Goal: Task Accomplishment & Management: Complete application form

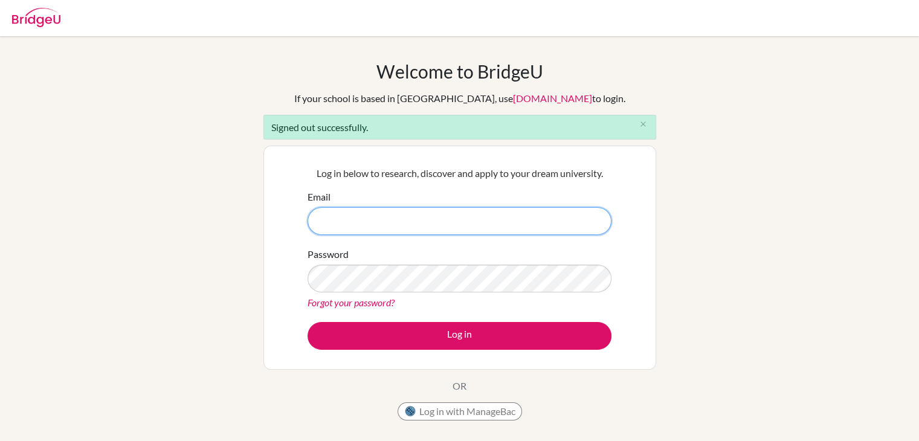
paste input "[EMAIL_ADDRESS][DOMAIN_NAME]"
type input "[EMAIL_ADDRESS][DOMAIN_NAME]"
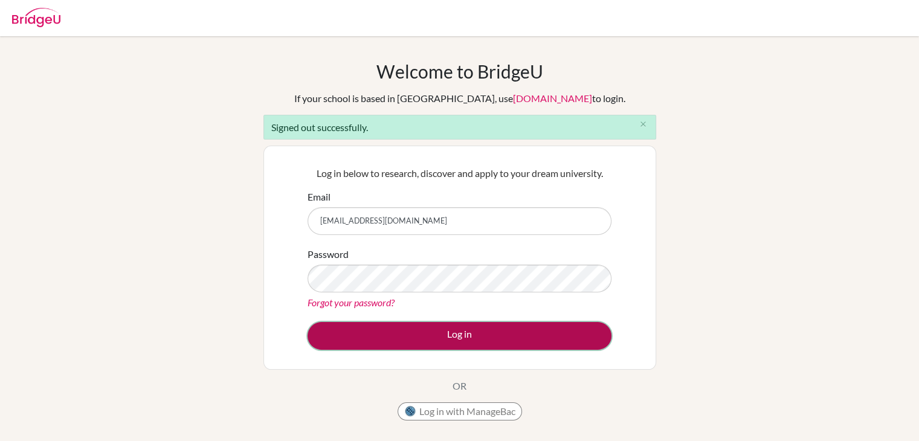
click at [576, 341] on button "Log in" at bounding box center [459, 336] width 304 height 28
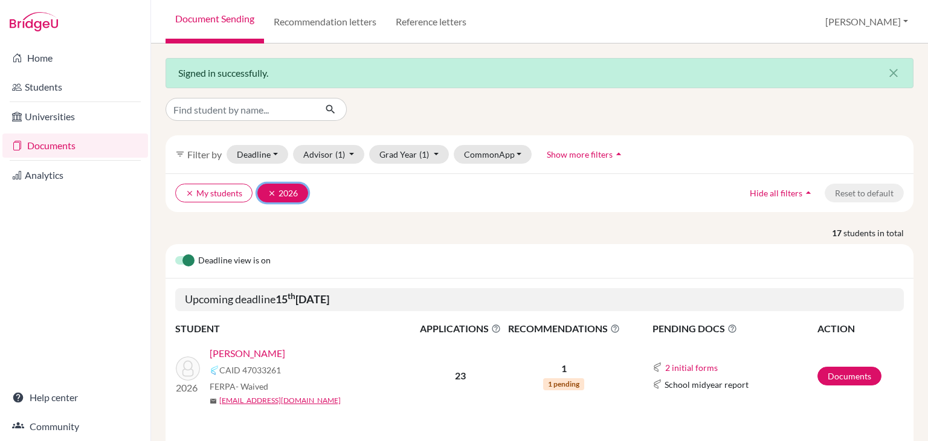
click at [266, 193] on button "clear 2026" at bounding box center [282, 193] width 51 height 19
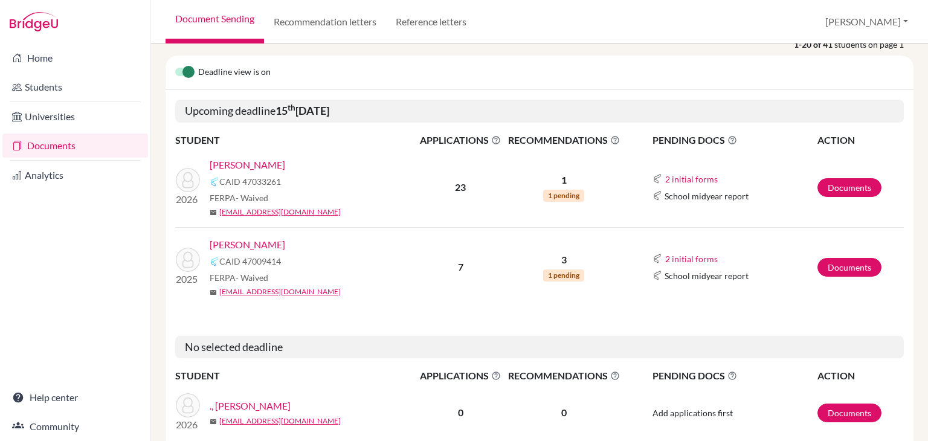
scroll to position [181, 0]
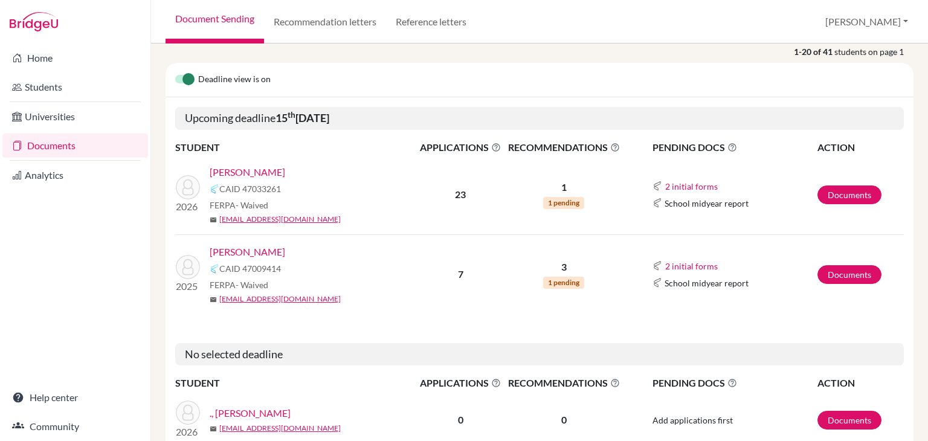
click at [246, 247] on link "Rath , Jaydeep" at bounding box center [248, 252] width 76 height 14
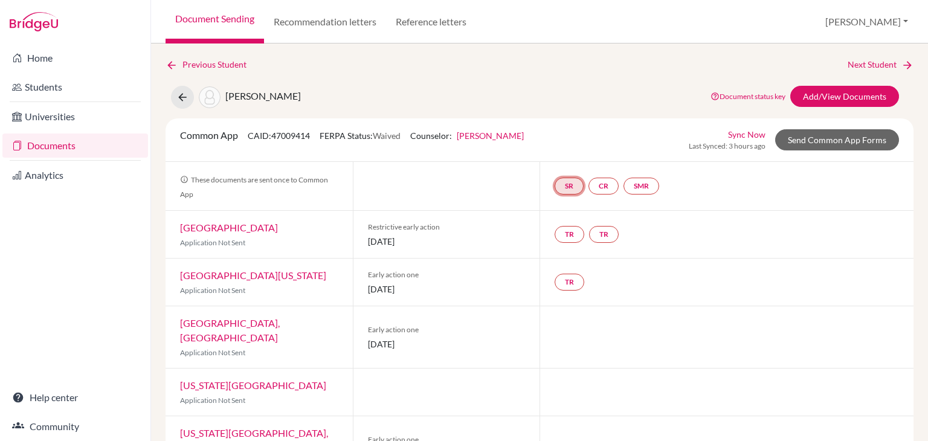
click at [561, 188] on link "SR" at bounding box center [569, 186] width 29 height 17
click at [565, 154] on div "School report Incomplete" at bounding box center [569, 156] width 56 height 24
click at [565, 125] on h3 "School report" at bounding box center [569, 128] width 71 height 22
click at [559, 178] on link "SR" at bounding box center [569, 186] width 29 height 17
click at [578, 135] on h3 "School report" at bounding box center [569, 128] width 71 height 22
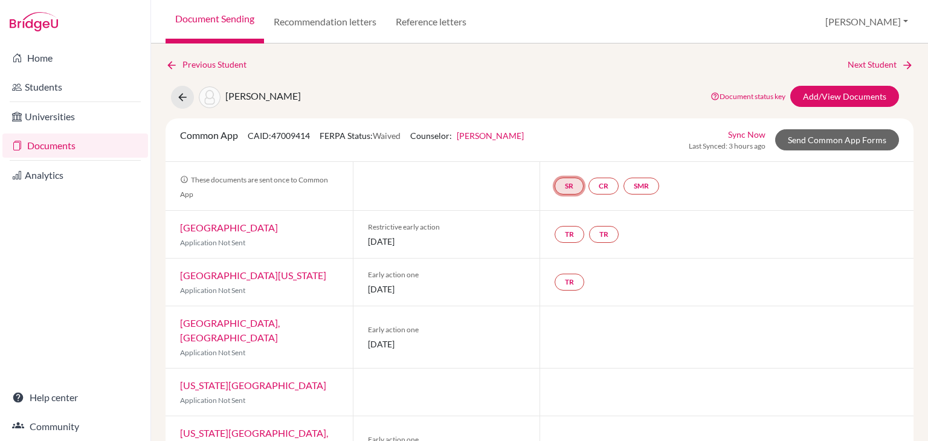
click at [562, 184] on link "SR" at bounding box center [569, 186] width 29 height 17
click at [562, 161] on small "Incomplete" at bounding box center [569, 161] width 56 height 11
click at [564, 184] on link "SR" at bounding box center [569, 186] width 29 height 17
click at [563, 130] on h3 "School report" at bounding box center [569, 128] width 71 height 22
click at [596, 190] on link "CR" at bounding box center [603, 186] width 30 height 17
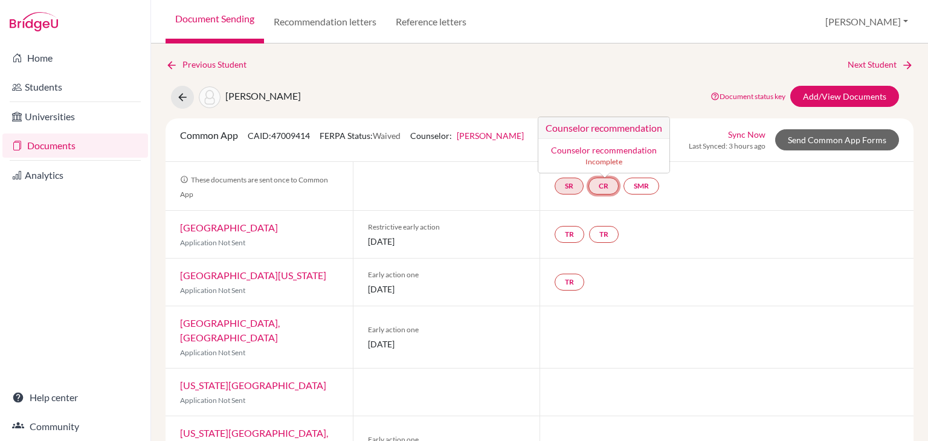
click at [599, 134] on h3 "Counselor recommendation" at bounding box center [603, 128] width 131 height 22
click at [599, 129] on h3 "Counselor recommendation" at bounding box center [603, 128] width 131 height 22
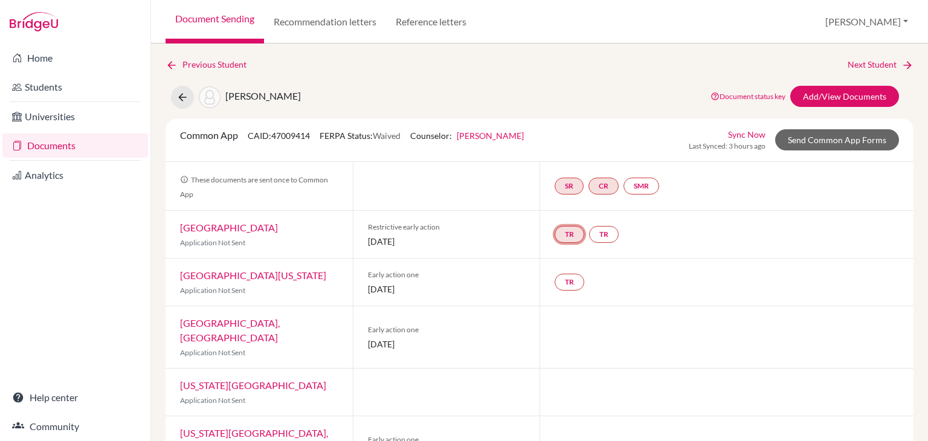
click at [567, 233] on link "TR" at bounding box center [570, 234] width 30 height 17
click at [601, 231] on link "TR" at bounding box center [604, 234] width 30 height 17
click at [565, 233] on link "TR" at bounding box center [570, 234] width 30 height 17
click at [562, 277] on link "TR" at bounding box center [570, 282] width 30 height 17
click at [576, 187] on link "SR" at bounding box center [569, 186] width 29 height 17
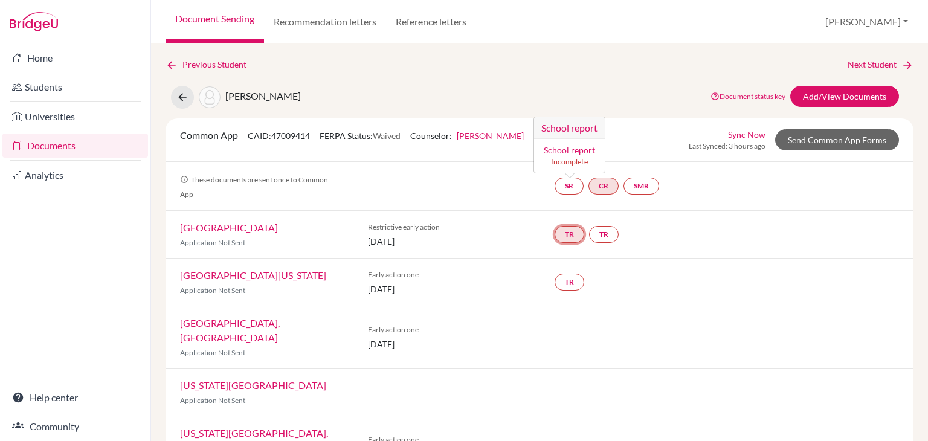
click at [561, 235] on link "TR" at bounding box center [570, 234] width 30 height 17
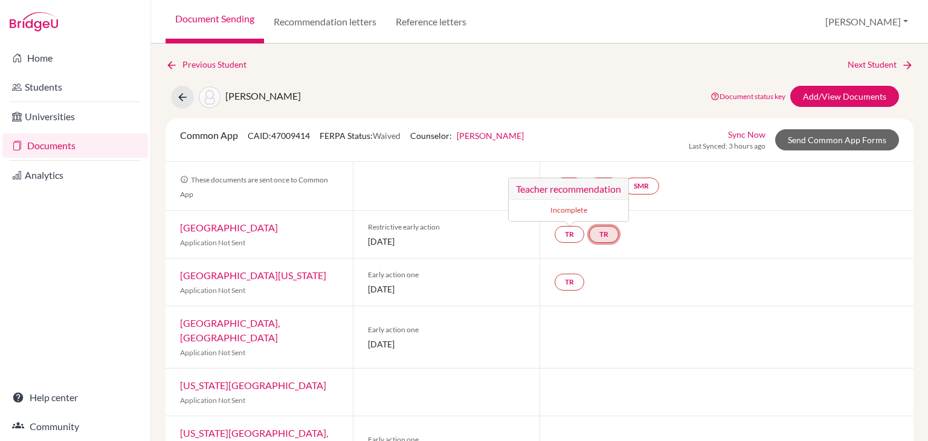
click at [590, 236] on link "TR" at bounding box center [604, 234] width 30 height 17
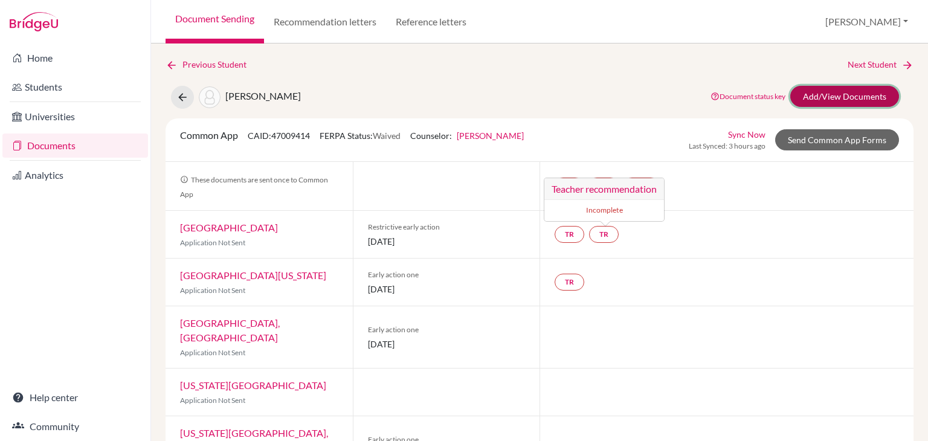
click at [833, 95] on link "Add/View Documents" at bounding box center [844, 96] width 109 height 21
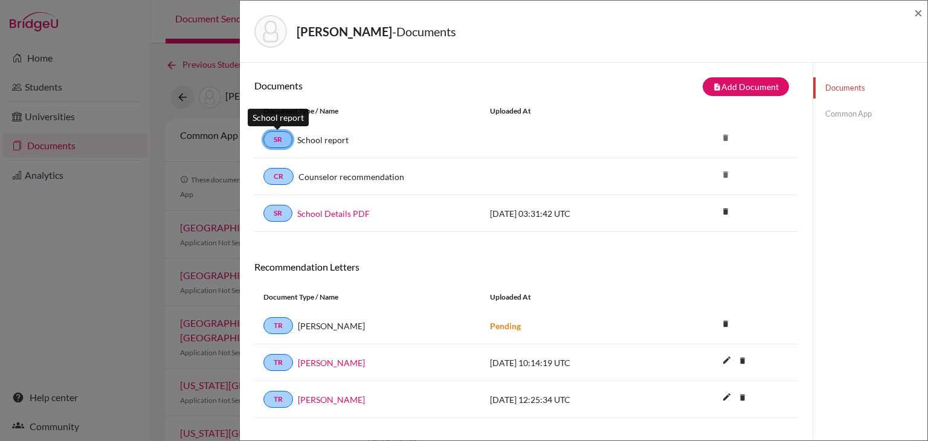
click at [274, 136] on link "SR" at bounding box center [277, 139] width 29 height 17
click at [330, 137] on link "School report" at bounding box center [322, 140] width 51 height 13
click at [720, 316] on icon "delete" at bounding box center [725, 324] width 18 height 18
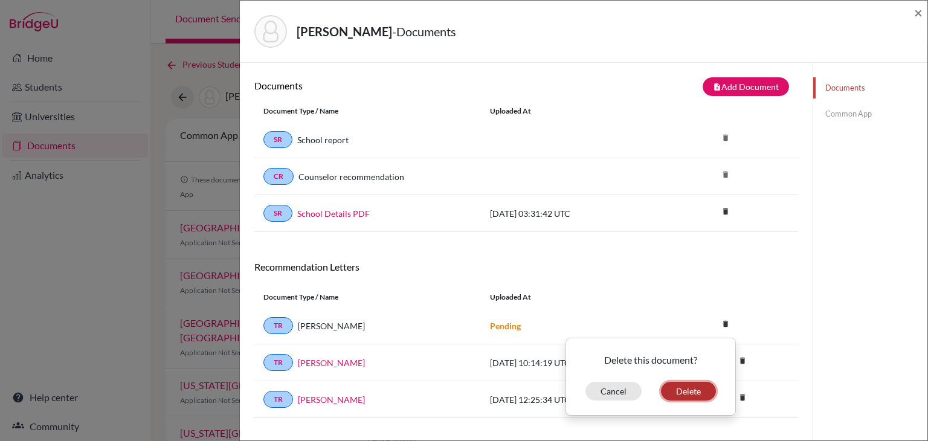
click at [672, 383] on button "Delete" at bounding box center [688, 391] width 55 height 19
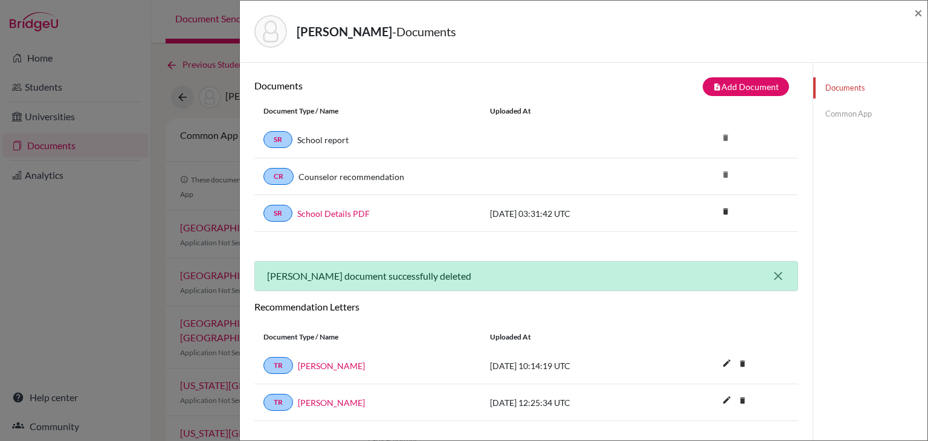
click at [771, 273] on icon "close" at bounding box center [778, 276] width 14 height 14
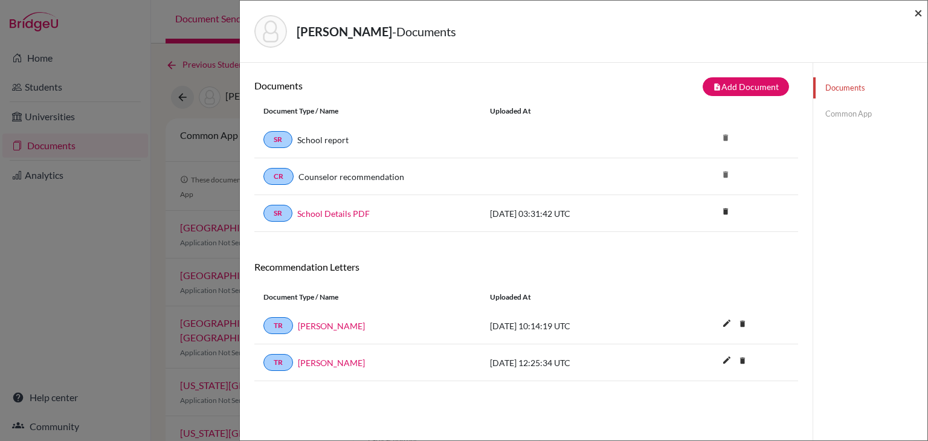
click at [918, 10] on span "×" at bounding box center [918, 13] width 8 height 18
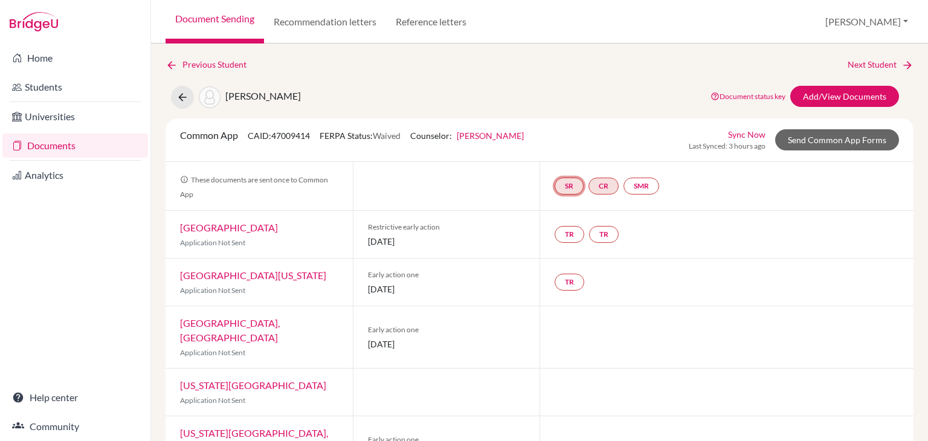
click at [562, 183] on link "SR" at bounding box center [569, 186] width 29 height 17
click at [566, 128] on h3 "School report" at bounding box center [569, 128] width 71 height 22
drag, startPoint x: 559, startPoint y: 182, endPoint x: 544, endPoint y: 189, distance: 16.5
click at [544, 189] on div "SR CR SMR" at bounding box center [726, 186] width 374 height 48
click at [557, 184] on link "SR" at bounding box center [569, 186] width 29 height 17
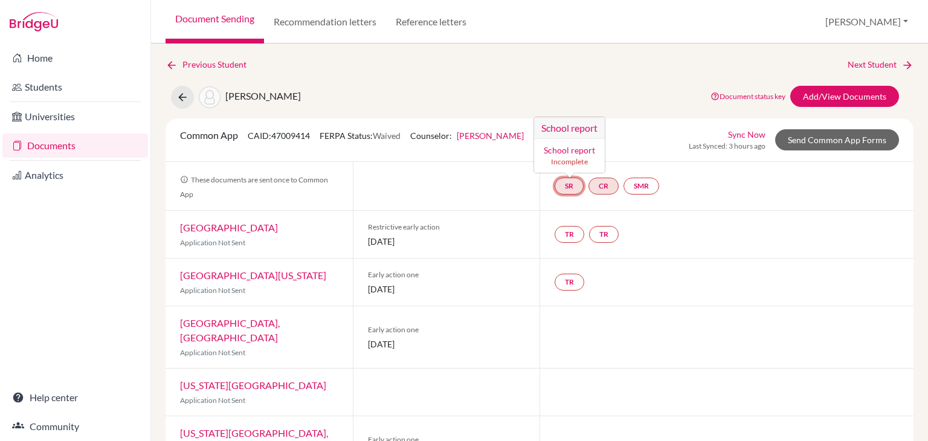
click at [565, 161] on small "Incomplete" at bounding box center [569, 161] width 56 height 11
click at [594, 182] on link "CR" at bounding box center [603, 186] width 30 height 17
click at [602, 127] on h3 "Counselor recommendation" at bounding box center [603, 128] width 131 height 22
click at [638, 174] on div "SR CR SMR" at bounding box center [726, 186] width 374 height 48
click at [639, 181] on link "SMR" at bounding box center [641, 186] width 36 height 17
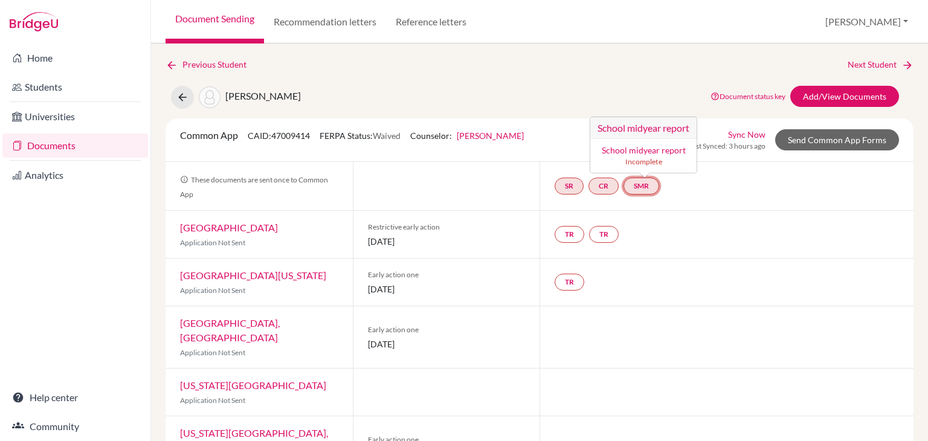
click at [645, 129] on h3 "School midyear report" at bounding box center [643, 128] width 106 height 22
click at [578, 217] on div "TR TR" at bounding box center [726, 234] width 374 height 47
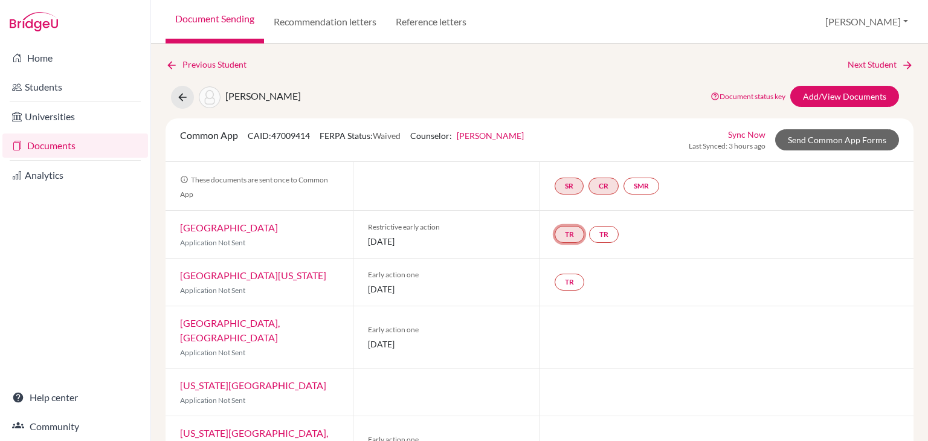
click at [563, 229] on link "TR" at bounding box center [570, 234] width 30 height 17
click at [570, 191] on h3 "Teacher recommendation" at bounding box center [569, 189] width 120 height 22
click at [607, 226] on link "TR" at bounding box center [604, 234] width 30 height 17
click at [596, 178] on div "Teacher recommendation Incomplete" at bounding box center [604, 200] width 121 height 44
click at [589, 185] on link "CR" at bounding box center [603, 186] width 30 height 17
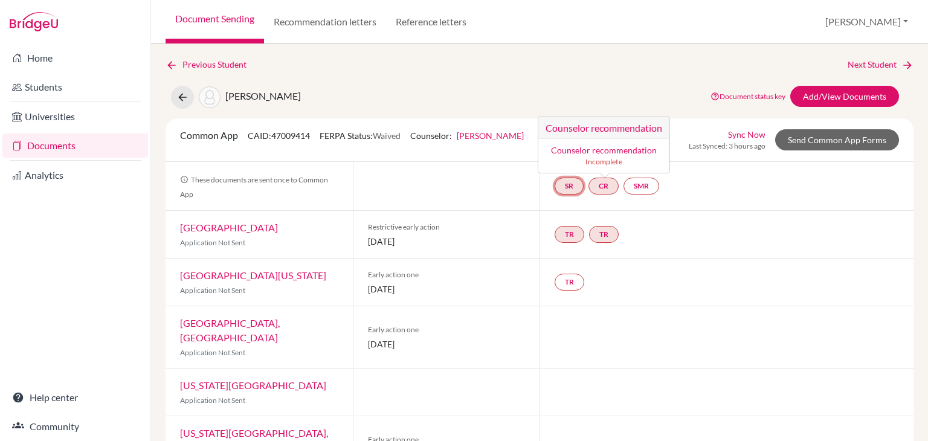
click at [570, 182] on link "SR" at bounding box center [569, 186] width 29 height 17
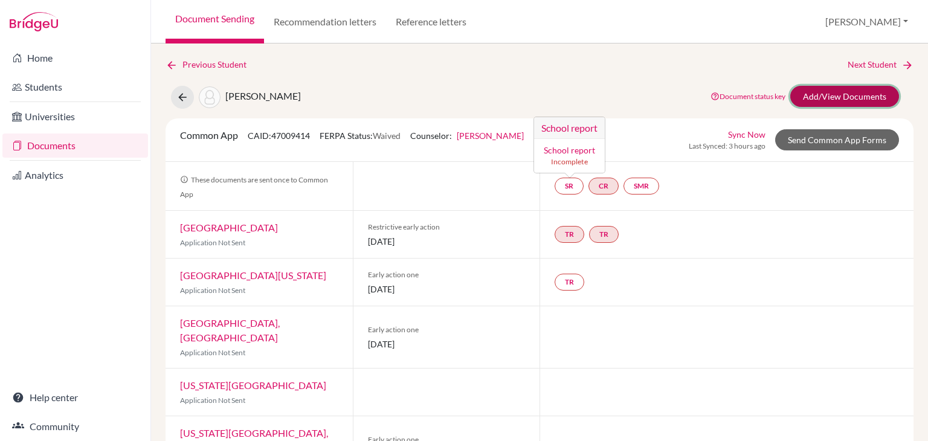
click at [839, 92] on link "Add/View Documents" at bounding box center [844, 96] width 109 height 21
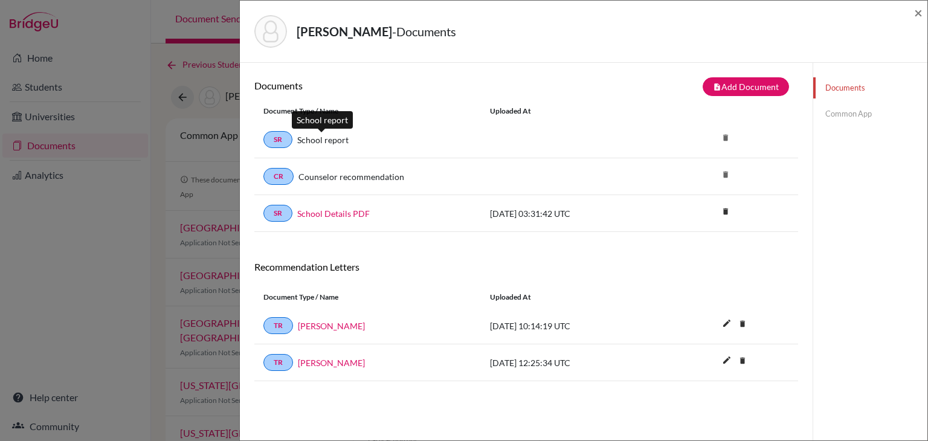
click at [305, 141] on link "School report" at bounding box center [322, 140] width 51 height 13
click at [278, 137] on link "SR" at bounding box center [277, 139] width 29 height 17
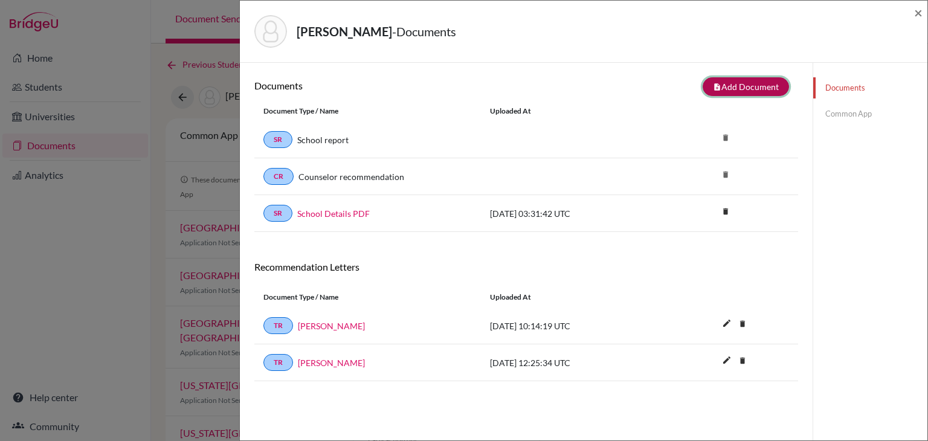
click at [725, 85] on button "note_add Add Document" at bounding box center [746, 86] width 86 height 19
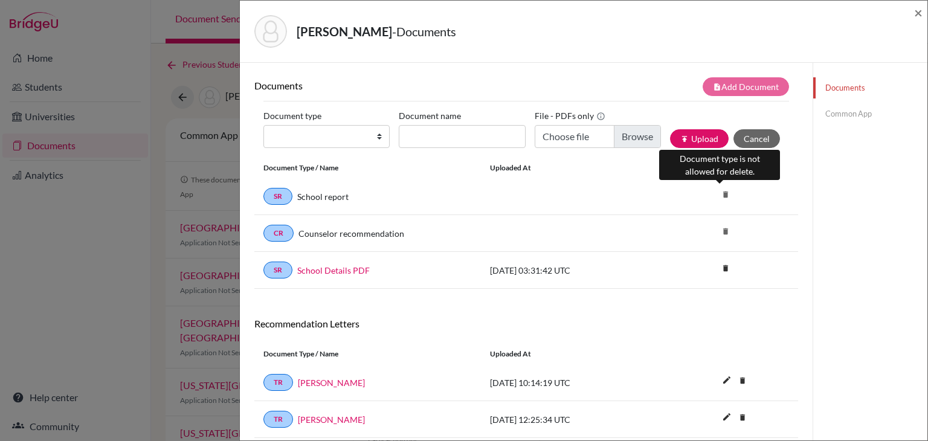
click at [720, 199] on icon "delete" at bounding box center [725, 194] width 18 height 18
click at [720, 193] on icon "delete" at bounding box center [725, 194] width 18 height 18
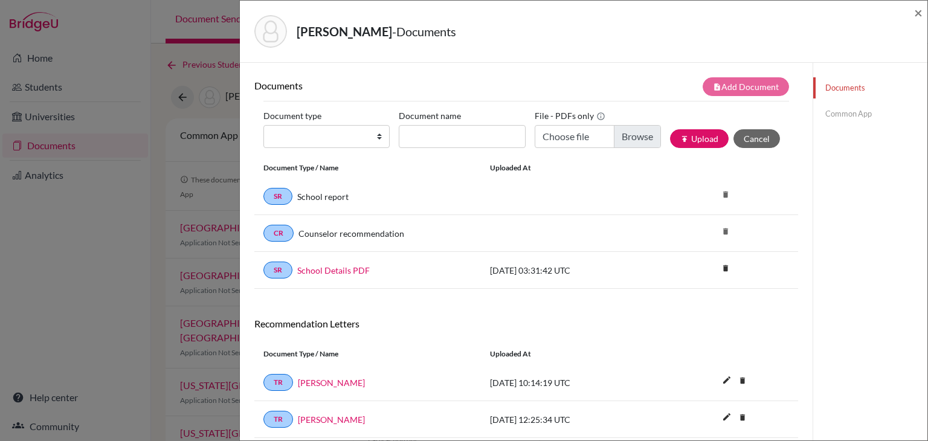
click at [547, 264] on div "[DATE] 03:31:42 UTC" at bounding box center [571, 270] width 181 height 13
click at [289, 270] on link "SR" at bounding box center [277, 270] width 29 height 17
click at [285, 268] on link "SR" at bounding box center [277, 270] width 29 height 17
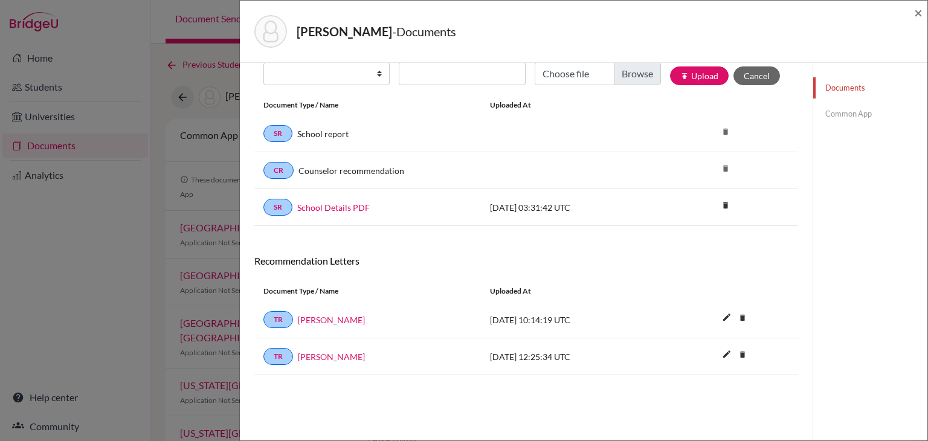
click at [599, 245] on div "Documents note_add Add Document Document type Change explanation for Common App…" at bounding box center [526, 194] width 544 height 361
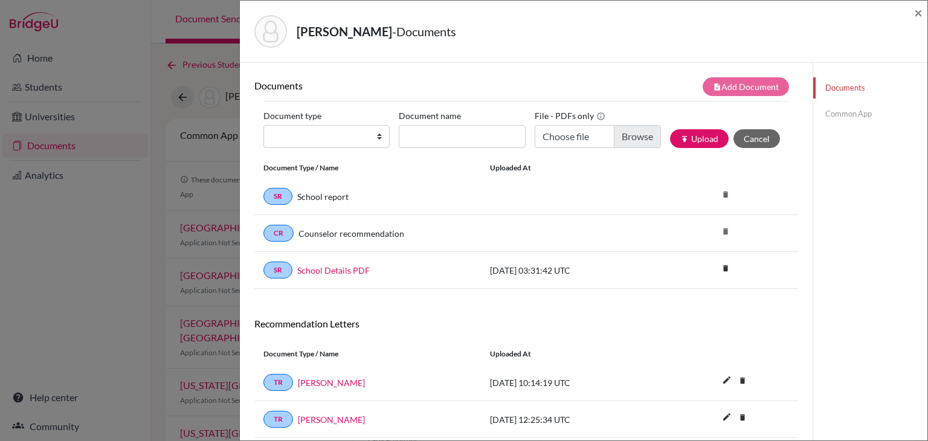
click at [843, 111] on link "Common App" at bounding box center [870, 113] width 114 height 21
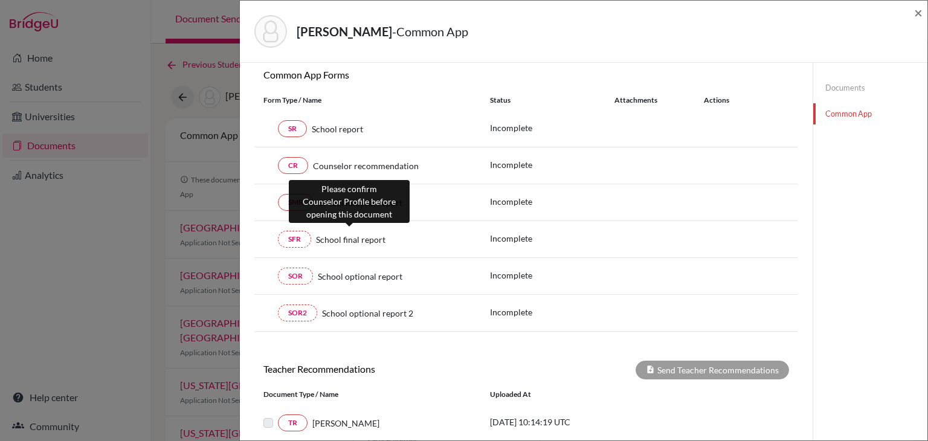
scroll to position [121, 0]
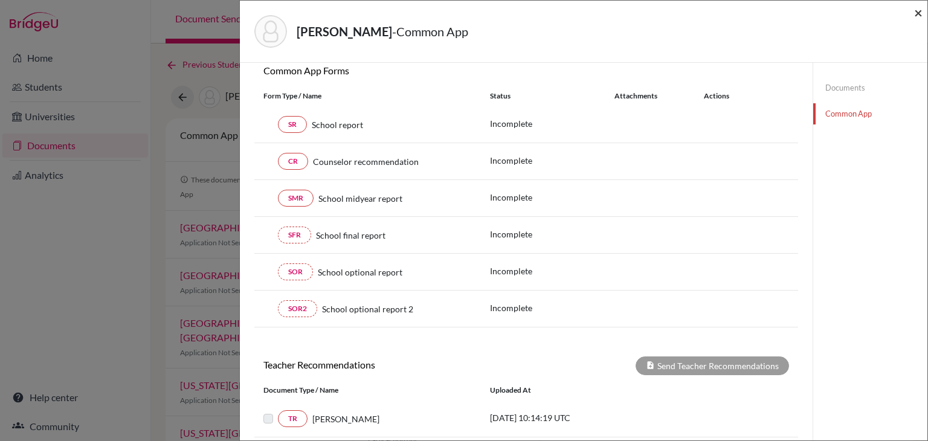
click at [921, 14] on span "×" at bounding box center [918, 13] width 8 height 18
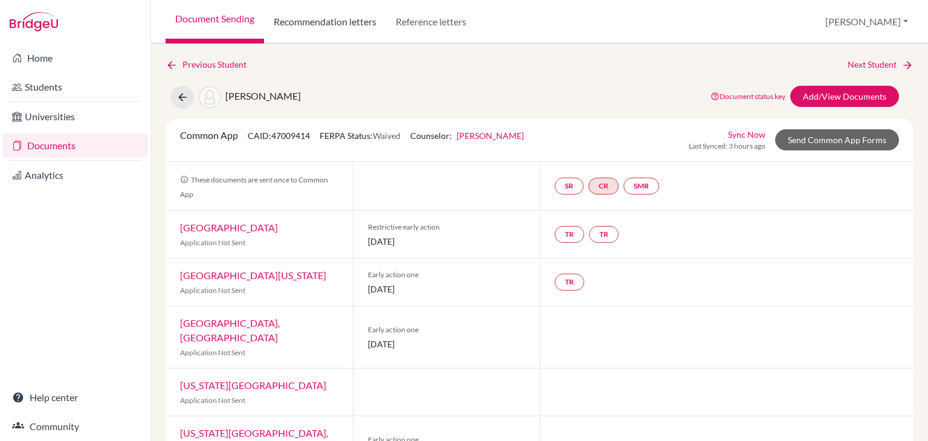
click at [350, 34] on link "Recommendation letters" at bounding box center [325, 21] width 122 height 43
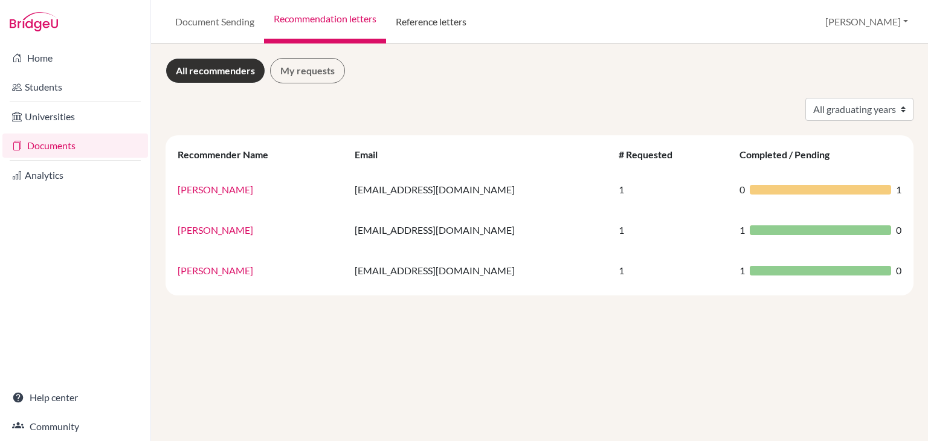
click at [430, 19] on link "Reference letters" at bounding box center [431, 21] width 90 height 43
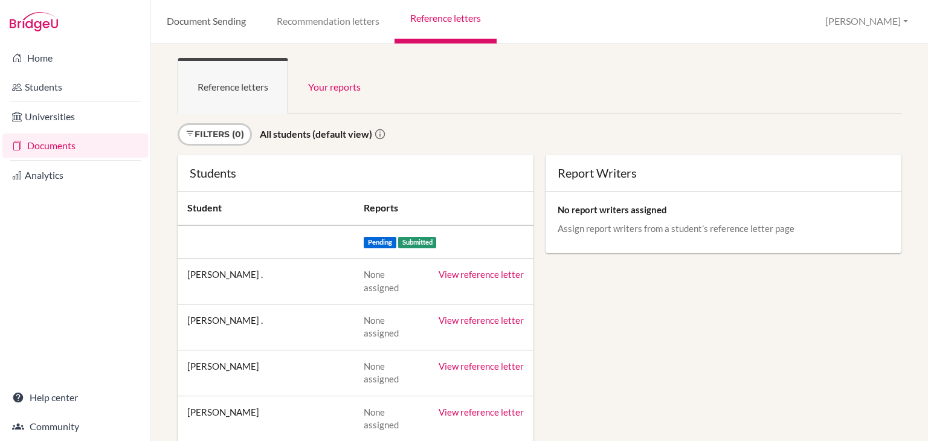
click at [239, 36] on link "Document Sending" at bounding box center [206, 21] width 110 height 43
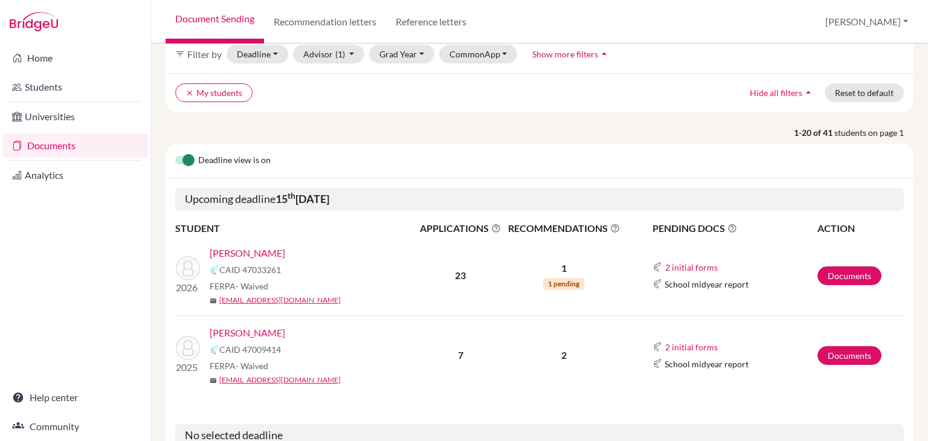
scroll to position [121, 0]
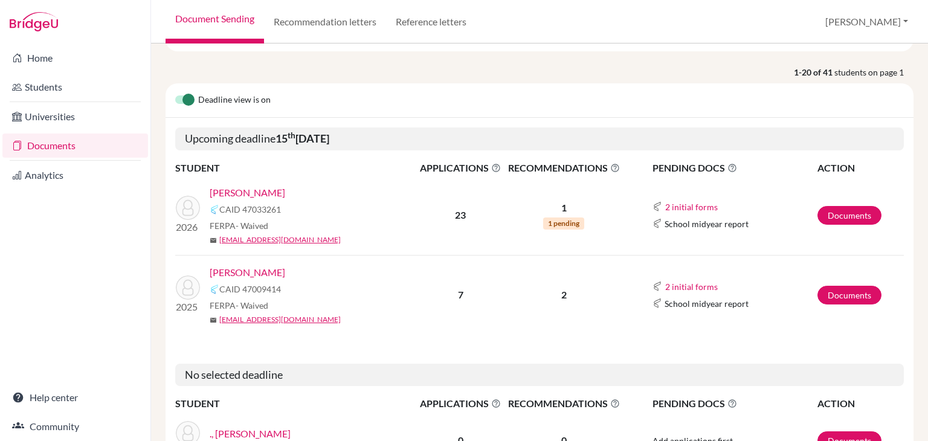
click at [239, 274] on link "Rath , Jaydeep" at bounding box center [248, 272] width 76 height 14
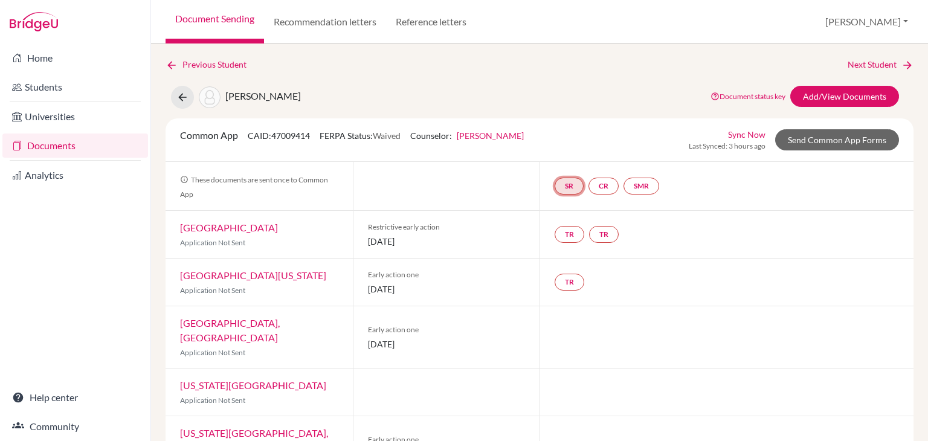
click at [555, 186] on link "SR" at bounding box center [569, 186] width 29 height 17
click at [557, 187] on link "SR School report School report Incomplete" at bounding box center [569, 186] width 29 height 17
click at [557, 187] on link "SR" at bounding box center [569, 186] width 29 height 17
click at [557, 187] on link "SR School report School report Incomplete" at bounding box center [569, 186] width 29 height 17
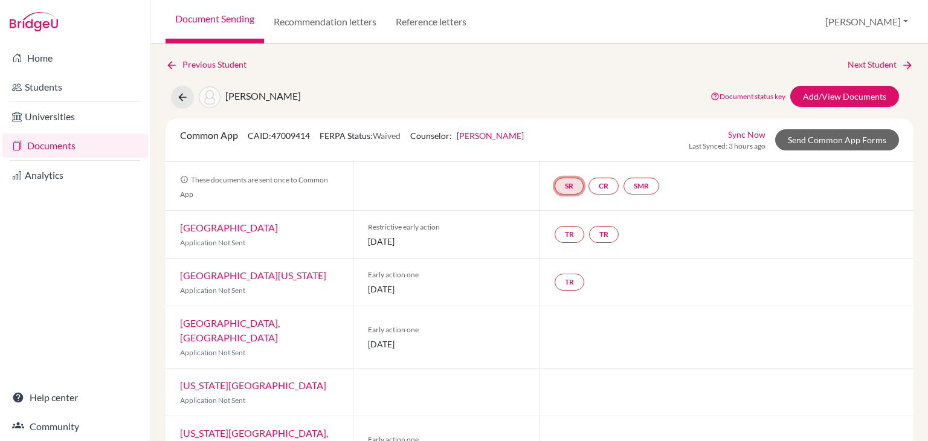
click at [557, 187] on link "SR" at bounding box center [569, 186] width 29 height 17
click at [564, 163] on small "Incomplete" at bounding box center [569, 161] width 56 height 11
click at [565, 185] on link "SR" at bounding box center [569, 186] width 29 height 17
click at [567, 123] on h3 "School report" at bounding box center [569, 128] width 71 height 22
click at [568, 184] on link "SR" at bounding box center [569, 186] width 29 height 17
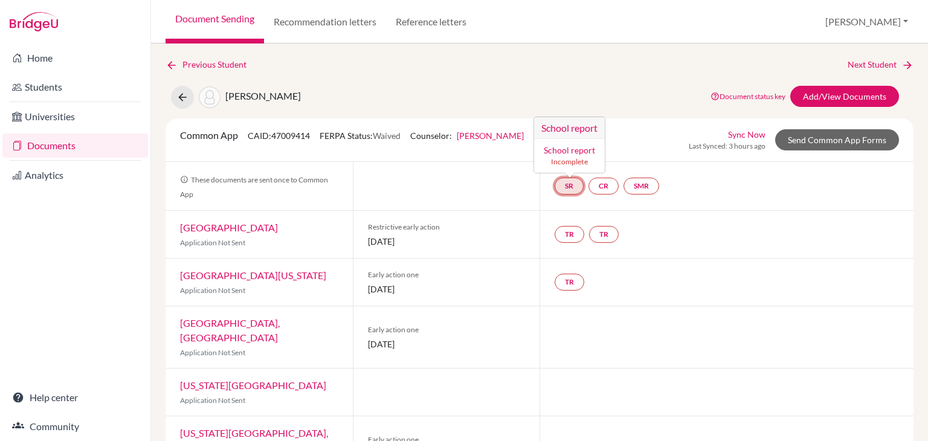
click at [575, 156] on small "Incomplete" at bounding box center [569, 161] width 56 height 11
click at [568, 179] on link "SR" at bounding box center [569, 186] width 29 height 17
click at [573, 127] on h3 "School report" at bounding box center [569, 128] width 71 height 22
click at [601, 187] on link "CR" at bounding box center [603, 186] width 30 height 17
click at [602, 131] on h3 "Counselor recommendation" at bounding box center [603, 128] width 131 height 22
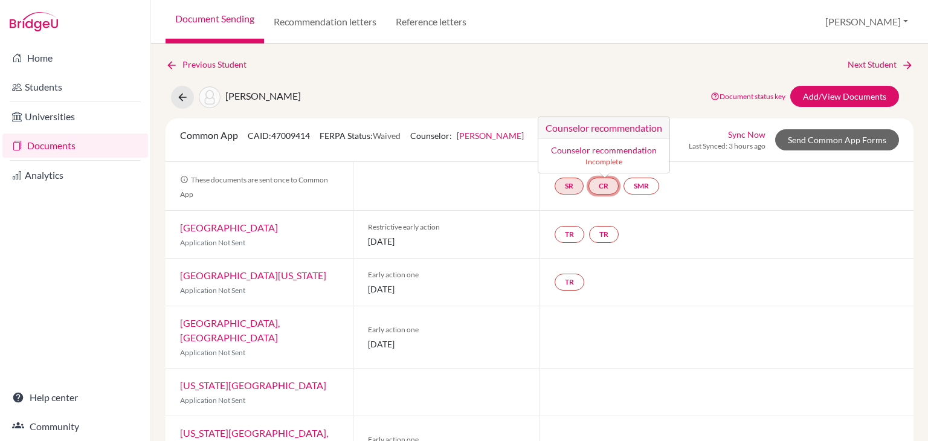
click at [602, 131] on h3 "Counselor recommendation" at bounding box center [603, 128] width 131 height 22
click at [602, 131] on div "Common App CAID: 47009414 FERPA Status: Waived Counselor: Madhusmita Mohanty Fi…" at bounding box center [539, 140] width 737 height 24
click at [600, 175] on div "SR CR SMR" at bounding box center [609, 186] width 109 height 22
click at [599, 179] on link "CR" at bounding box center [603, 186] width 30 height 17
click at [603, 158] on small "Incomplete" at bounding box center [604, 161] width 117 height 11
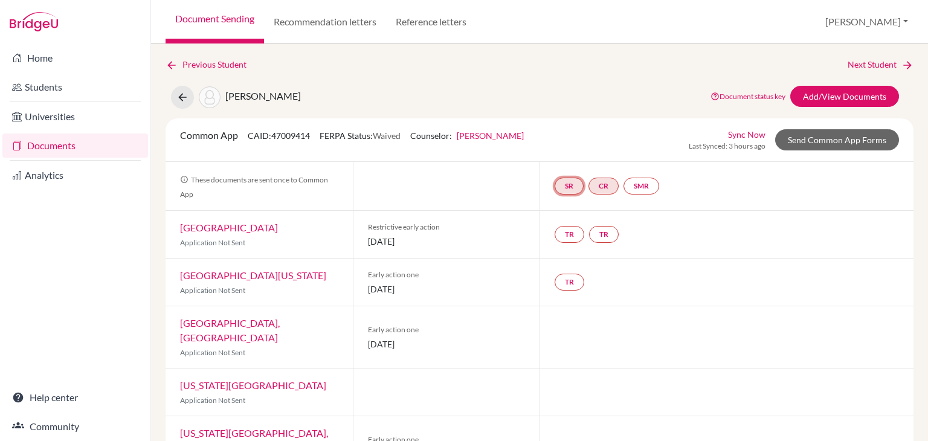
click at [555, 182] on link "SR" at bounding box center [569, 186] width 29 height 17
click at [562, 188] on link "SR School report School report Incomplete" at bounding box center [569, 186] width 29 height 17
click at [562, 188] on link "SR" at bounding box center [569, 186] width 29 height 17
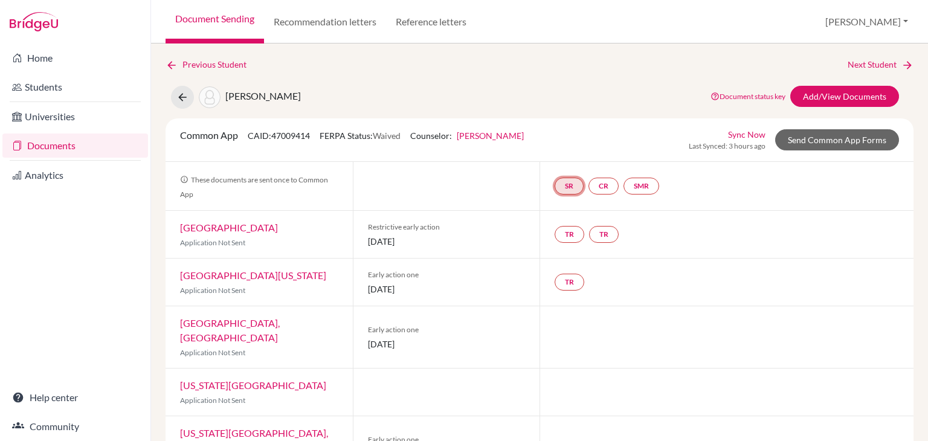
click at [565, 188] on link "SR" at bounding box center [569, 186] width 29 height 17
click at [561, 147] on link "School report" at bounding box center [569, 150] width 51 height 10
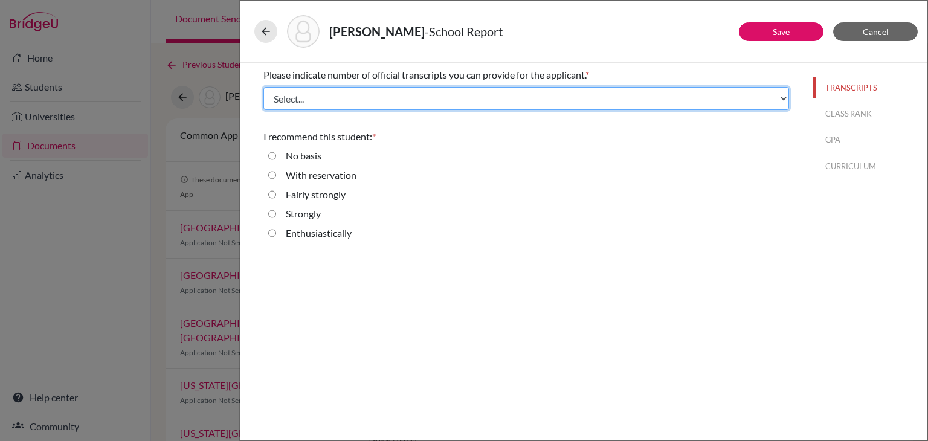
click at [474, 95] on select "Select... 1 2 3 4" at bounding box center [526, 98] width 526 height 23
select select "4"
click at [263, 87] on select "Select... 1 2 3 4" at bounding box center [526, 98] width 526 height 23
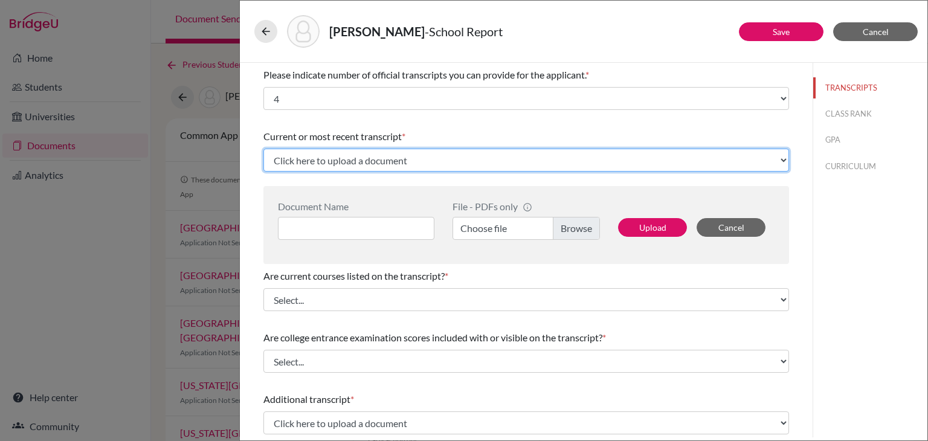
click at [347, 157] on select "Click here to upload a document Upload New File" at bounding box center [526, 160] width 526 height 23
select select "Upload New File"
click at [263, 149] on select "Click here to upload a document Upload New File" at bounding box center [526, 160] width 526 height 23
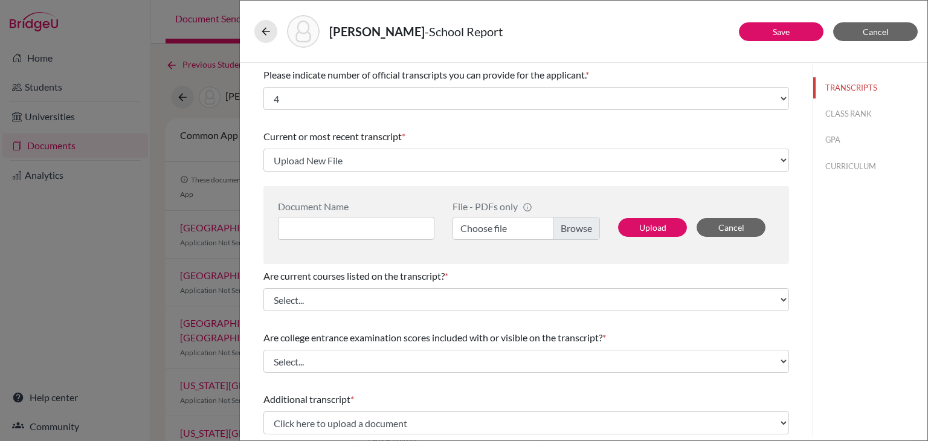
click at [381, 131] on span "Current or most recent transcript" at bounding box center [332, 135] width 138 height 11
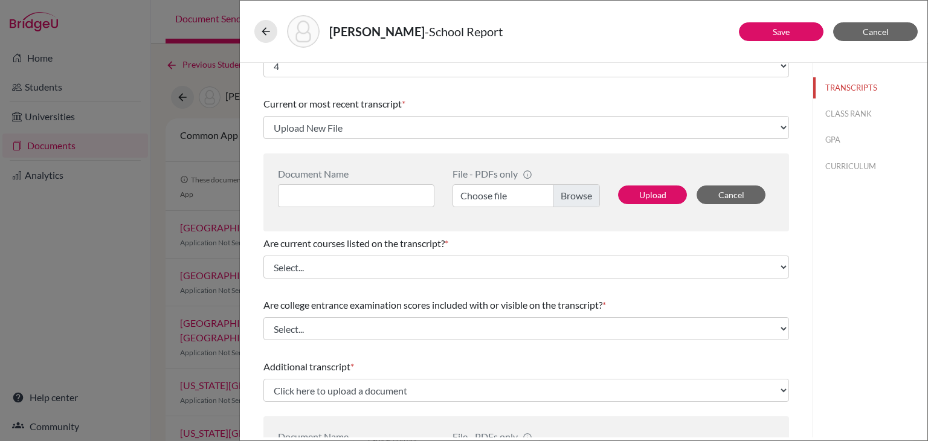
scroll to position [60, 0]
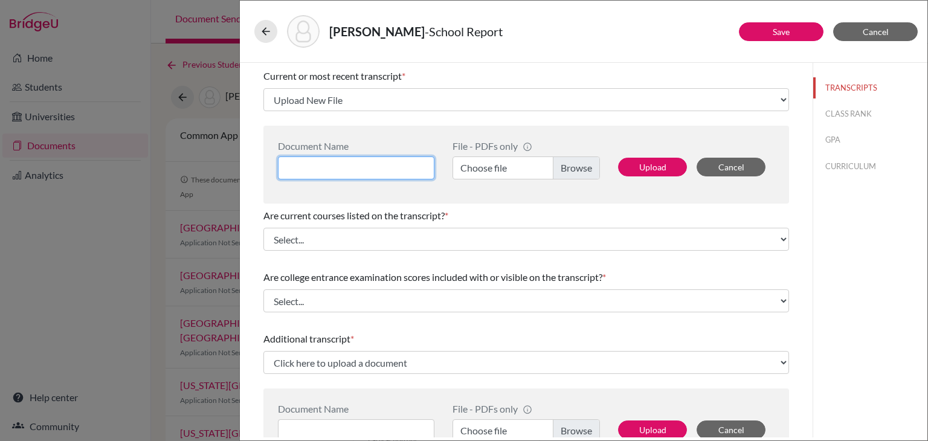
click at [395, 164] on input at bounding box center [356, 167] width 156 height 23
type input "("
click at [469, 208] on div "Are current courses listed on the transcript? *" at bounding box center [526, 215] width 526 height 14
click at [376, 170] on input "12th" at bounding box center [356, 167] width 156 height 23
type input "12th-Gradesheet"
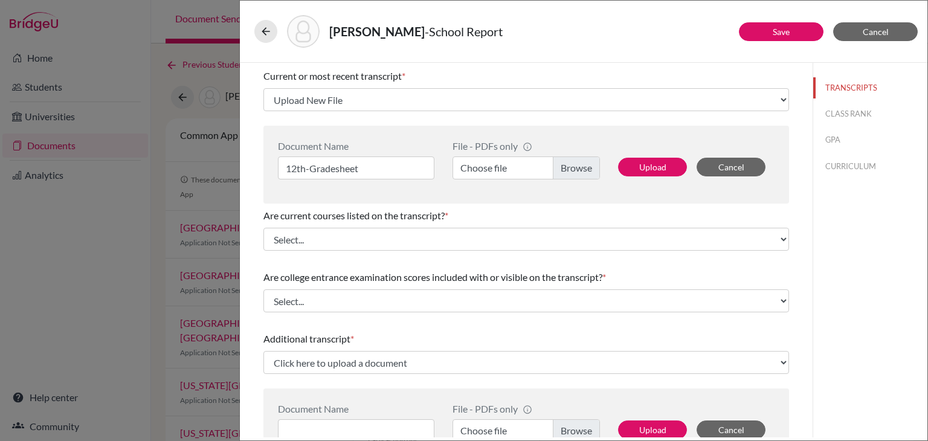
click at [475, 213] on div "Are current courses listed on the transcript? *" at bounding box center [526, 215] width 526 height 14
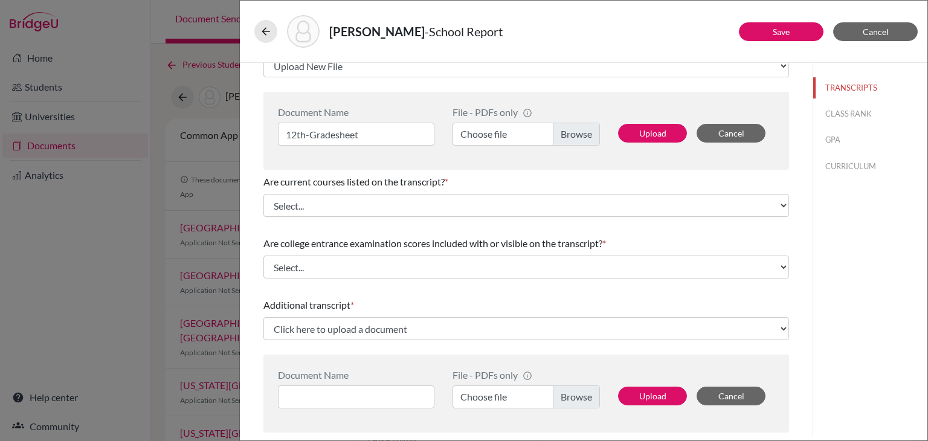
scroll to position [121, 0]
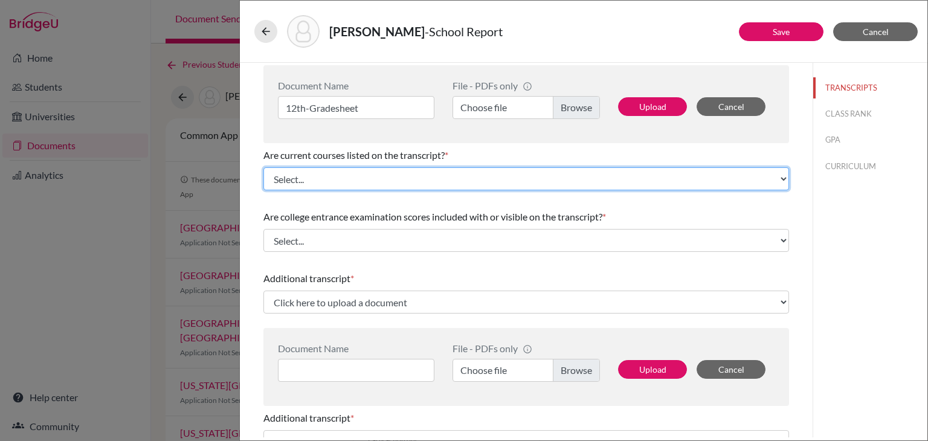
click at [425, 187] on select "Select... Yes No" at bounding box center [526, 178] width 526 height 23
select select "0"
click at [263, 167] on select "Select... Yes No" at bounding box center [526, 178] width 526 height 23
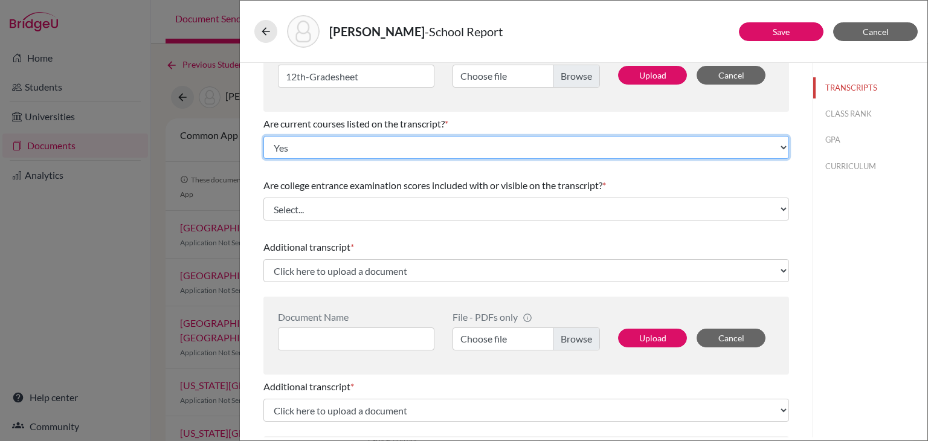
scroll to position [181, 0]
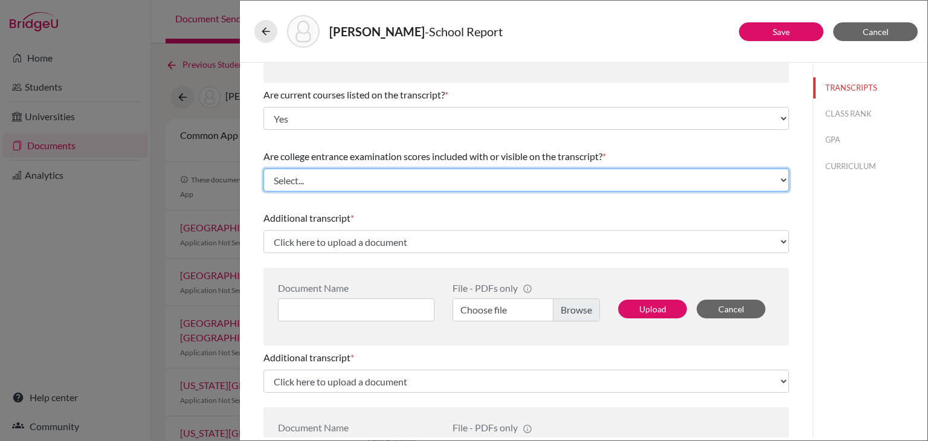
click at [330, 191] on select "Select... Yes No" at bounding box center [526, 180] width 526 height 23
select select "1"
click at [263, 169] on select "Select... Yes No" at bounding box center [526, 180] width 526 height 23
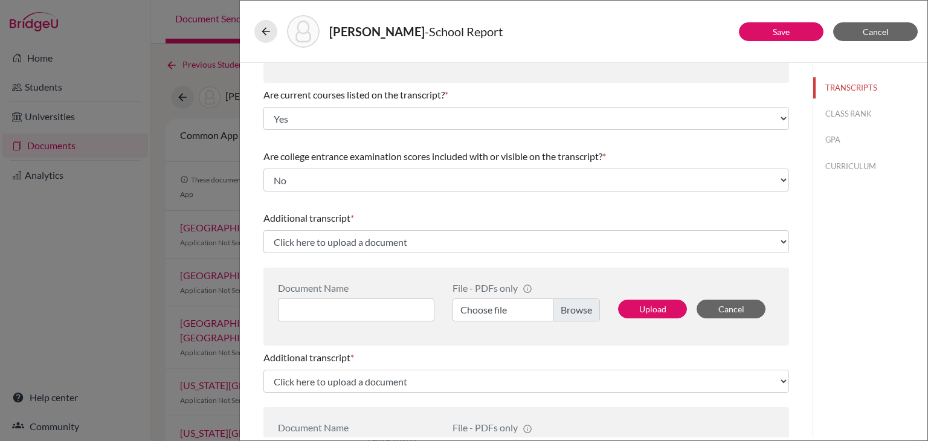
click at [411, 217] on div "Additional transcript *" at bounding box center [526, 218] width 526 height 14
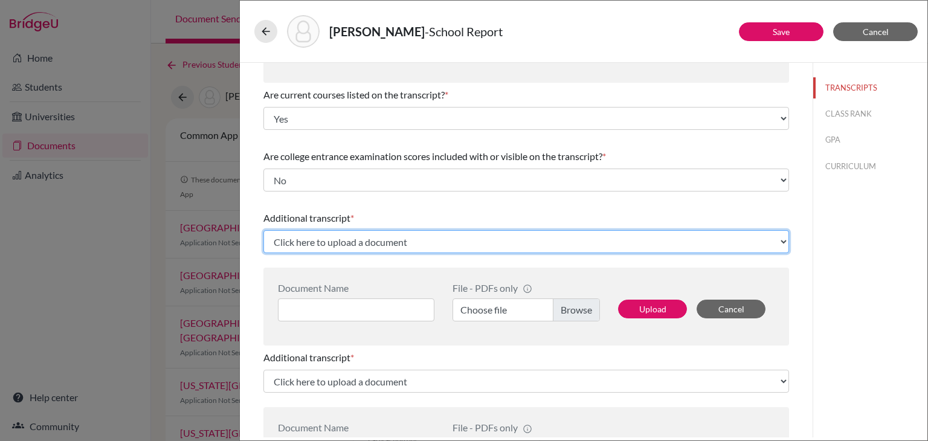
click at [405, 241] on select "Click here to upload a document Upload New File" at bounding box center [526, 241] width 526 height 23
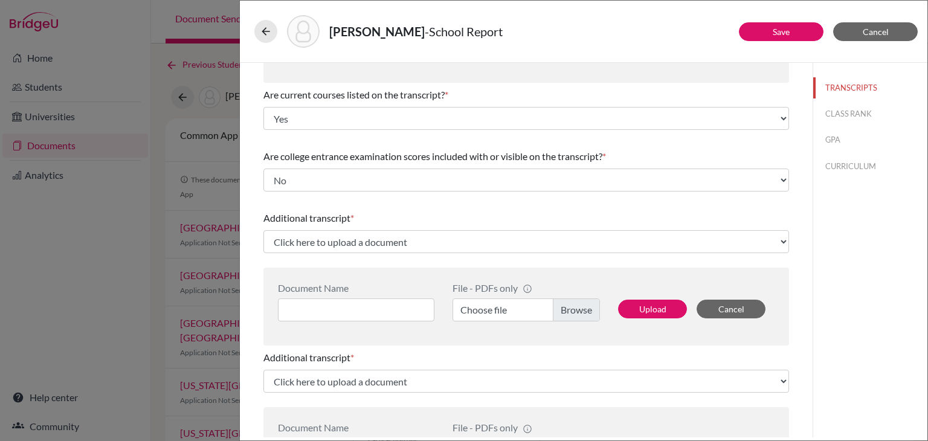
click at [416, 211] on div "Additional transcript *" at bounding box center [526, 218] width 526 height 14
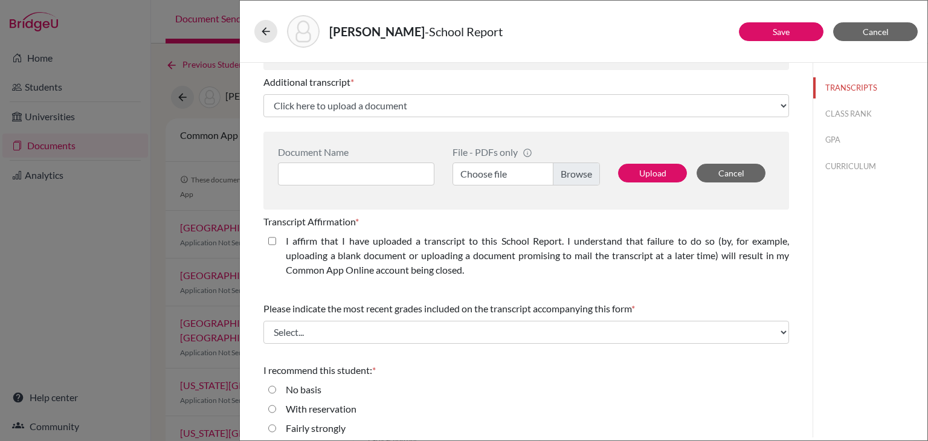
scroll to position [643, 0]
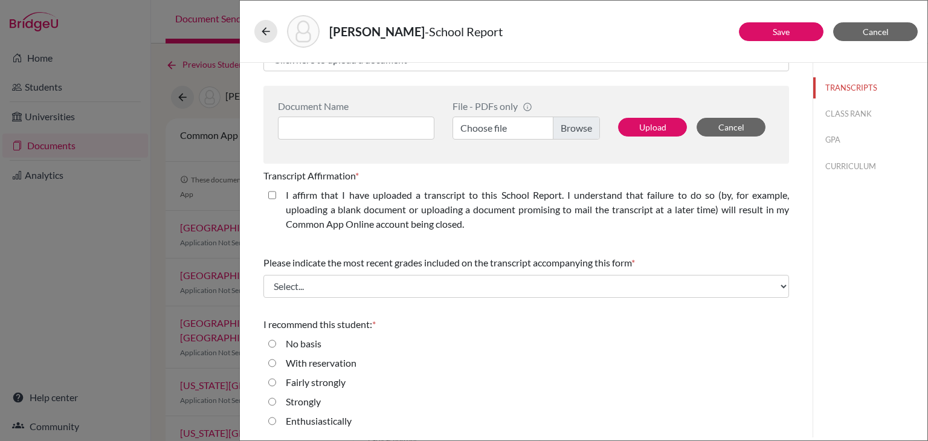
click at [271, 192] on closed\ "I affirm that I have uploaded a transcript to this School Report. I understand …" at bounding box center [272, 195] width 8 height 14
click at [466, 179] on div "Transcript Affirmation *" at bounding box center [526, 176] width 526 height 14
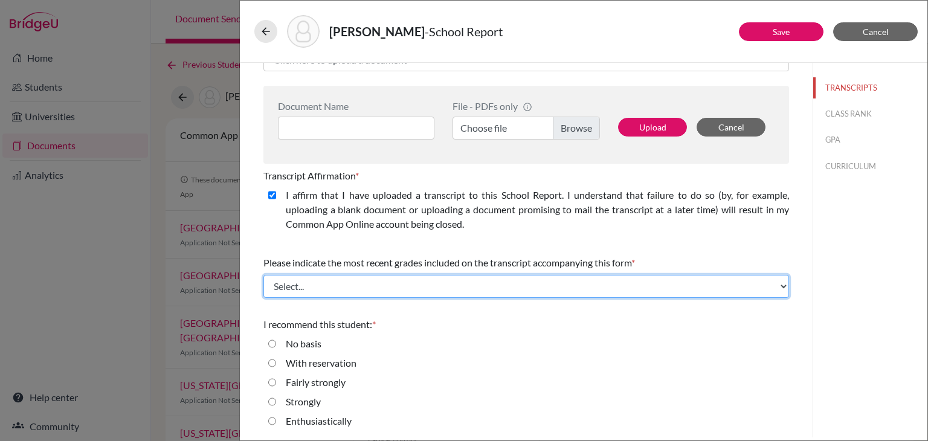
click at [407, 283] on select "Select... Final junior year grades 1st Quarter senior year grades 2nd Quarter/1…" at bounding box center [526, 286] width 526 height 23
click at [509, 291] on select "Select... Final junior year grades 1st Quarter senior year grades 2nd Quarter/1…" at bounding box center [526, 286] width 526 height 23
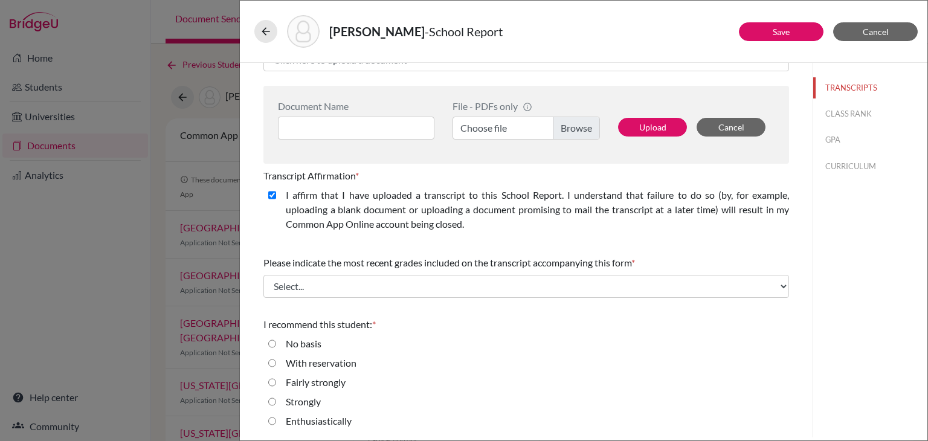
click at [636, 227] on label "I affirm that I have uploaded a transcript to this School Report. I understand …" at bounding box center [537, 209] width 503 height 43
click at [276, 202] on closed\ "I affirm that I have uploaded a transcript to this School Report. I understand …" at bounding box center [272, 195] width 8 height 14
checkbox closed\ "false"
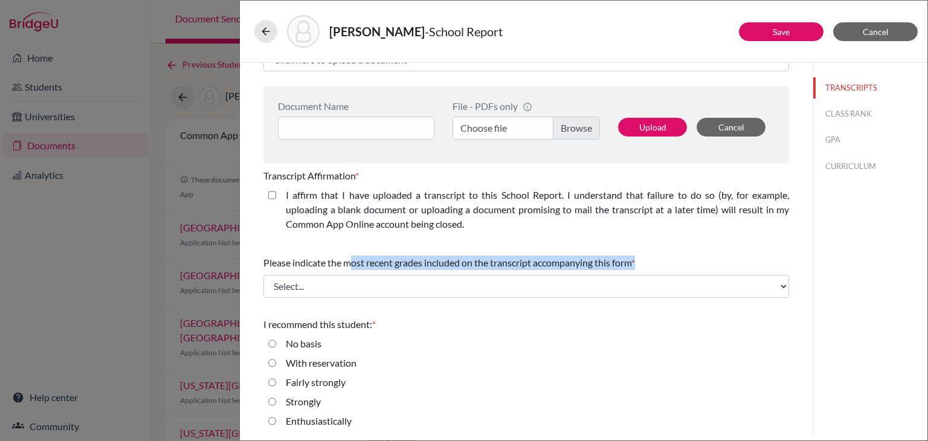
drag, startPoint x: 350, startPoint y: 263, endPoint x: 493, endPoint y: 269, distance: 143.3
click at [493, 269] on div "Please indicate the most recent grades included on the transcript accompanying …" at bounding box center [526, 277] width 526 height 52
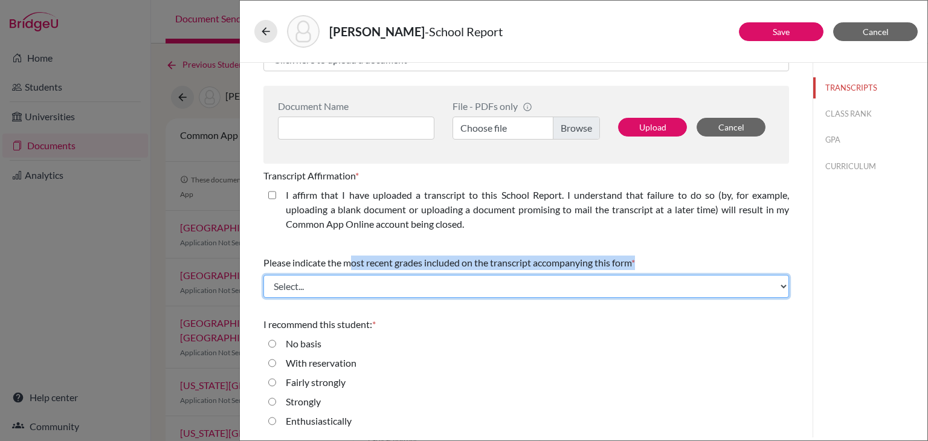
click at [491, 278] on select "Select... Final junior year grades 1st Quarter senior year grades 2nd Quarter/1…" at bounding box center [526, 286] width 526 height 23
select select "6"
click at [263, 275] on select "Select... Final junior year grades 1st Quarter senior year grades 2nd Quarter/1…" at bounding box center [526, 286] width 526 height 23
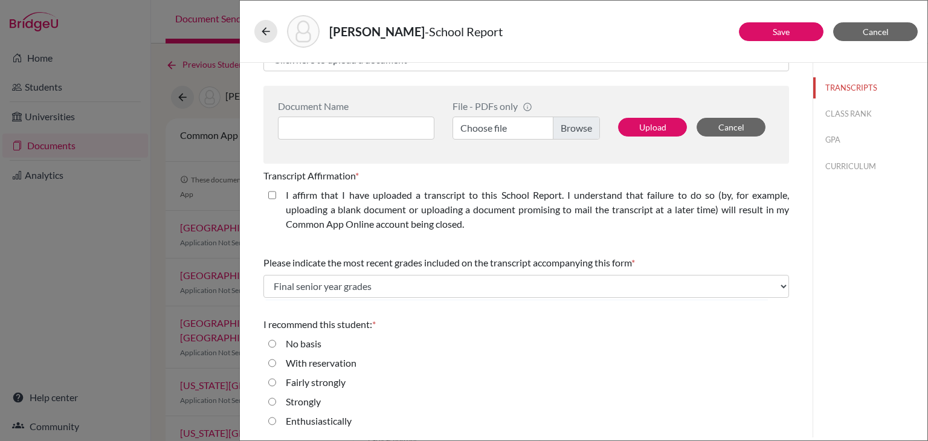
click at [698, 224] on label "I affirm that I have uploaded a transcript to this School Report. I understand …" at bounding box center [537, 209] width 503 height 43
click at [276, 202] on closed\ "I affirm that I have uploaded a transcript to this School Report. I understand …" at bounding box center [272, 195] width 8 height 14
checkbox closed\ "true"
click at [273, 416] on input "Enthusiastically" at bounding box center [272, 421] width 8 height 14
radio input "true"
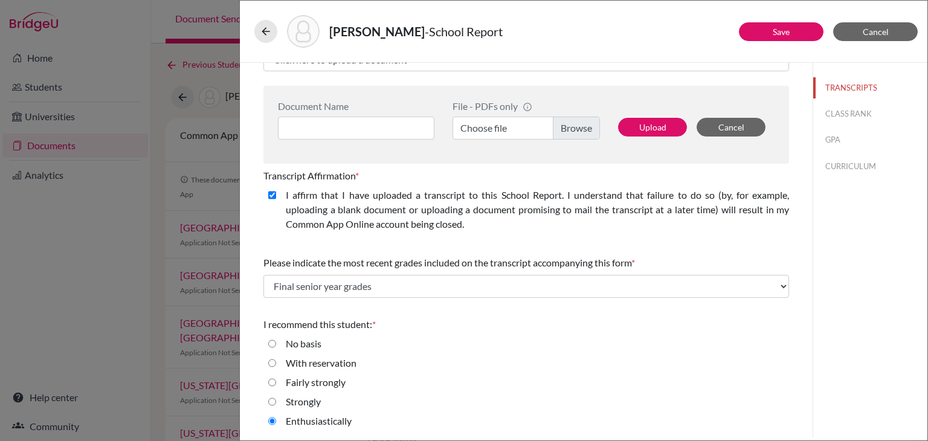
click at [492, 233] on div "I affirm that I have uploaded a transcript to this School Report. I understand …" at bounding box center [532, 212] width 513 height 48
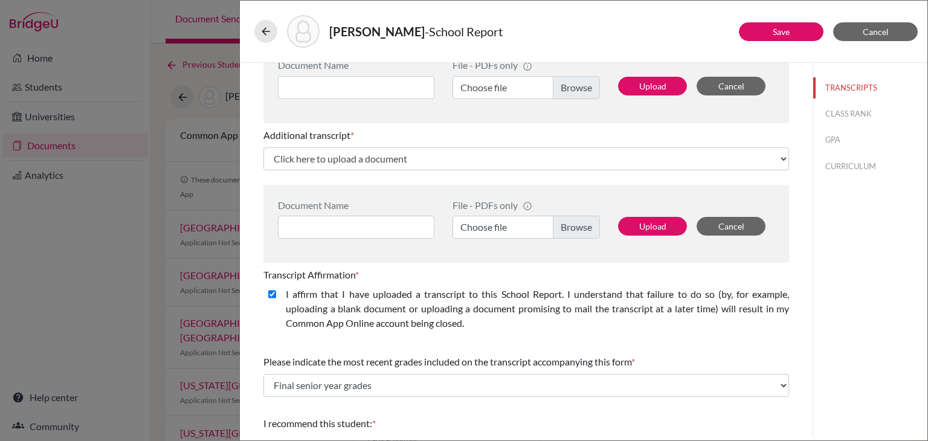
scroll to position [523, 0]
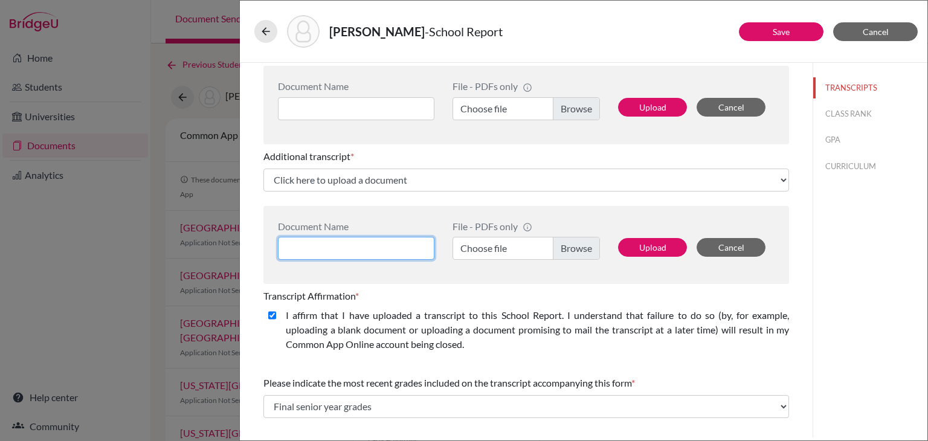
click at [365, 249] on input at bounding box center [356, 248] width 156 height 23
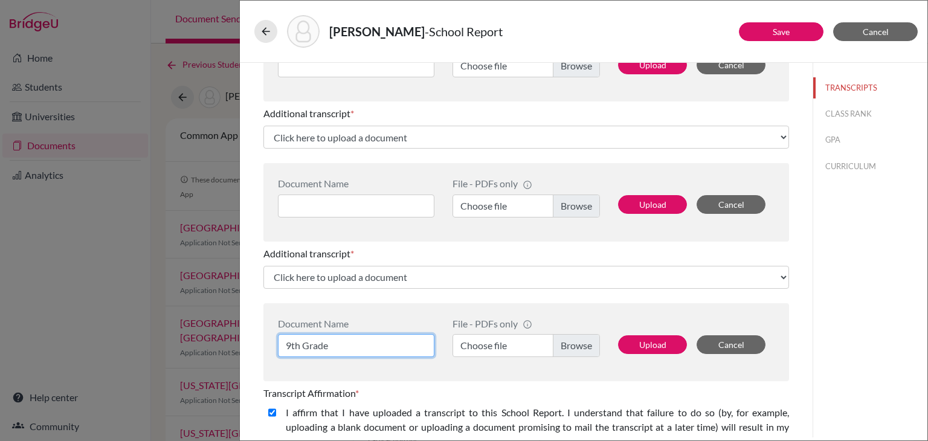
scroll to position [402, 0]
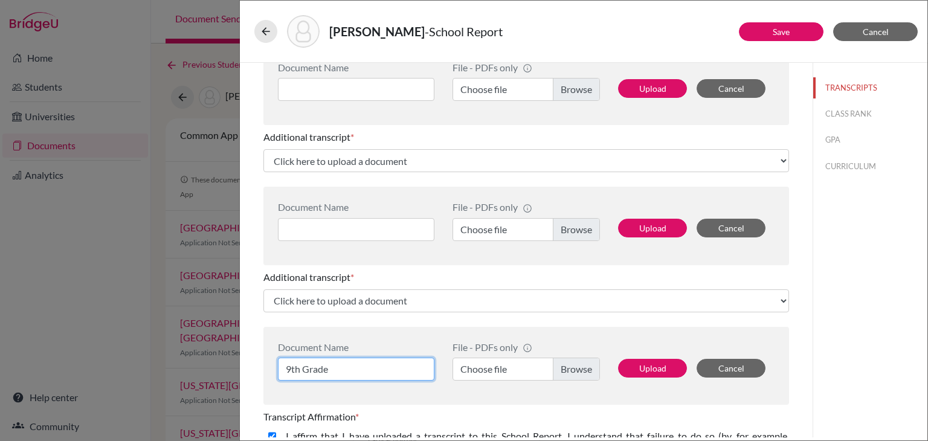
type input "9th Grade"
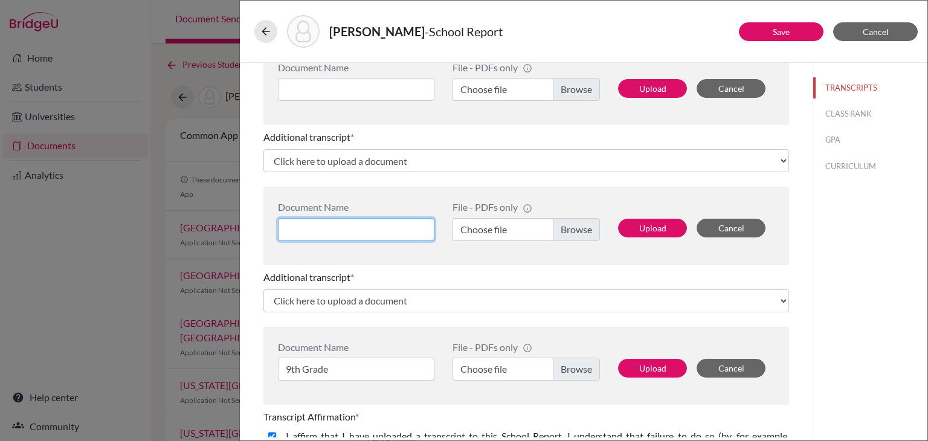
click at [360, 226] on input at bounding box center [356, 229] width 156 height 23
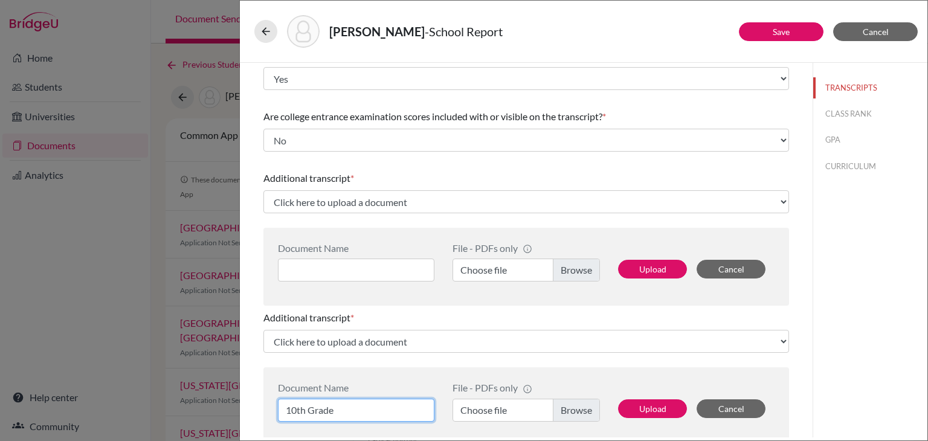
scroll to position [221, 0]
type input "10th Grade"
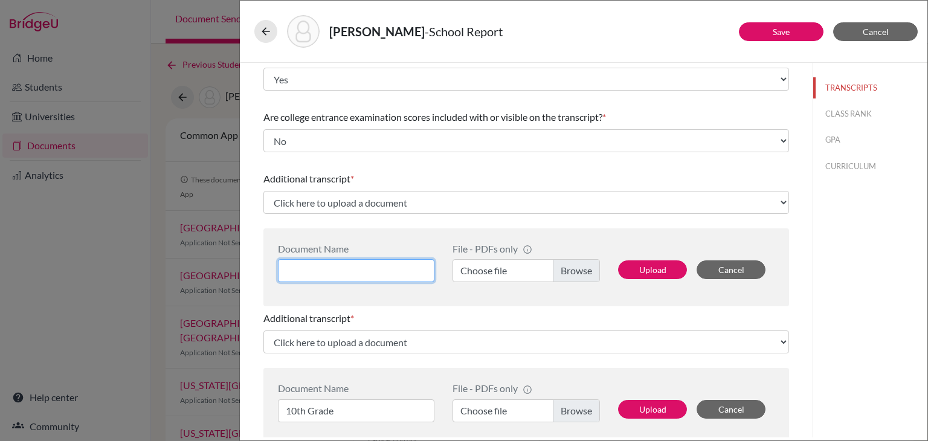
click at [320, 270] on input at bounding box center [356, 270] width 156 height 23
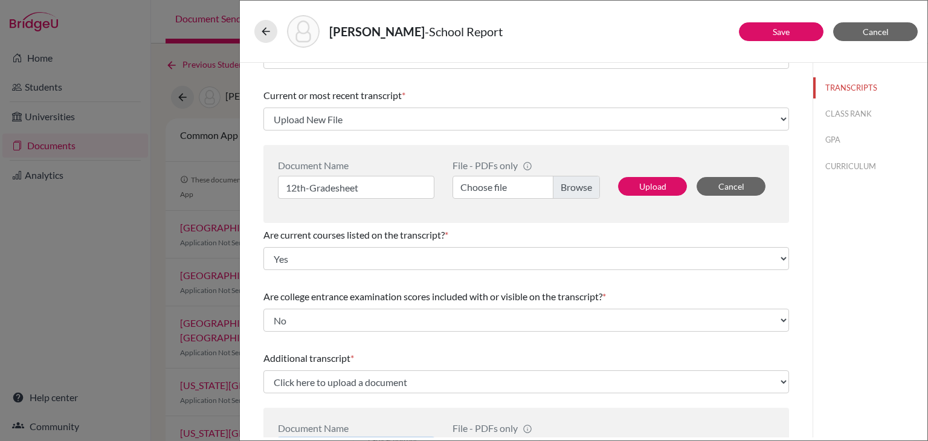
scroll to position [39, 0]
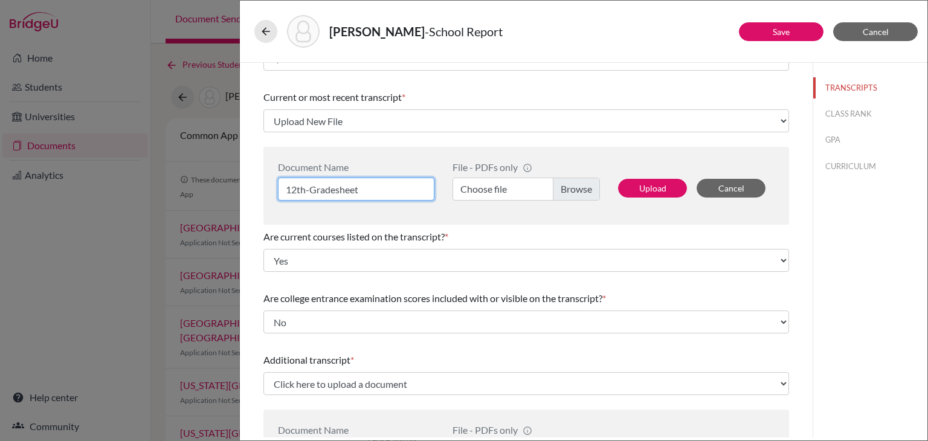
click at [386, 188] on input "12th-Gradesheet" at bounding box center [356, 189] width 156 height 23
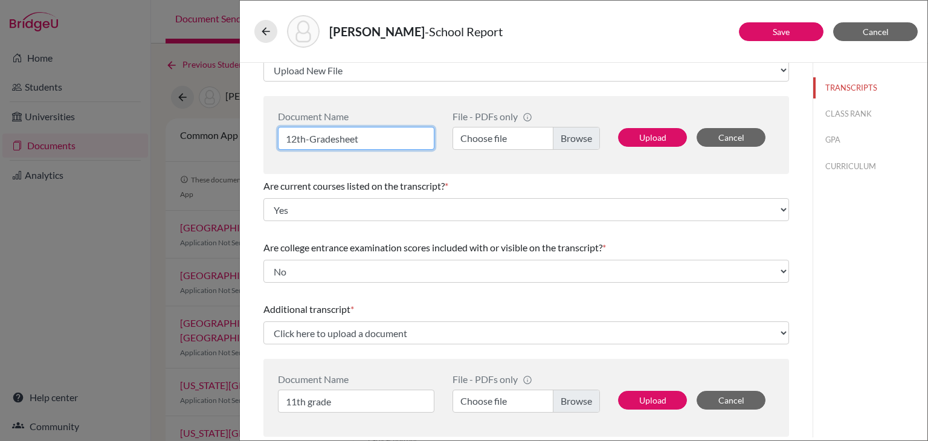
scroll to position [160, 0]
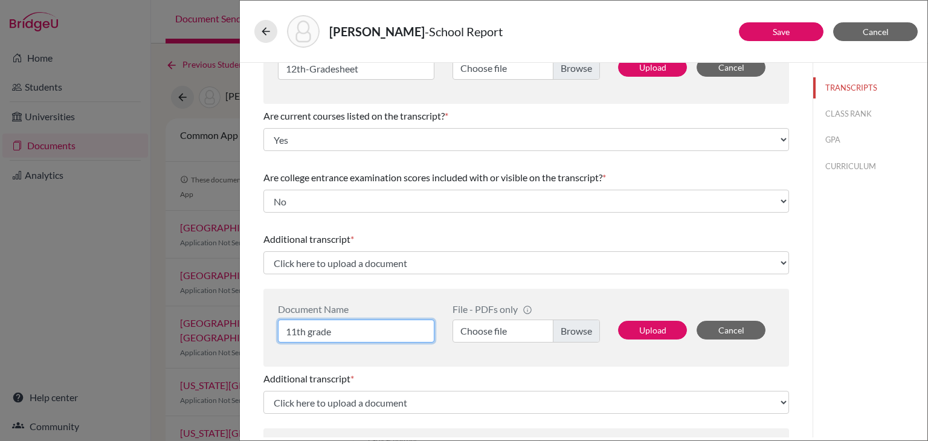
click at [343, 334] on input "11th grade" at bounding box center [356, 331] width 156 height 23
click at [307, 333] on input "11th grade" at bounding box center [356, 331] width 156 height 23
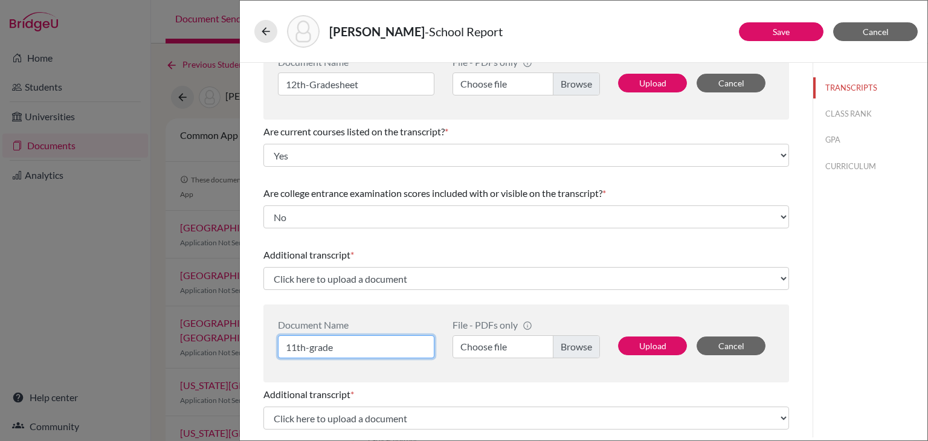
scroll to position [100, 0]
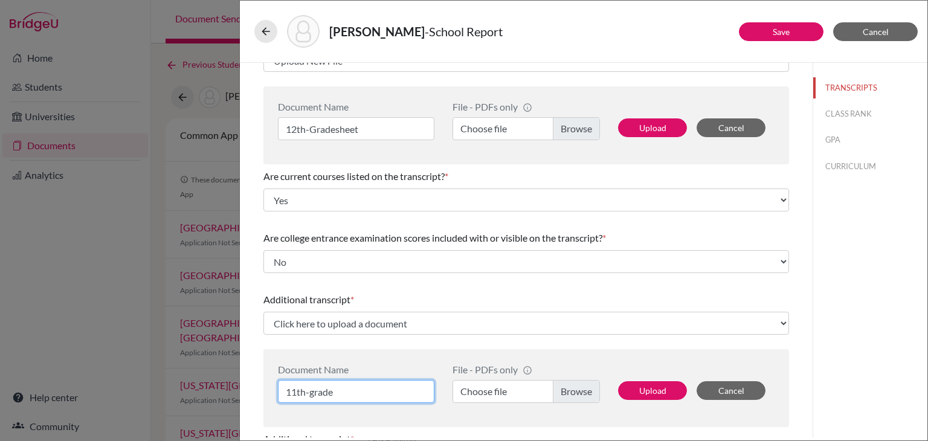
click at [312, 391] on input "11th-grade" at bounding box center [356, 391] width 156 height 23
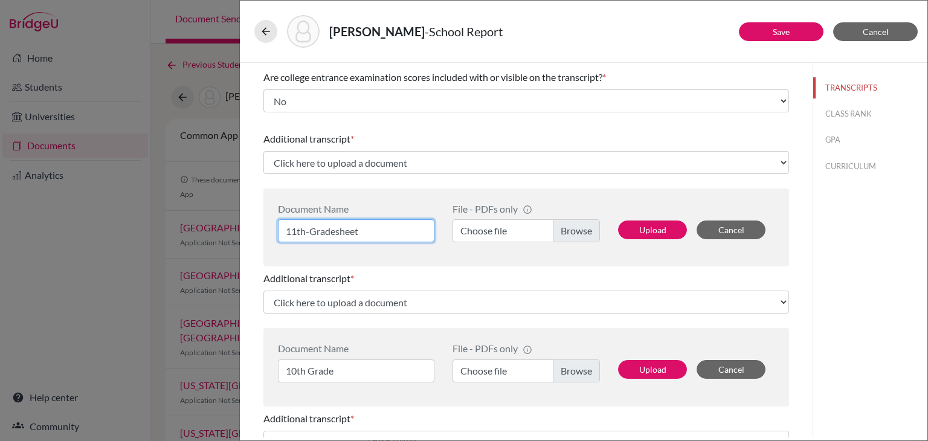
scroll to position [281, 0]
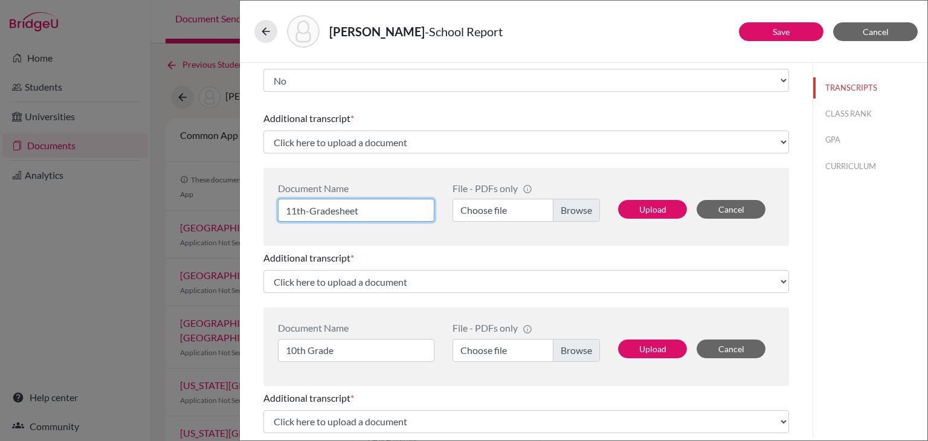
type input "11th-Gradesheet"
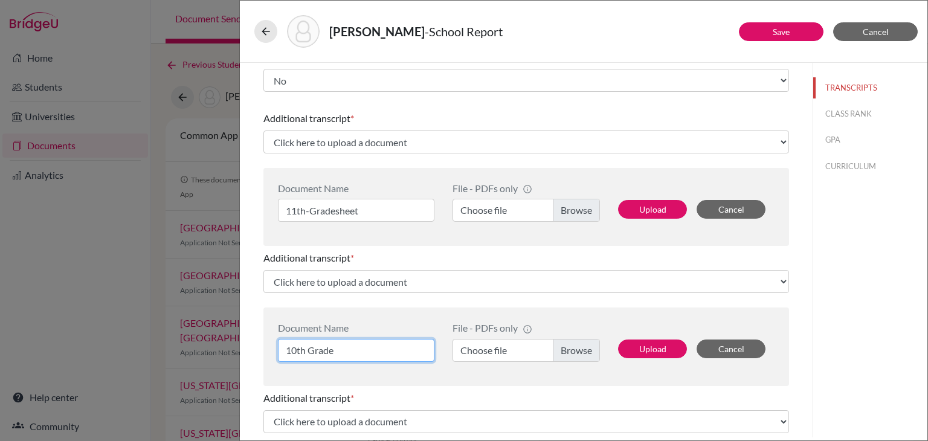
click at [305, 352] on input "10th Grade" at bounding box center [356, 350] width 156 height 23
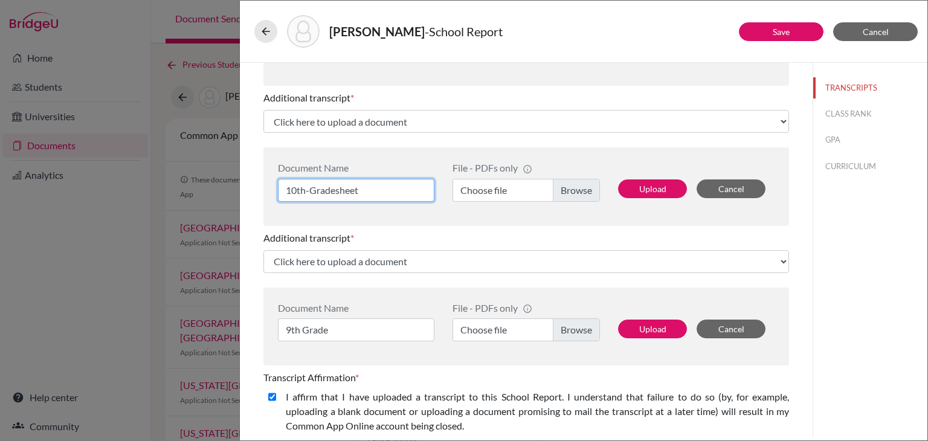
scroll to position [462, 0]
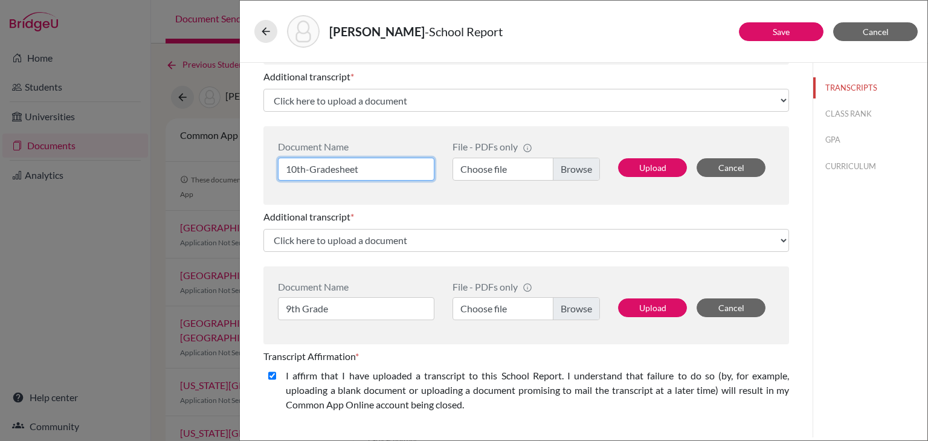
type input "10th-Gradesheet"
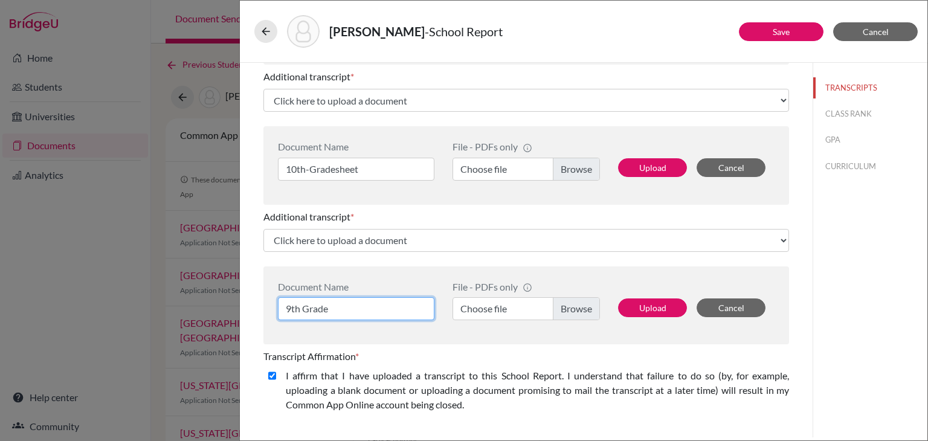
click at [358, 311] on input "9th Grade" at bounding box center [356, 308] width 156 height 23
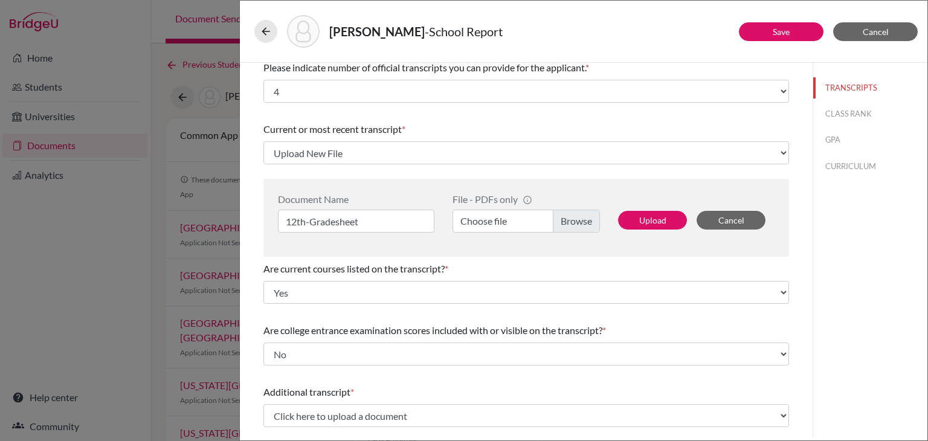
scroll to position [0, 0]
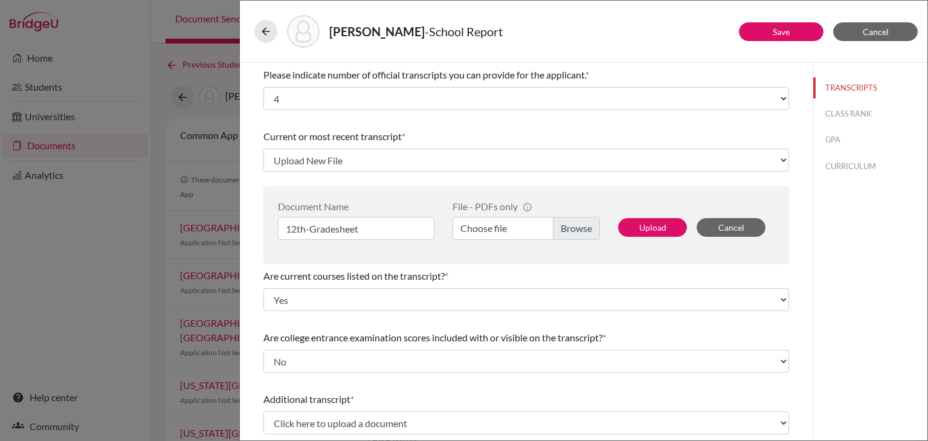
type input "9th-Gradesheet"
click at [582, 227] on label "Choose file" at bounding box center [525, 228] width 147 height 23
click at [582, 227] on input "Choose file" at bounding box center [525, 228] width 147 height 23
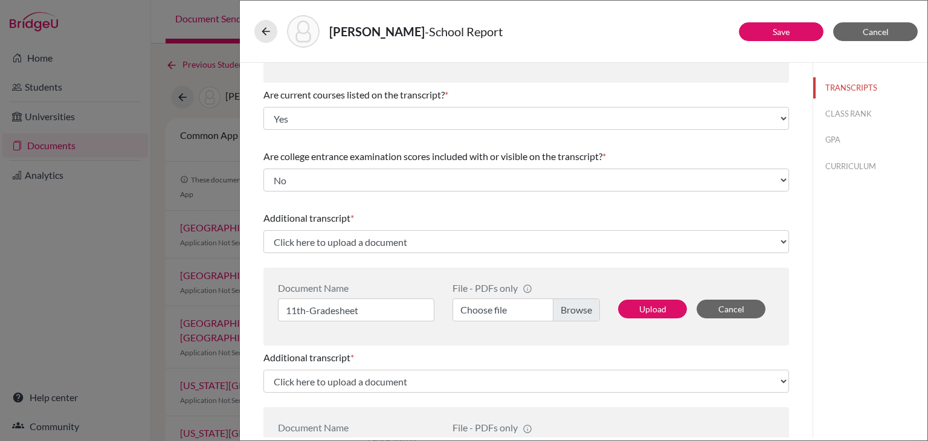
scroll to position [242, 0]
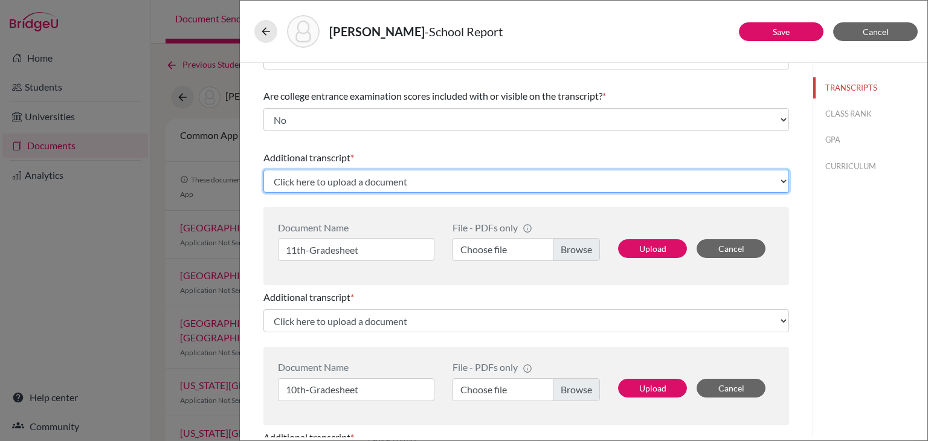
click at [396, 177] on select "Click here to upload a document Upload New File" at bounding box center [526, 181] width 526 height 23
select select "Upload New File"
click at [263, 170] on select "Click here to upload a document Upload New File" at bounding box center [526, 181] width 526 height 23
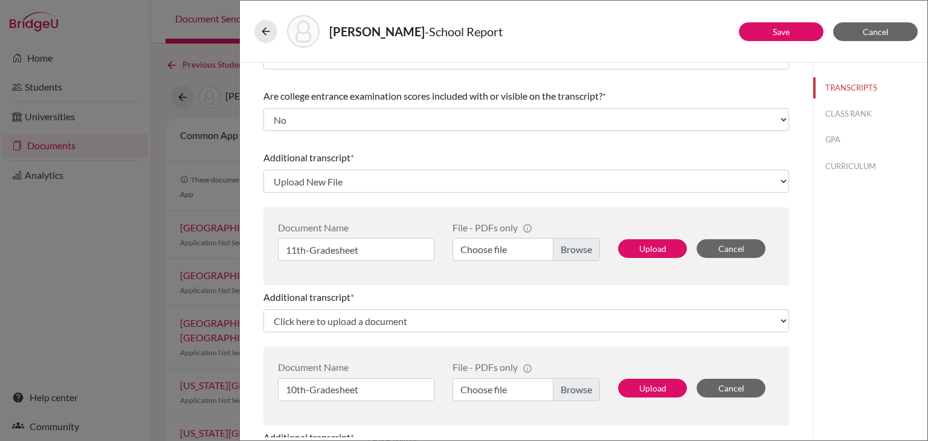
click at [386, 158] on div "Additional transcript *" at bounding box center [526, 157] width 526 height 14
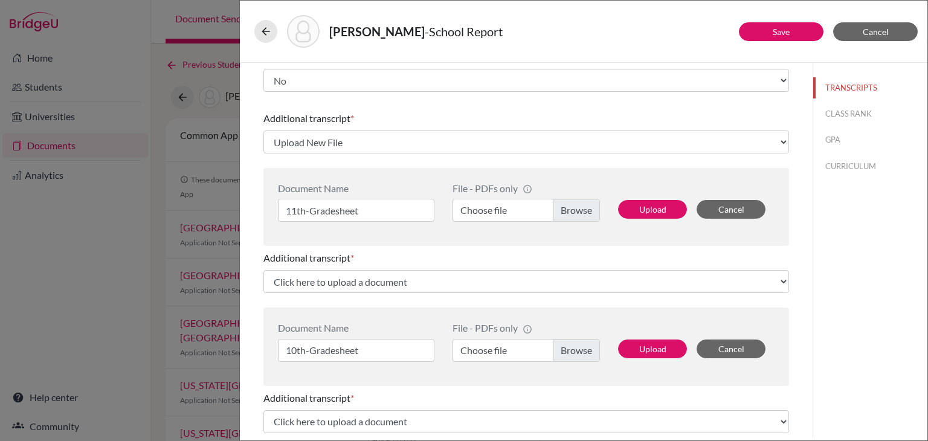
scroll to position [302, 0]
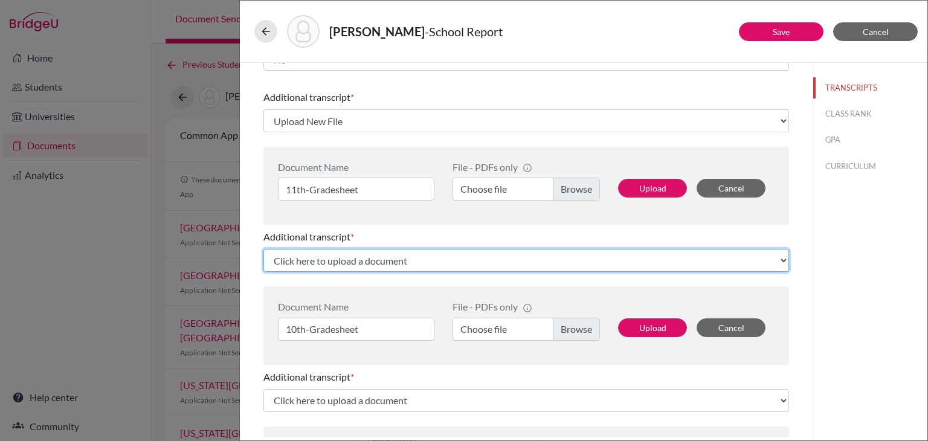
click at [378, 257] on select "Click here to upload a document Upload New File" at bounding box center [526, 260] width 526 height 23
select select "Upload New File"
click at [263, 249] on select "Click here to upload a document Upload New File" at bounding box center [526, 260] width 526 height 23
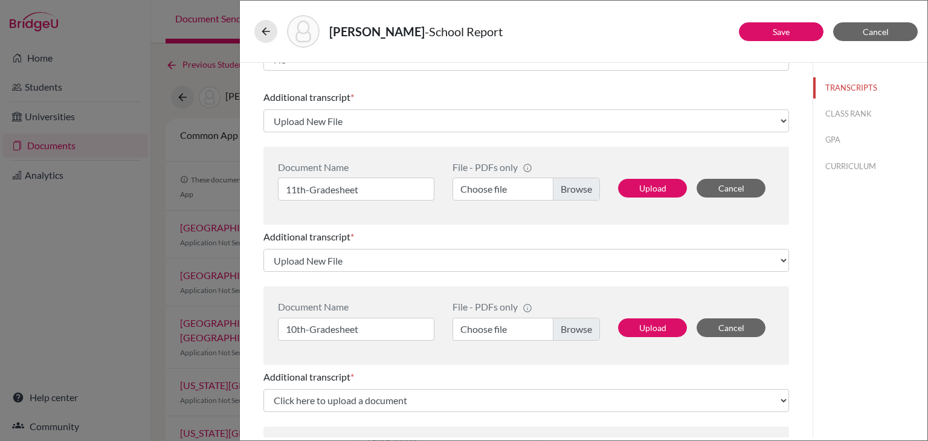
click at [347, 290] on div "Document Name 10th-Gradesheet File - PDFs only info CommonApp has file size lim…" at bounding box center [526, 325] width 526 height 78
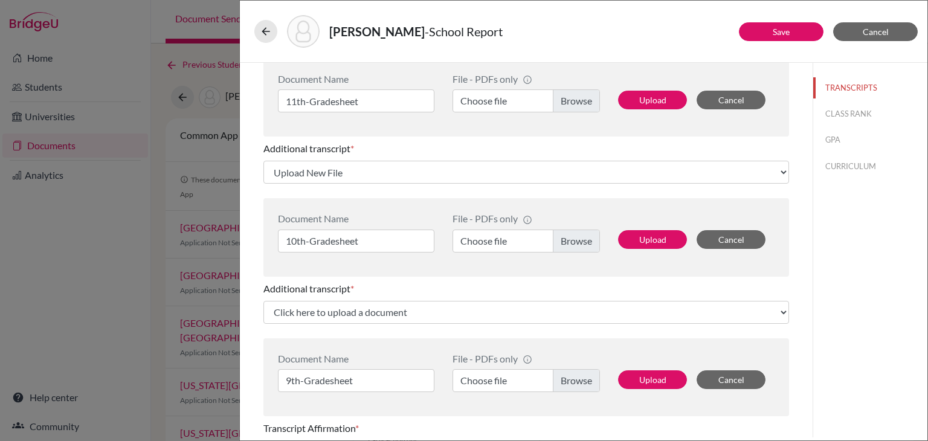
scroll to position [483, 0]
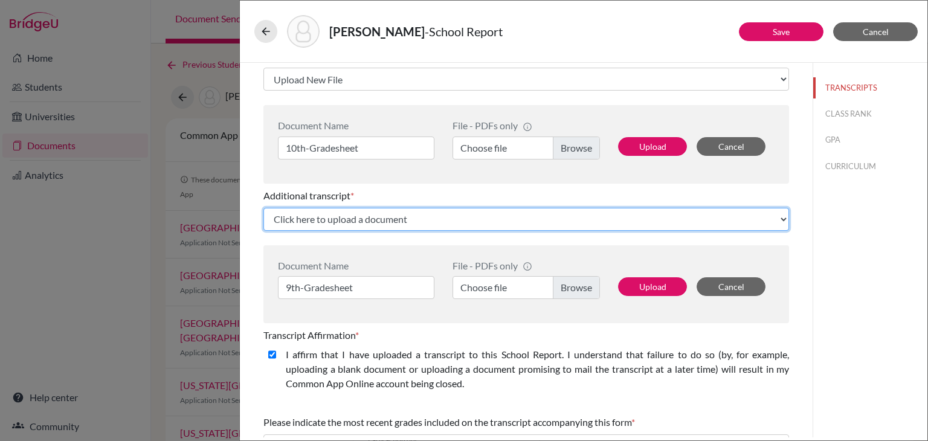
click at [345, 213] on select "Click here to upload a document Upload New File" at bounding box center [526, 219] width 526 height 23
select select "Upload New File"
click at [263, 208] on select "Click here to upload a document Upload New File" at bounding box center [526, 219] width 526 height 23
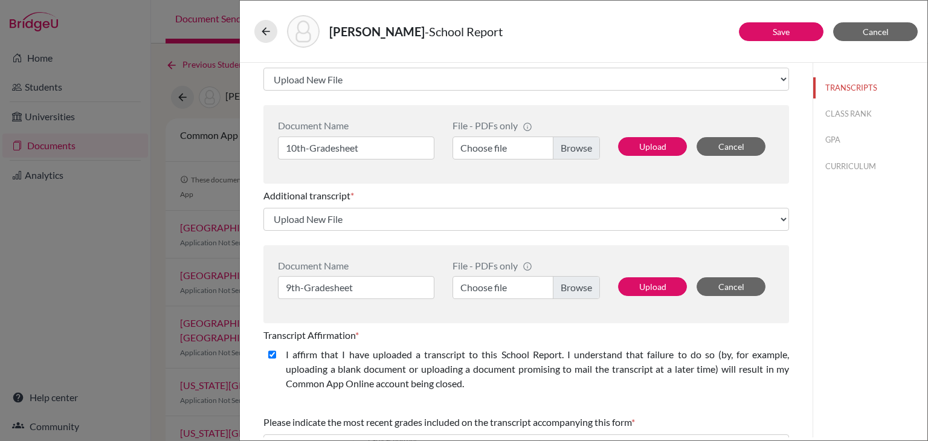
click at [324, 242] on div "Additional transcript * Click here to upload a document Upload New File Documen…" at bounding box center [526, 254] width 526 height 140
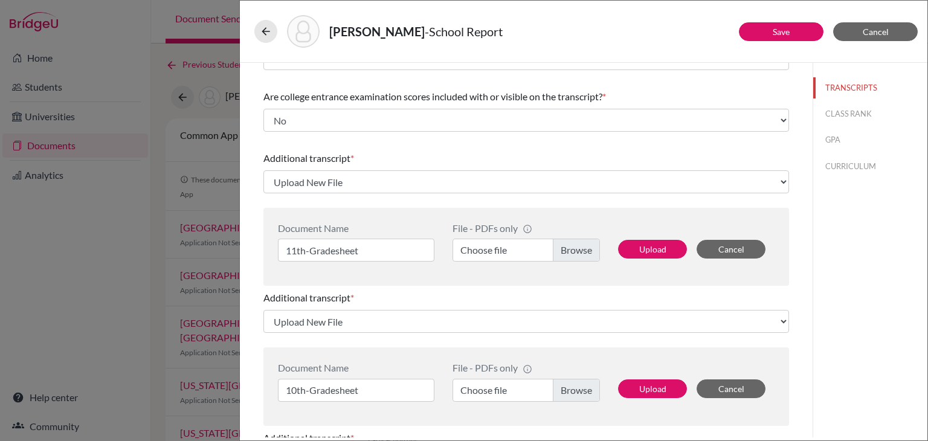
scroll to position [242, 0]
click at [574, 248] on label "Choose file" at bounding box center [525, 249] width 147 height 23
click at [574, 248] on input "Choose file" at bounding box center [525, 249] width 147 height 23
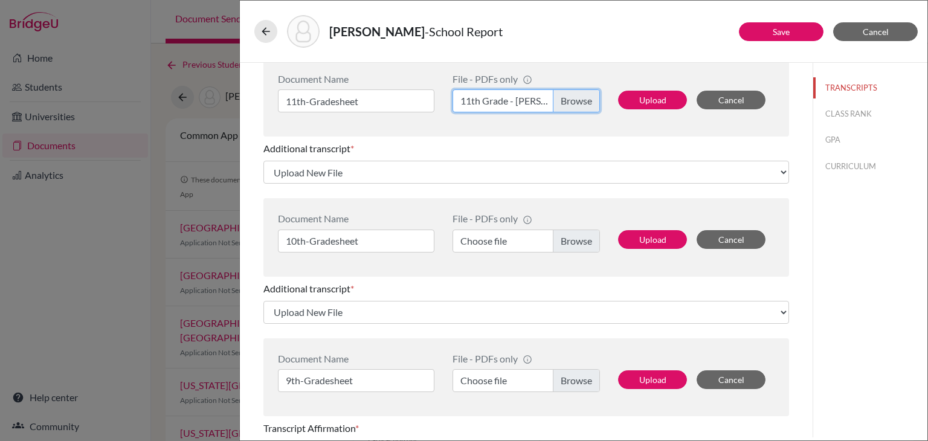
scroll to position [423, 0]
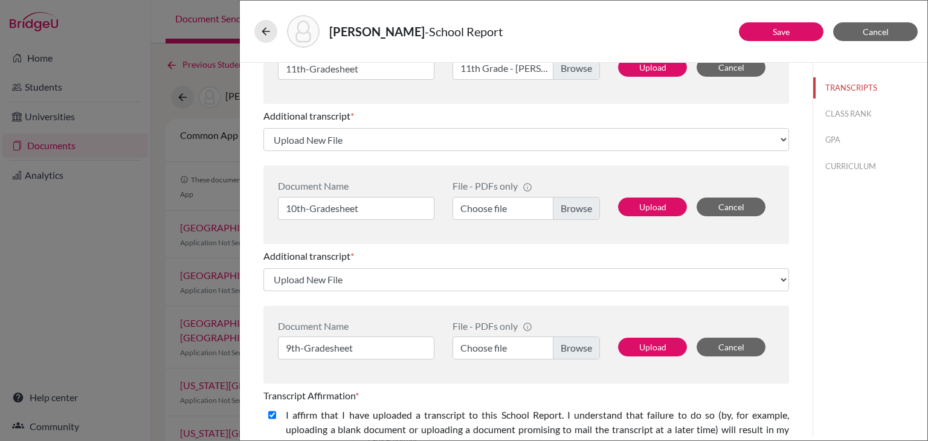
click at [572, 213] on label "Choose file" at bounding box center [525, 208] width 147 height 23
click at [572, 213] on input "Choose file" at bounding box center [525, 208] width 147 height 23
click at [571, 346] on label "Choose file" at bounding box center [525, 347] width 147 height 23
click at [571, 346] on input "Choose file" at bounding box center [525, 347] width 147 height 23
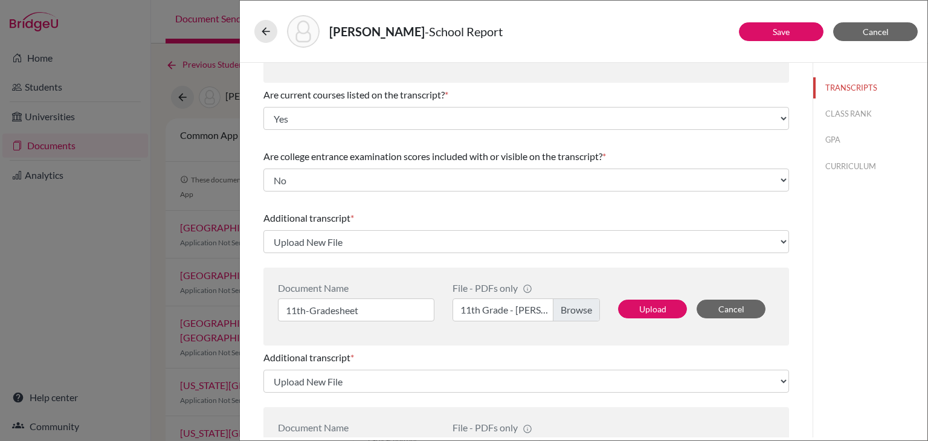
scroll to position [0, 0]
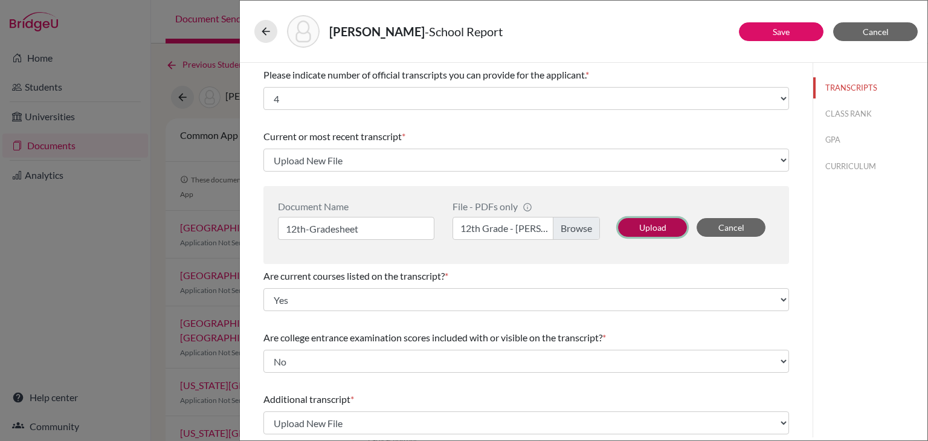
click at [639, 228] on button "Upload" at bounding box center [652, 227] width 69 height 19
select select "688930"
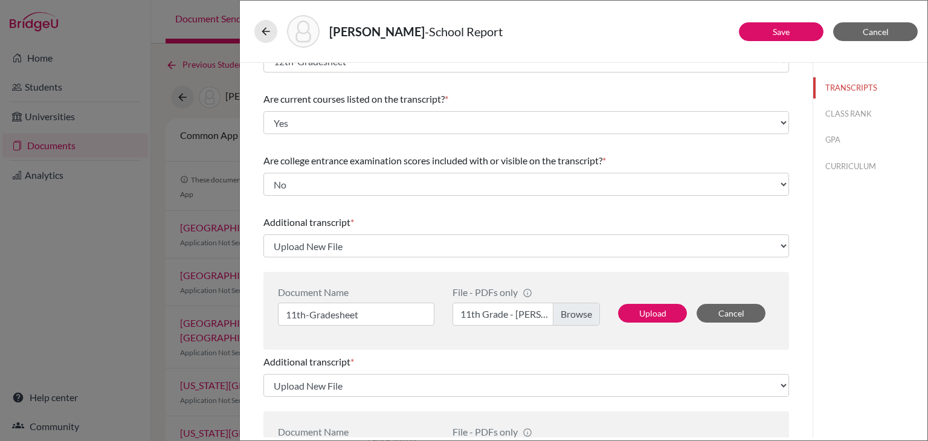
scroll to position [121, 0]
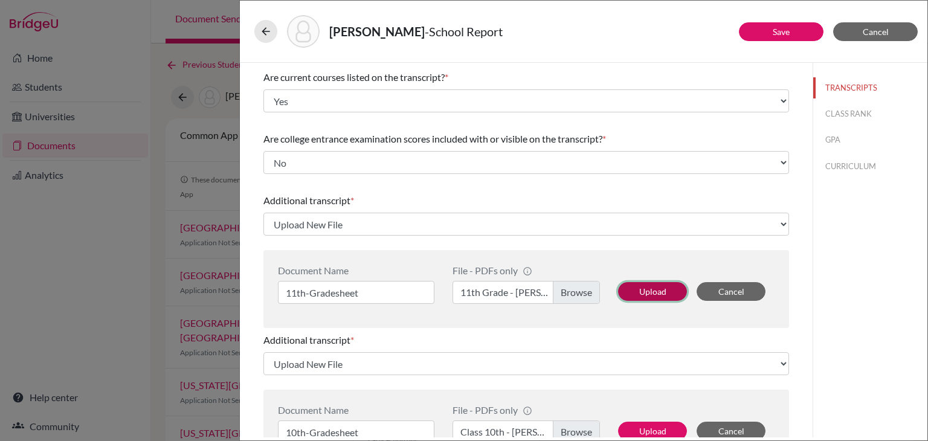
click at [648, 289] on button "Upload" at bounding box center [652, 291] width 69 height 19
select select "688931"
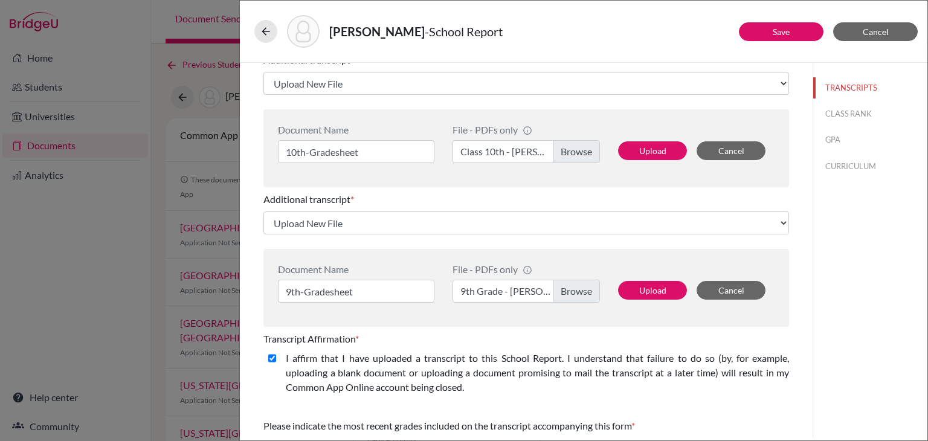
scroll to position [302, 0]
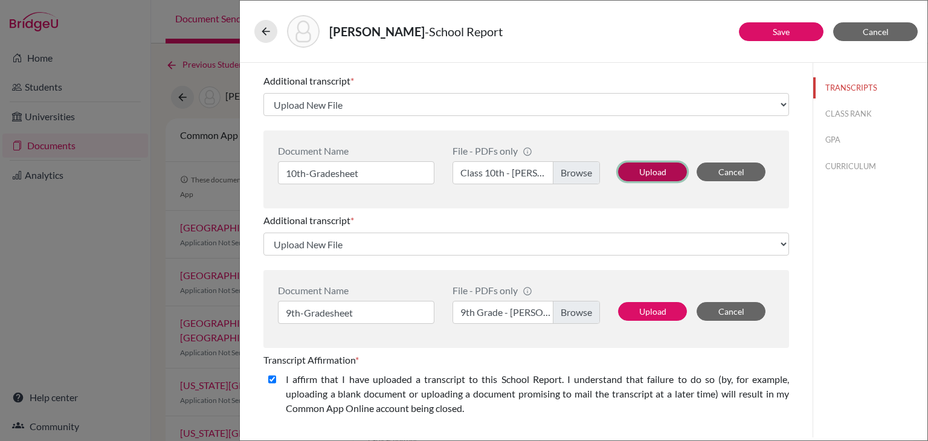
click at [640, 170] on button "Upload" at bounding box center [652, 172] width 69 height 19
select select "688932"
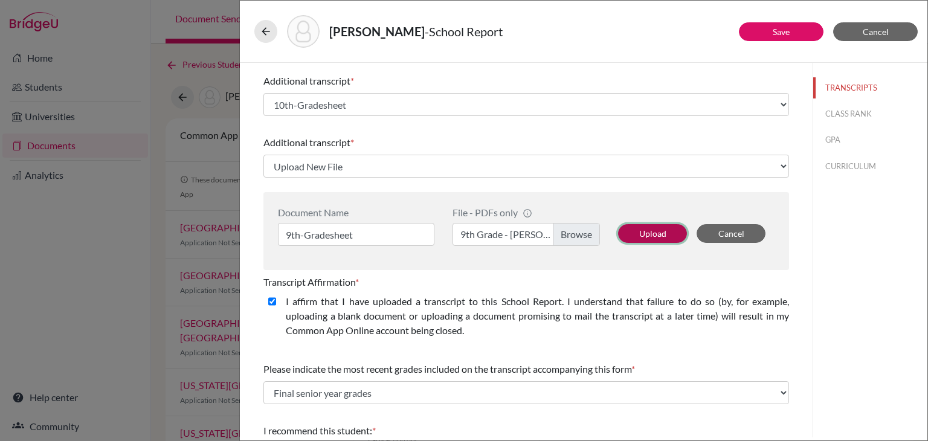
click at [636, 231] on button "Upload" at bounding box center [652, 233] width 69 height 19
select select "688933"
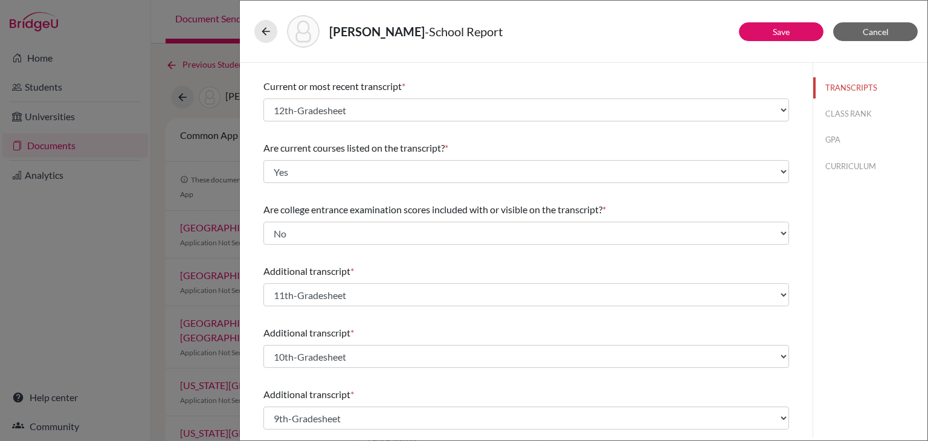
scroll to position [0, 0]
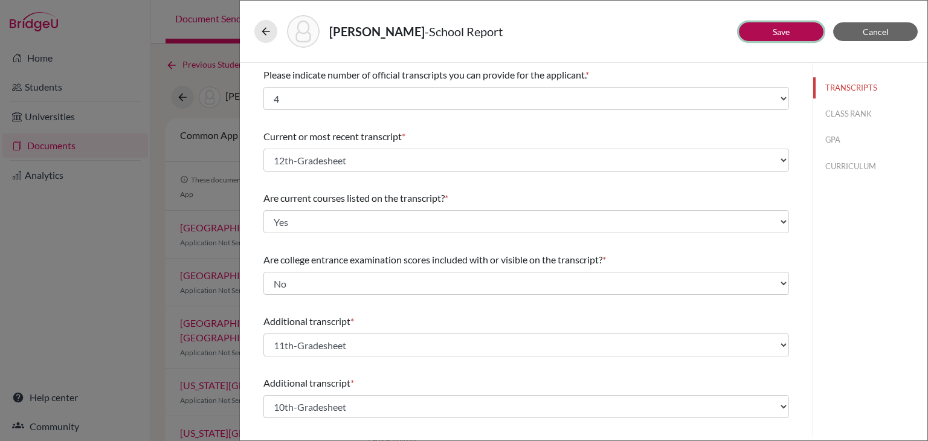
click at [787, 34] on link "Save" at bounding box center [781, 32] width 17 height 10
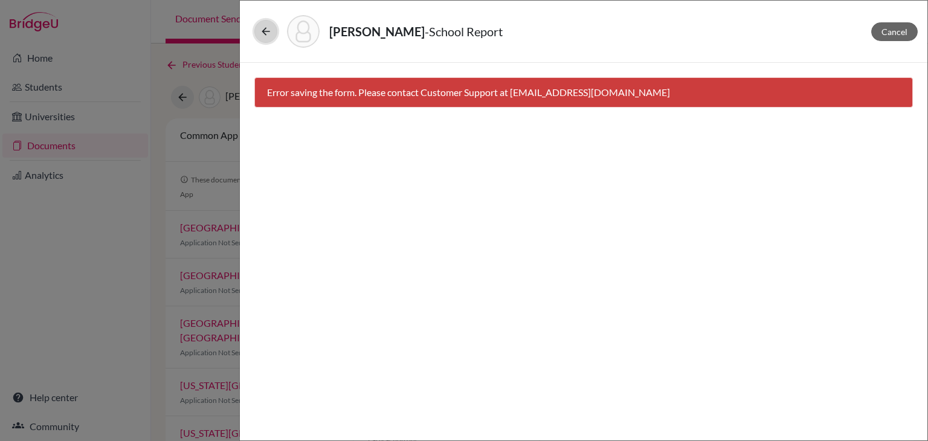
click at [269, 34] on icon at bounding box center [266, 31] width 12 height 12
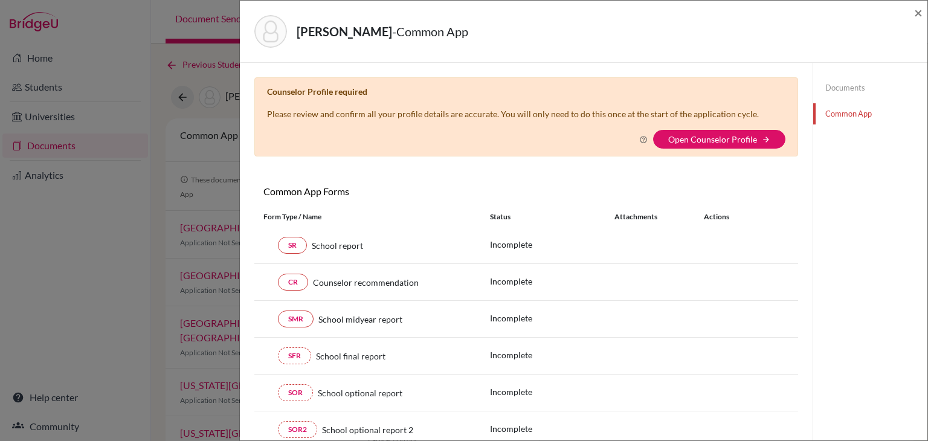
click at [819, 98] on div "Documents Common App" at bounding box center [870, 101] width 114 height 76
click at [821, 95] on link "Documents" at bounding box center [870, 87] width 114 height 21
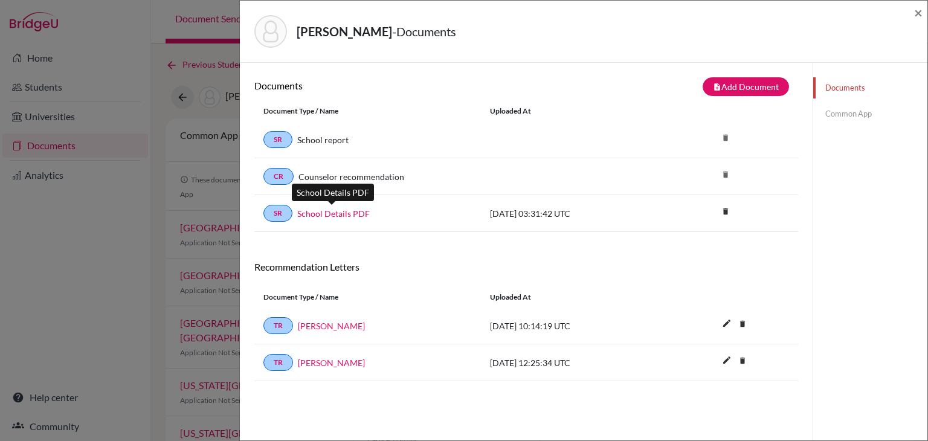
click at [343, 207] on link "School Details PDF" at bounding box center [333, 213] width 72 height 13
click at [912, 16] on div "Rath, Jaydeep - Documents ×" at bounding box center [584, 31] width 678 height 52
click at [918, 14] on span "×" at bounding box center [918, 13] width 8 height 18
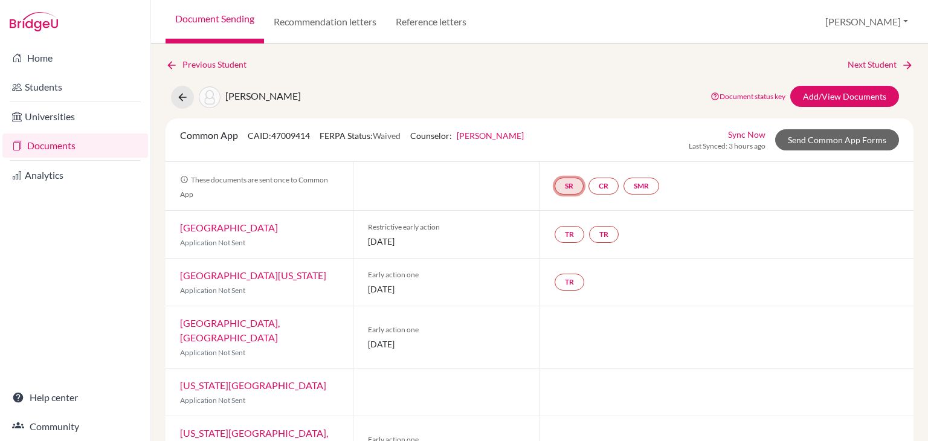
click at [567, 178] on link "SR" at bounding box center [569, 186] width 29 height 17
click at [567, 156] on small "Incomplete" at bounding box center [569, 161] width 56 height 11
click at [563, 175] on div "SR CR SMR" at bounding box center [609, 186] width 109 height 22
click at [563, 182] on link "SR" at bounding box center [569, 186] width 29 height 17
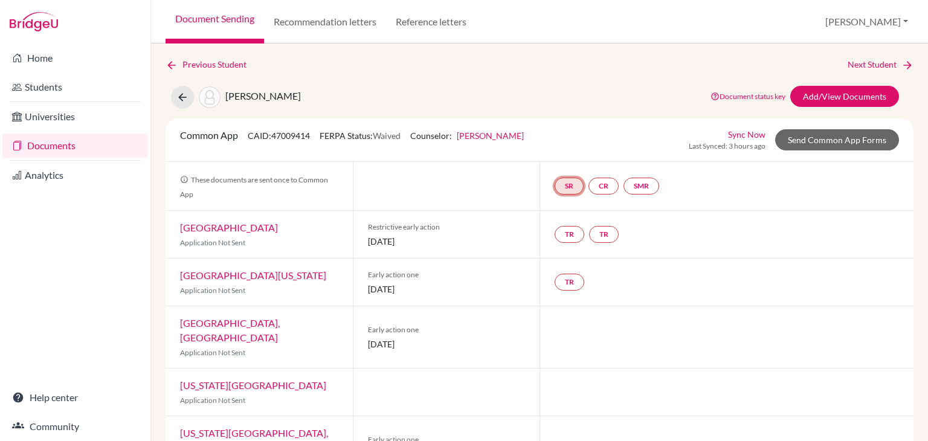
click at [563, 182] on link "SR" at bounding box center [569, 186] width 29 height 17
click at [568, 177] on div at bounding box center [570, 175] width 10 height 5
click at [565, 150] on link "School report" at bounding box center [569, 150] width 51 height 10
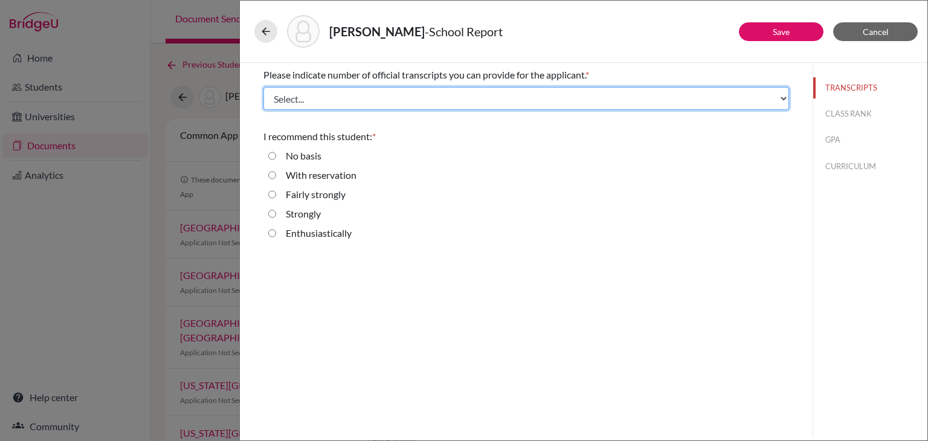
click at [491, 93] on select "Select... 1 2 3 4" at bounding box center [526, 98] width 526 height 23
select select "4"
click at [263, 87] on select "Select... 1 2 3 4" at bounding box center [526, 98] width 526 height 23
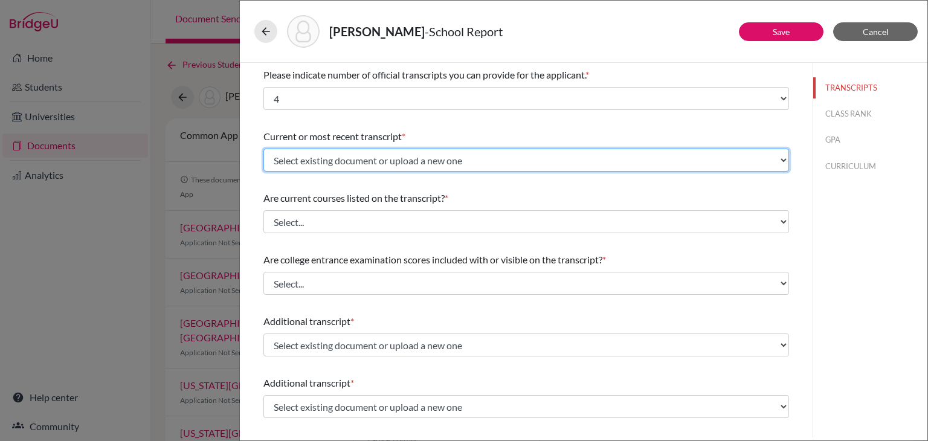
click at [343, 154] on select "Select existing document or upload a new one 11th-Gradesheet 10th-Gradesheet 9t…" at bounding box center [526, 160] width 526 height 23
select select "688930"
click at [263, 149] on select "Select existing document or upload a new one 11th-Gradesheet 10th-Gradesheet 9t…" at bounding box center [526, 160] width 526 height 23
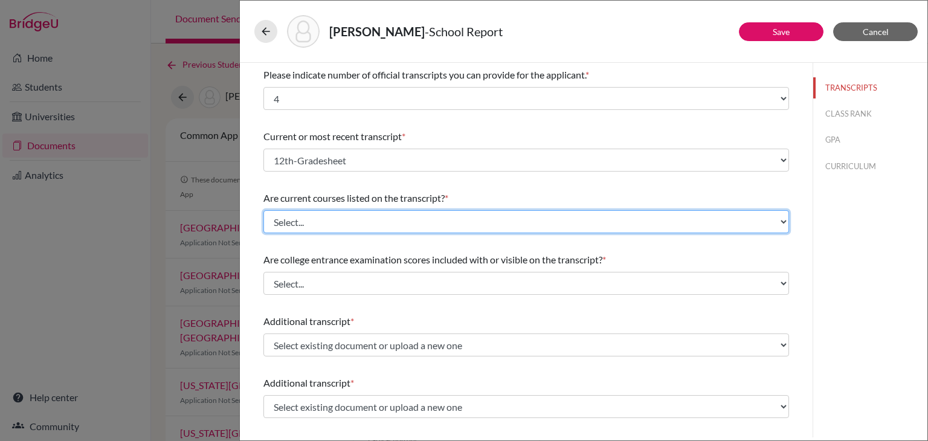
click at [332, 220] on select "Select... Yes No" at bounding box center [526, 221] width 526 height 23
select select "0"
click at [263, 210] on select "Select... Yes No" at bounding box center [526, 221] width 526 height 23
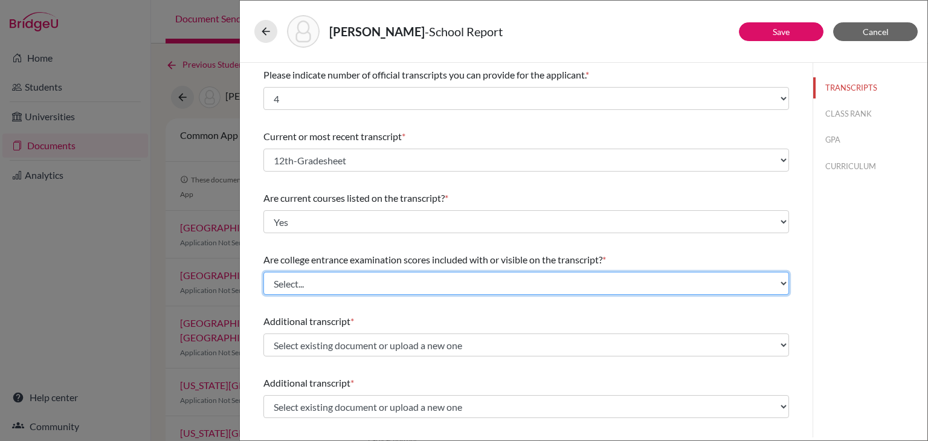
click at [327, 280] on select "Select... Yes No" at bounding box center [526, 283] width 526 height 23
select select "1"
click at [263, 272] on select "Select... Yes No" at bounding box center [526, 283] width 526 height 23
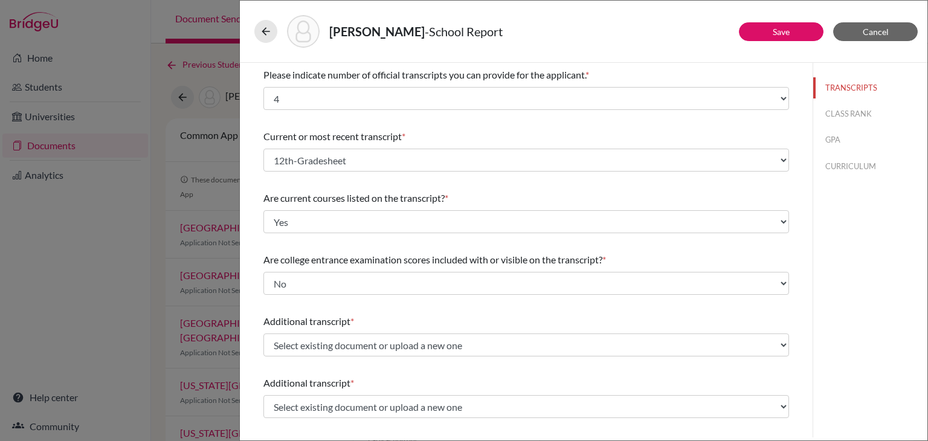
click at [338, 313] on div "Additional transcript * Select existing document or upload a new one 11th-Grade…" at bounding box center [526, 335] width 526 height 52
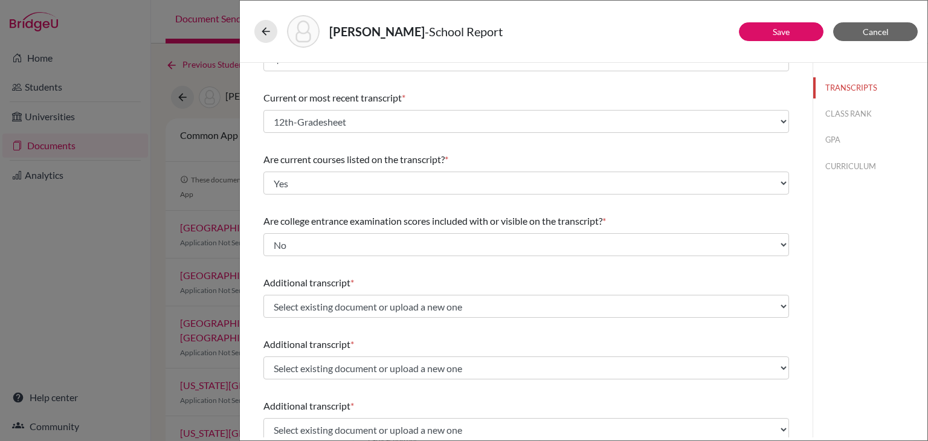
scroll to position [60, 0]
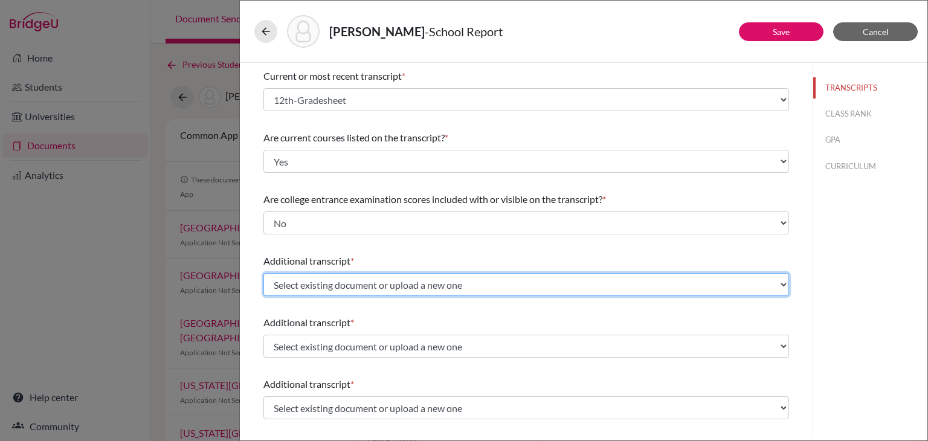
click at [346, 292] on select "Select existing document or upload a new one 11th-Gradesheet 10th-Gradesheet 9t…" at bounding box center [526, 284] width 526 height 23
click at [346, 288] on select "Select existing document or upload a new one 11th-Gradesheet 10th-Gradesheet 9t…" at bounding box center [526, 284] width 526 height 23
select select "688931"
click at [263, 273] on select "Select existing document or upload a new one 11th-Gradesheet 10th-Gradesheet 9t…" at bounding box center [526, 284] width 526 height 23
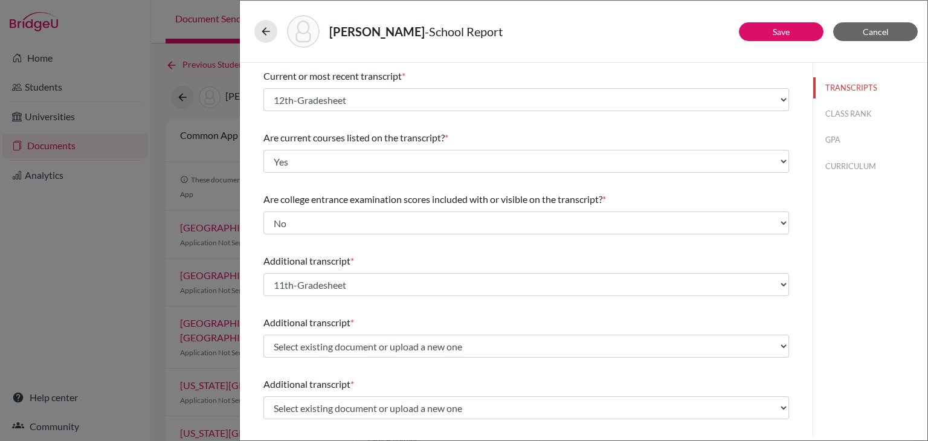
click at [375, 260] on div "Additional transcript *" at bounding box center [526, 261] width 526 height 14
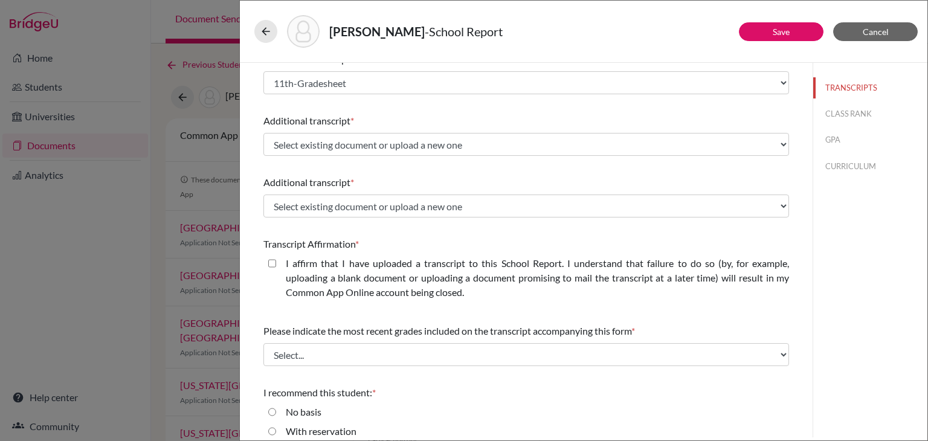
scroll to position [242, 0]
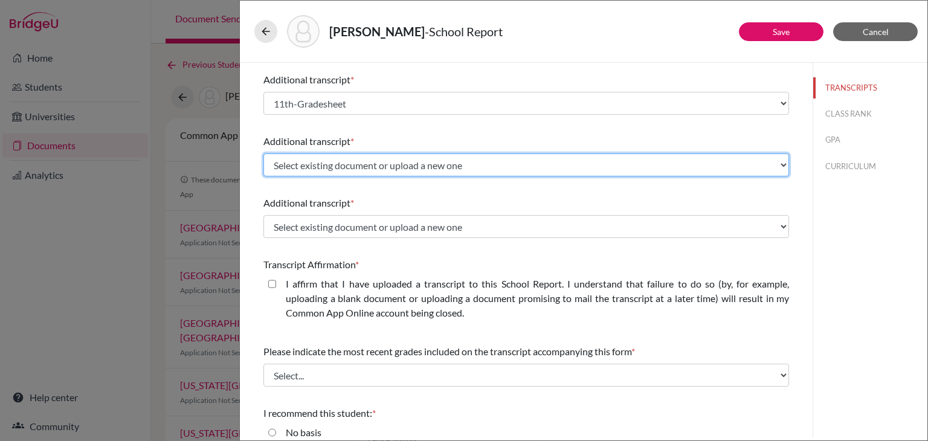
click at [358, 170] on select "Select existing document or upload a new one 11th-Gradesheet 10th-Gradesheet 9t…" at bounding box center [526, 164] width 526 height 23
select select "688932"
click at [263, 153] on select "Select existing document or upload a new one 11th-Gradesheet 10th-Gradesheet 9t…" at bounding box center [526, 164] width 526 height 23
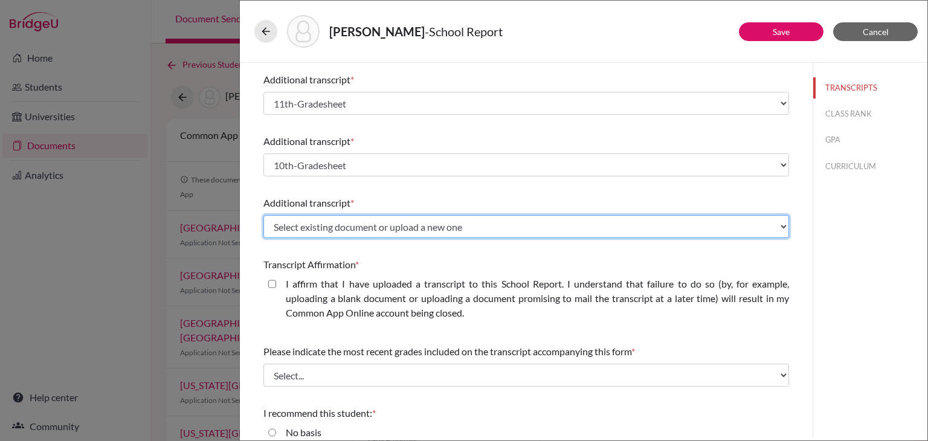
click at [349, 218] on select "Select existing document or upload a new one 11th-Gradesheet 10th-Gradesheet 9t…" at bounding box center [526, 226] width 526 height 23
select select "688933"
click at [263, 215] on select "Select existing document or upload a new one 11th-Gradesheet 10th-Gradesheet 9t…" at bounding box center [526, 226] width 526 height 23
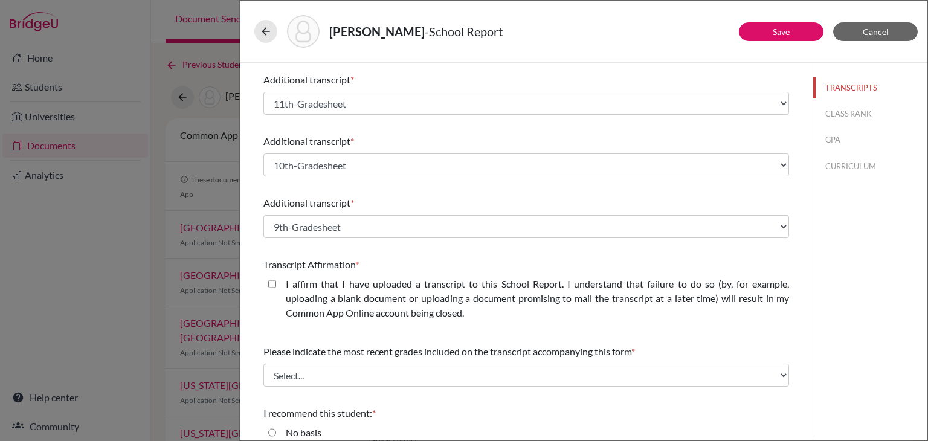
click at [354, 194] on div "Additional transcript * Select existing document or upload a new one 11th-Grade…" at bounding box center [526, 217] width 526 height 52
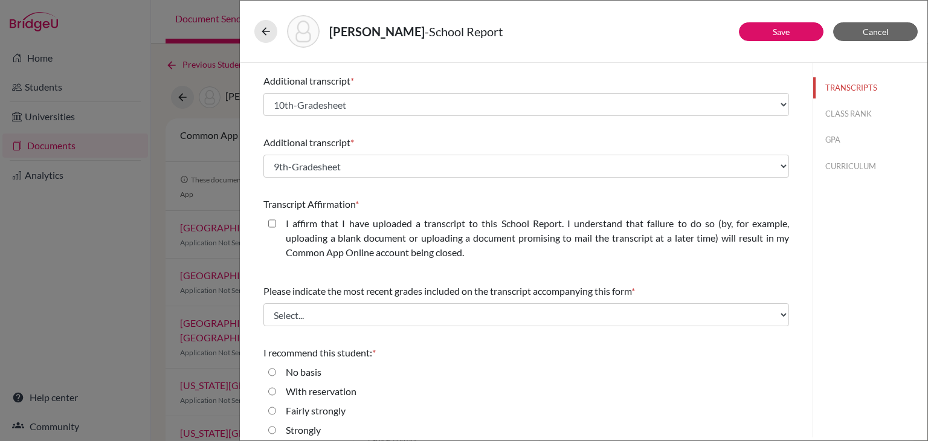
click at [263, 222] on div "I affirm that I have uploaded a transcript to this School Report. I understand …" at bounding box center [526, 240] width 526 height 48
click at [279, 223] on div "I affirm that I have uploaded a transcript to this School Report. I understand …" at bounding box center [532, 240] width 513 height 48
click at [273, 222] on closed\ "I affirm that I have uploaded a transcript to this School Report. I understand …" at bounding box center [272, 223] width 8 height 14
checkbox closed\ "true"
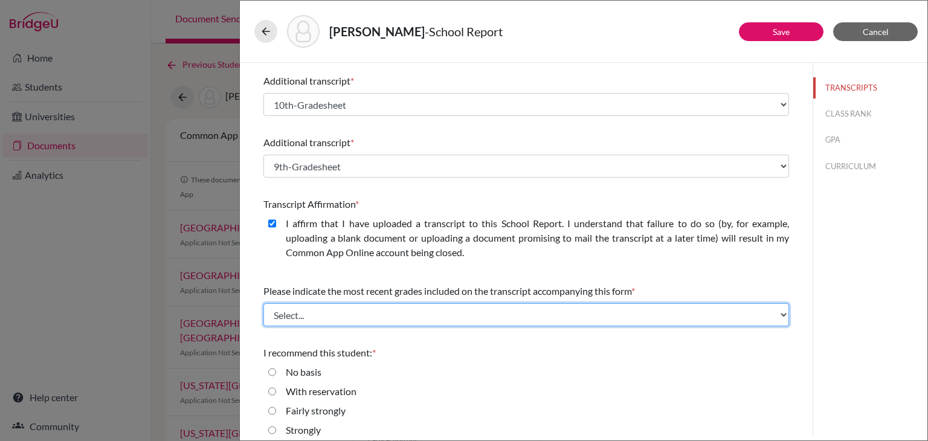
click at [303, 310] on select "Select... Final junior year grades 1st Quarter senior year grades 2nd Quarter/1…" at bounding box center [526, 314] width 526 height 23
select select "6"
click at [263, 303] on select "Select... Final junior year grades 1st Quarter senior year grades 2nd Quarter/1…" at bounding box center [526, 314] width 526 height 23
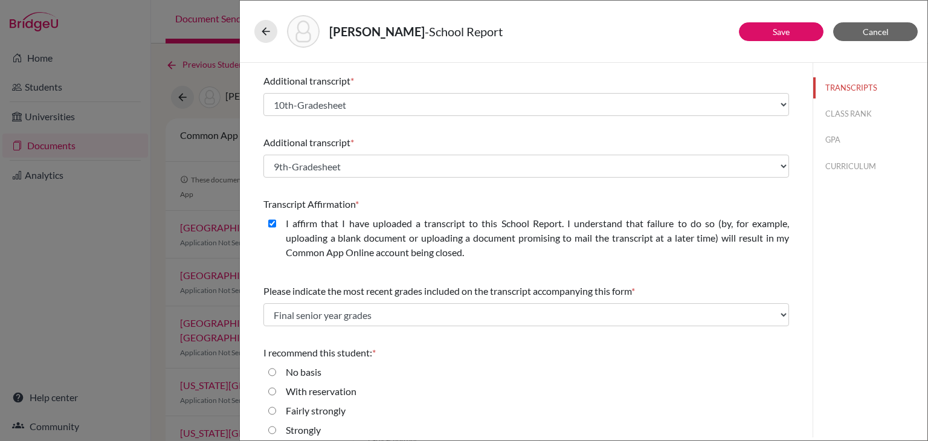
click at [330, 334] on div "Please indicate number of official transcripts you can provide for the applican…" at bounding box center [526, 114] width 526 height 706
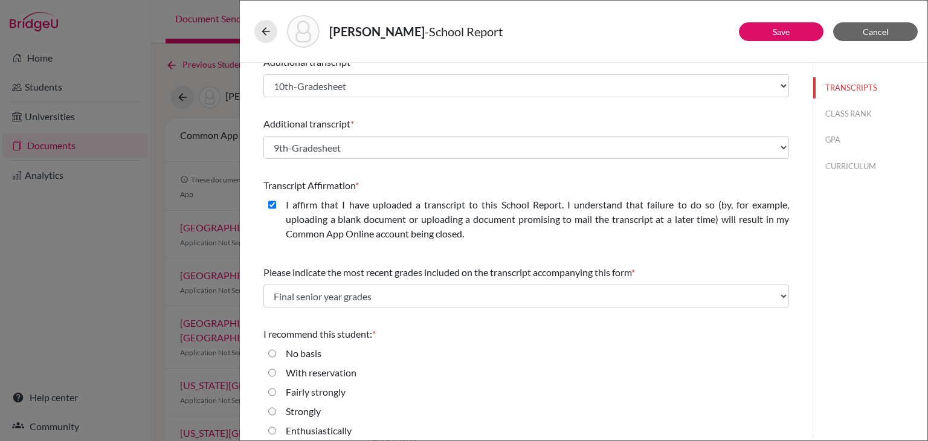
scroll to position [331, 0]
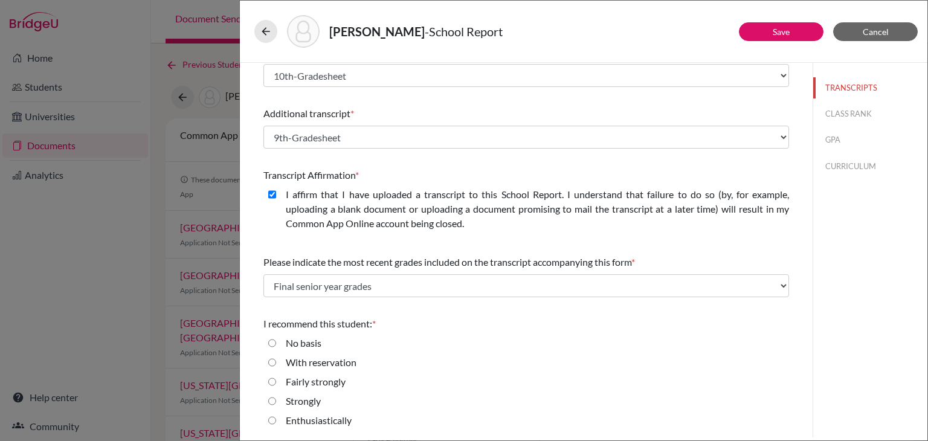
click at [283, 418] on div "Enthusiastically" at bounding box center [314, 422] width 76 height 19
click at [269, 418] on input "Enthusiastically" at bounding box center [272, 420] width 8 height 14
radio input "true"
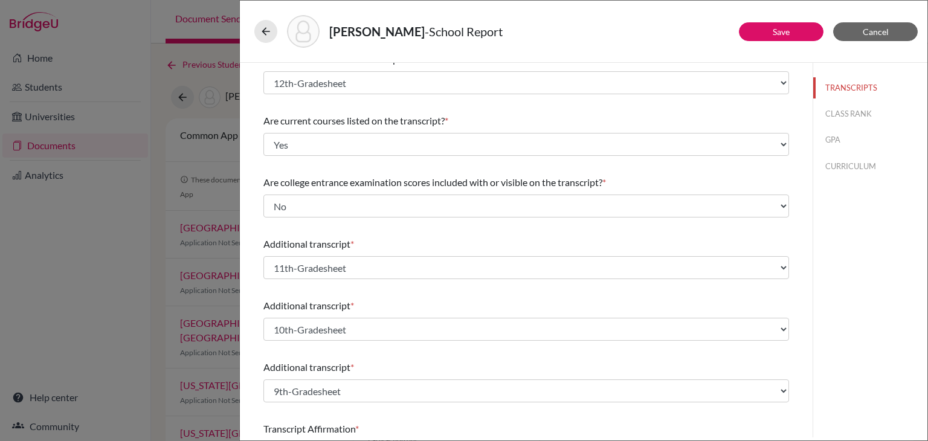
scroll to position [0, 0]
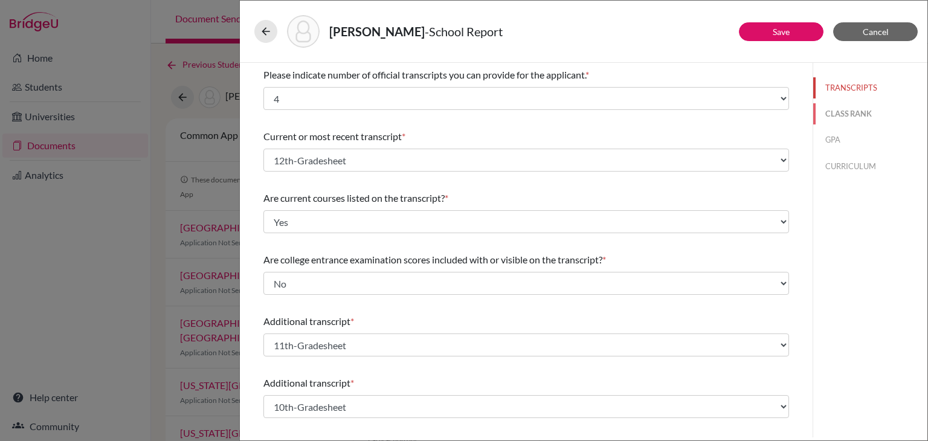
click at [814, 106] on button "CLASS RANK" at bounding box center [870, 113] width 114 height 21
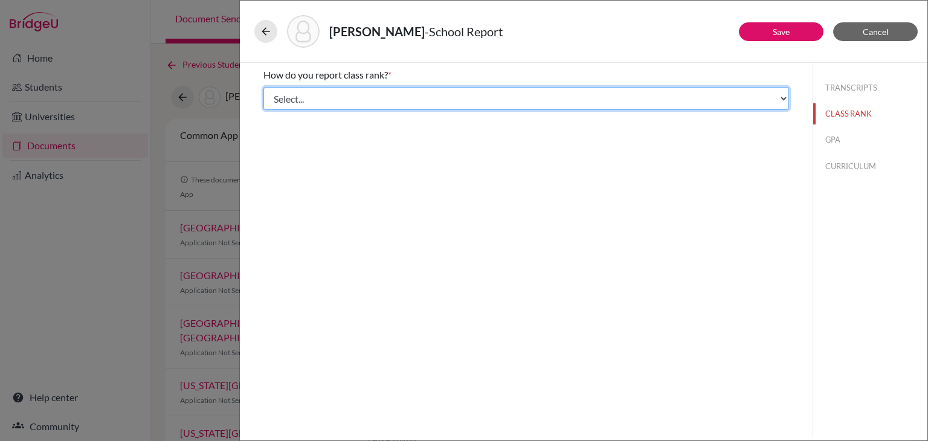
click at [535, 105] on select "Select... Exact Decile Quintile Quartile None" at bounding box center [526, 98] width 526 height 23
select select "5"
click at [263, 87] on select "Select... Exact Decile Quintile Quartile None" at bounding box center [526, 98] width 526 height 23
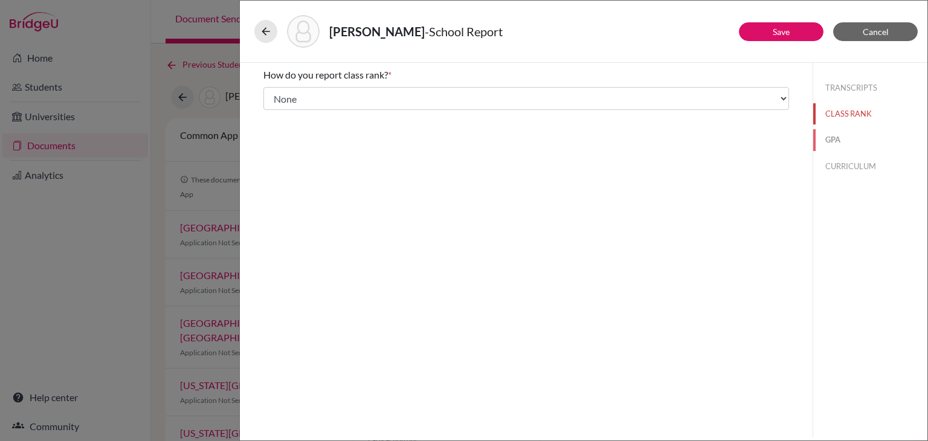
click at [839, 142] on button "GPA" at bounding box center [870, 139] width 114 height 21
click at [269, 112] on input "No" at bounding box center [272, 113] width 8 height 14
radio input "true"
click at [871, 169] on button "CURRICULUM" at bounding box center [870, 166] width 114 height 21
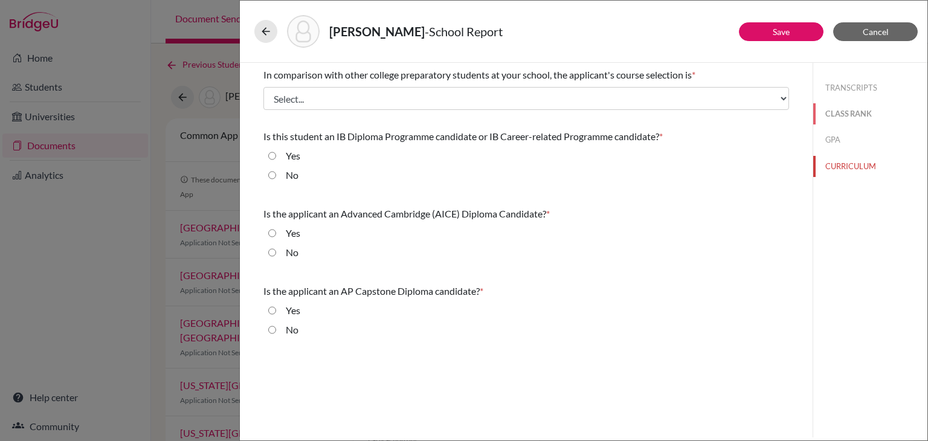
click at [840, 114] on button "CLASS RANK" at bounding box center [870, 113] width 114 height 21
select select "5"
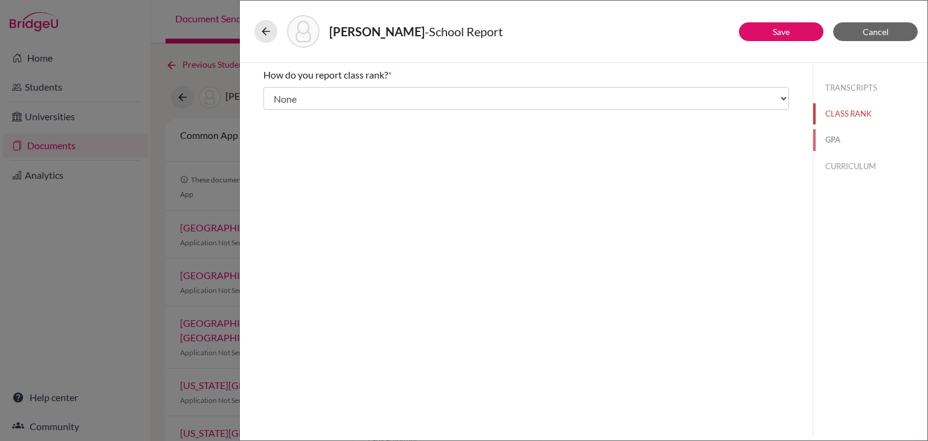
click at [843, 140] on button "GPA" at bounding box center [870, 139] width 114 height 21
click at [278, 88] on div "Yes" at bounding box center [288, 96] width 24 height 19
click at [272, 92] on input "Yes" at bounding box center [272, 94] width 8 height 14
radio input "true"
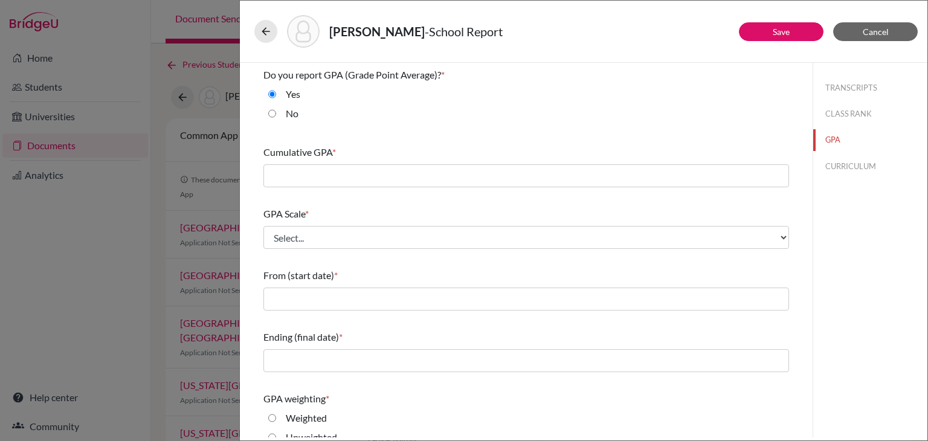
click at [269, 112] on input "No" at bounding box center [272, 113] width 8 height 14
radio input "true"
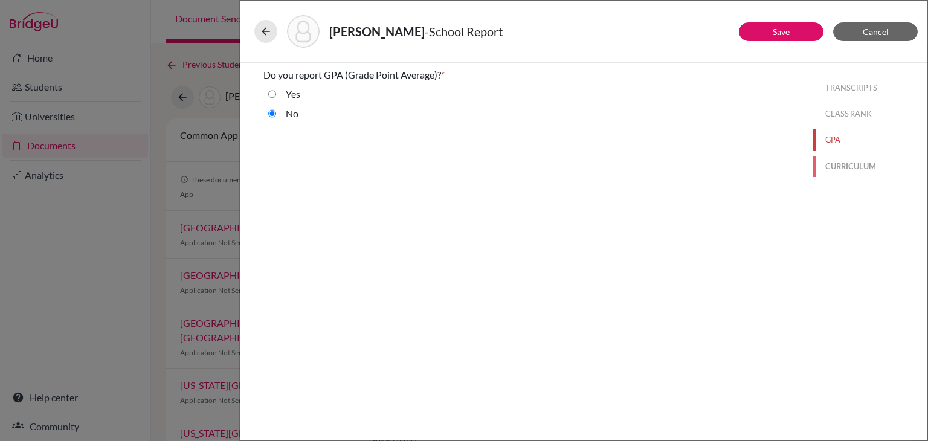
click at [832, 164] on button "CURRICULUM" at bounding box center [870, 166] width 114 height 21
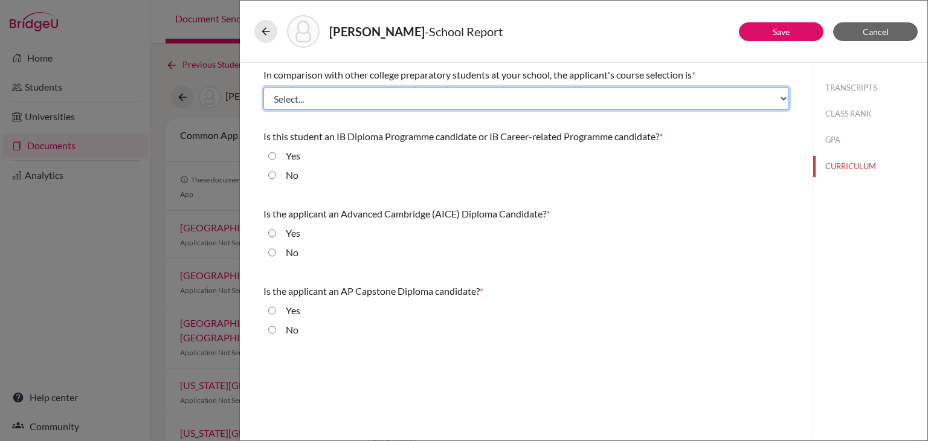
click at [390, 100] on select "Select... Less than demanding Average Demanding Very demanding Most demanding P…" at bounding box center [526, 98] width 526 height 23
select select "2"
click at [263, 87] on select "Select... Less than demanding Average Demanding Very demanding Most demanding P…" at bounding box center [526, 98] width 526 height 23
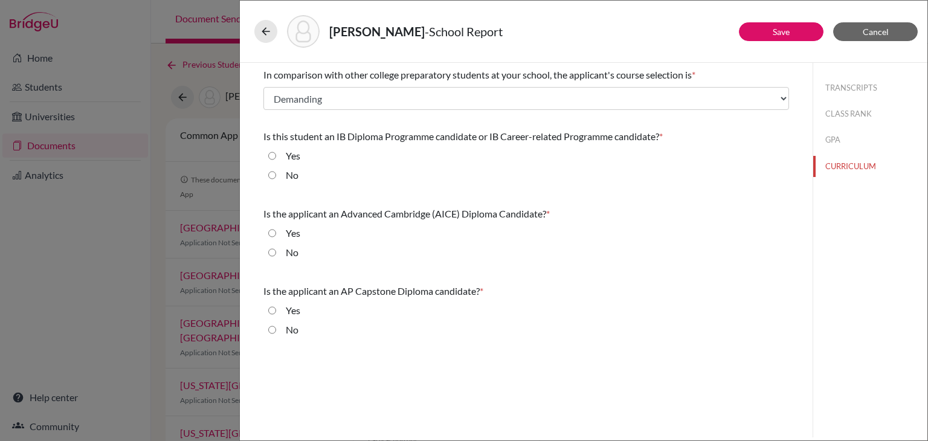
click at [388, 124] on div "Is this student an IB Diploma Programme candidate or IB Career-related Programm…" at bounding box center [526, 158] width 526 height 68
click at [282, 174] on div "No" at bounding box center [287, 177] width 22 height 19
click at [271, 175] on input "No" at bounding box center [272, 175] width 8 height 14
radio input "true"
click at [273, 248] on input "No" at bounding box center [272, 252] width 8 height 14
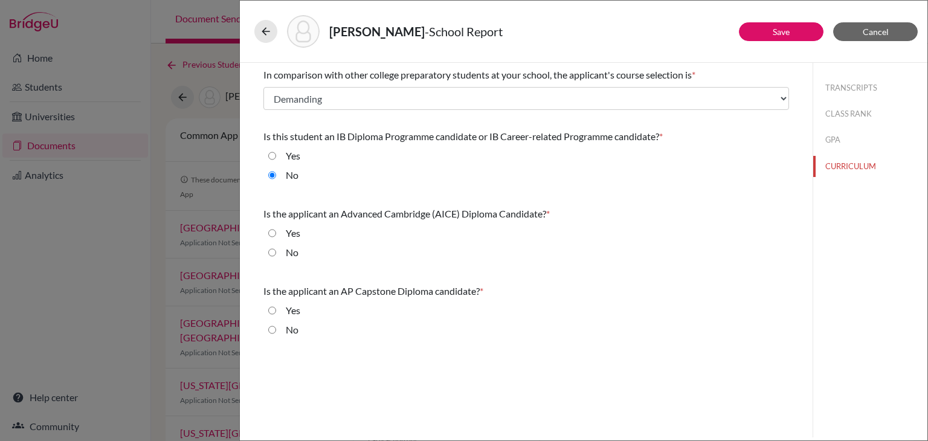
radio input "true"
click at [273, 332] on input "No" at bounding box center [272, 330] width 8 height 14
radio input "true"
click at [848, 92] on button "TRANSCRIPTS" at bounding box center [870, 87] width 114 height 21
select select "4"
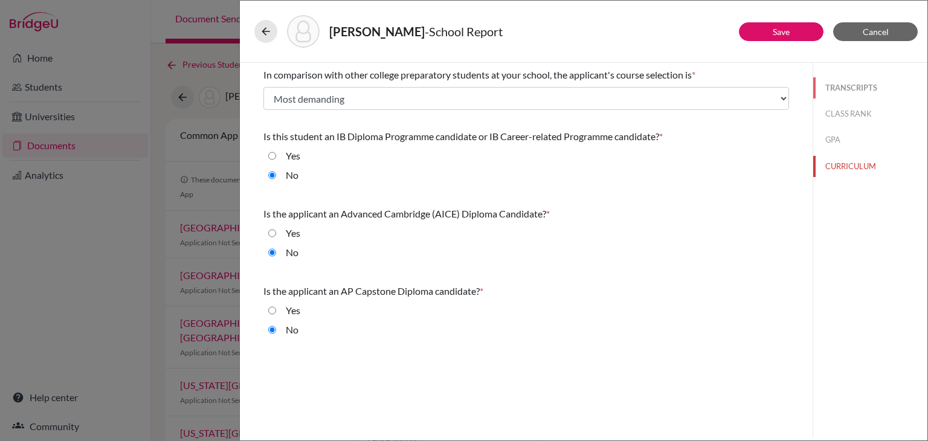
select select "688931"
select select "688932"
select select "688933"
select select "6"
select select "688930"
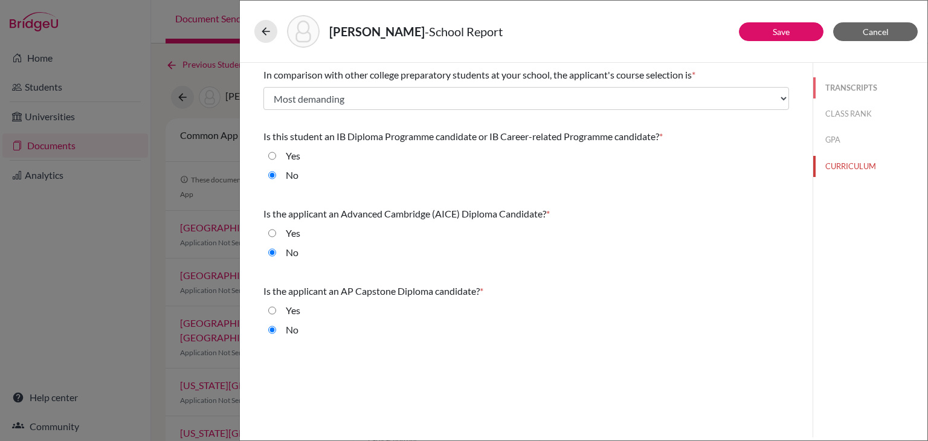
select select "0"
select select "1"
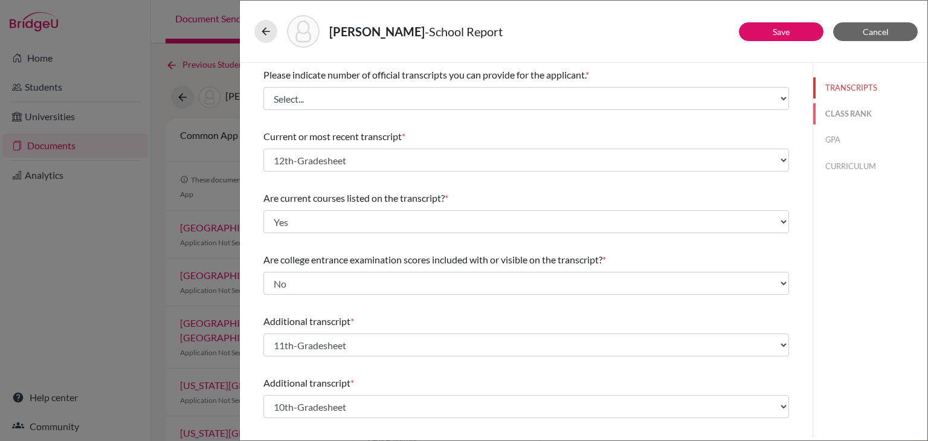
click at [819, 111] on button "CLASS RANK" at bounding box center [870, 113] width 114 height 21
select select "5"
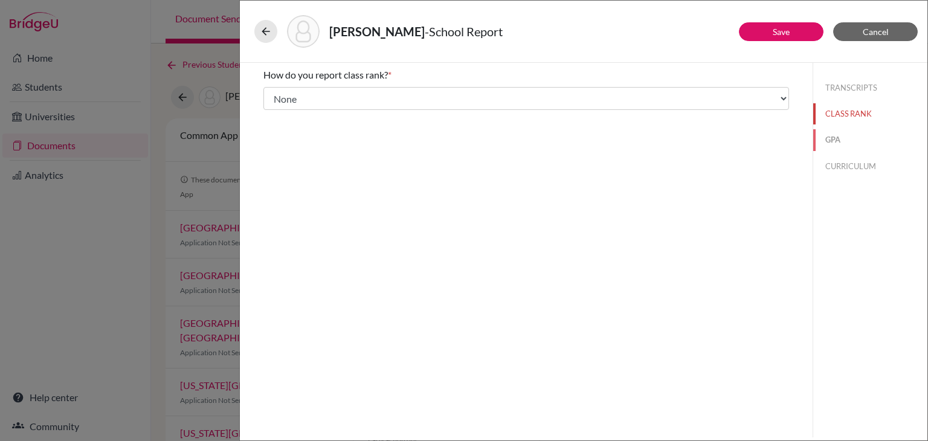
click at [841, 150] on button "GPA" at bounding box center [870, 139] width 114 height 21
click at [842, 172] on button "CURRICULUM" at bounding box center [870, 166] width 114 height 21
select select "2"
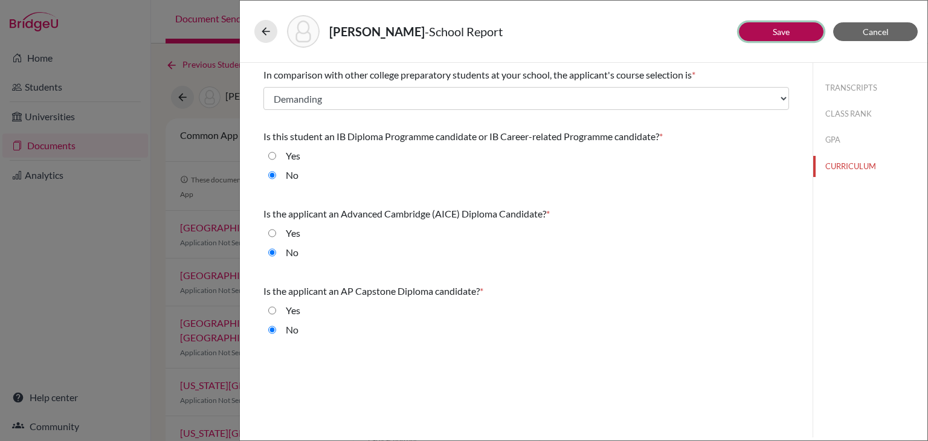
click at [787, 30] on link "Save" at bounding box center [781, 32] width 17 height 10
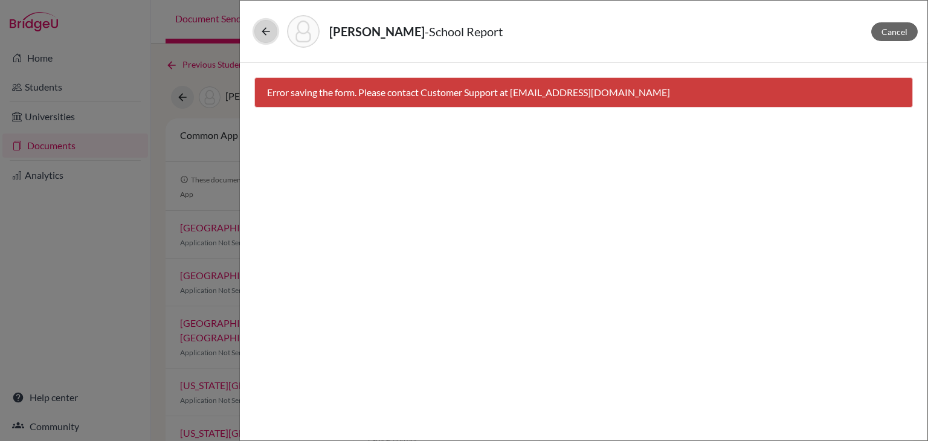
click at [265, 30] on icon at bounding box center [266, 31] width 12 height 12
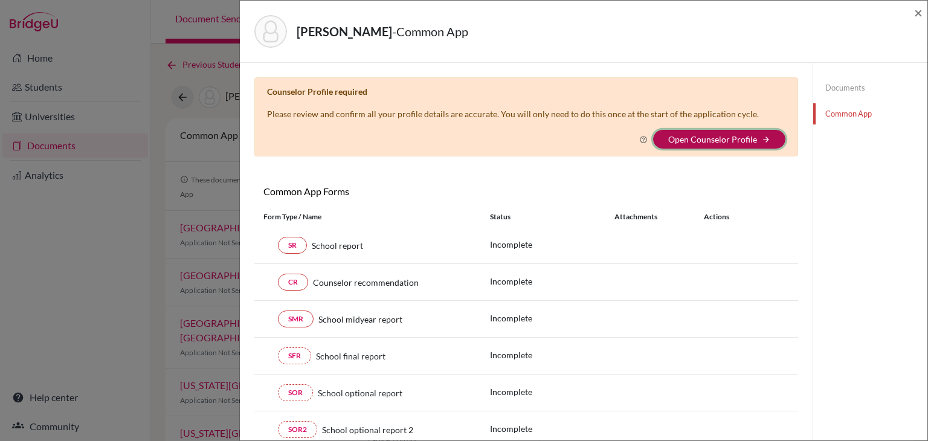
click at [762, 137] on icon "arrow_forward" at bounding box center [766, 139] width 8 height 8
click at [834, 88] on link "Documents" at bounding box center [870, 87] width 114 height 21
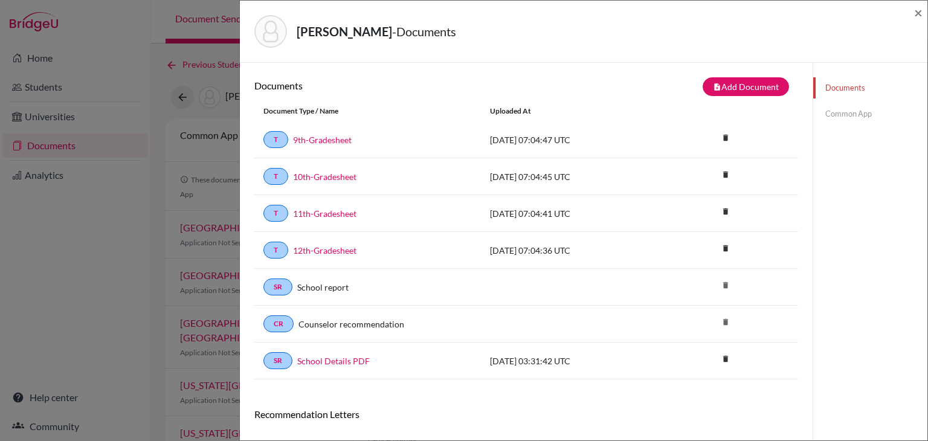
scroll to position [60, 0]
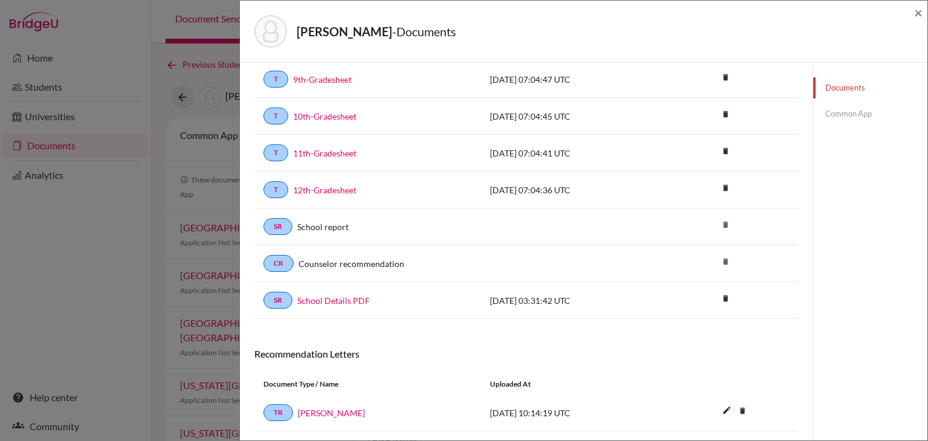
click at [353, 223] on div "School report" at bounding box center [381, 227] width 179 height 13
click at [329, 226] on link "School report" at bounding box center [322, 227] width 51 height 13
click at [919, 14] on span "×" at bounding box center [918, 13] width 8 height 18
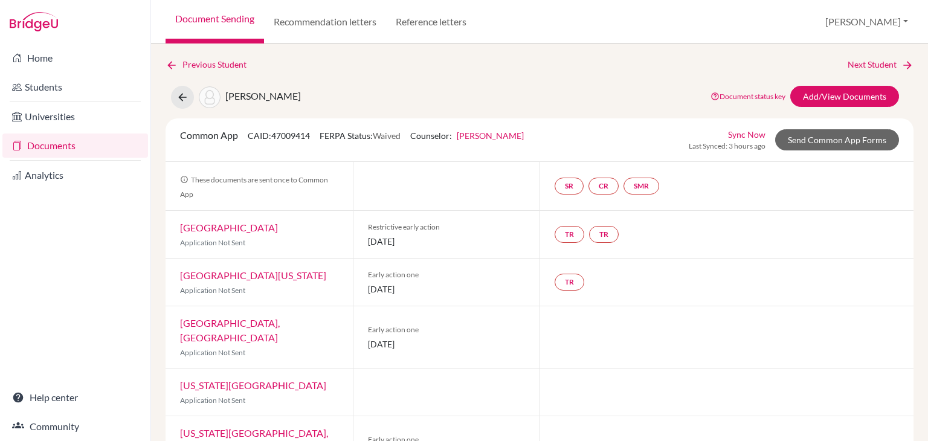
scroll to position [60, 0]
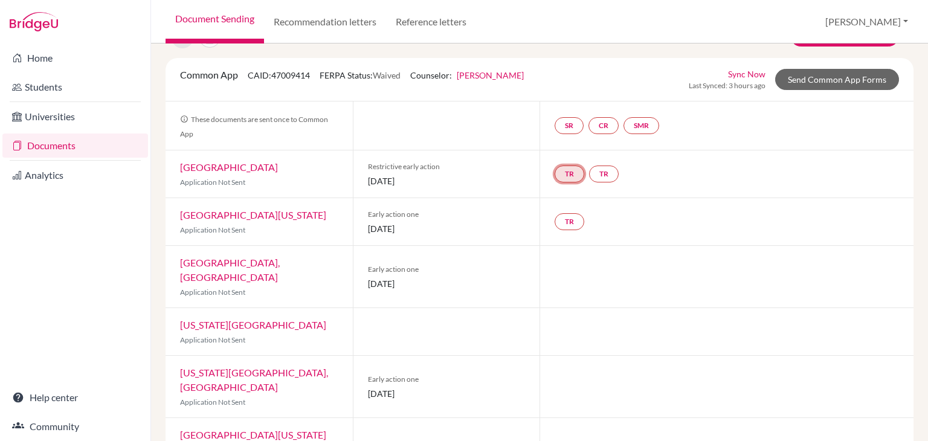
click at [565, 179] on link "TR" at bounding box center [570, 174] width 30 height 17
click at [567, 147] on small "Incomplete" at bounding box center [568, 149] width 105 height 11
click at [564, 131] on h3 "Teacher recommendation" at bounding box center [569, 129] width 120 height 22
click at [596, 178] on link "TR" at bounding box center [604, 174] width 30 height 17
click at [594, 137] on h3 "Teacher recommendation" at bounding box center [604, 129] width 120 height 22
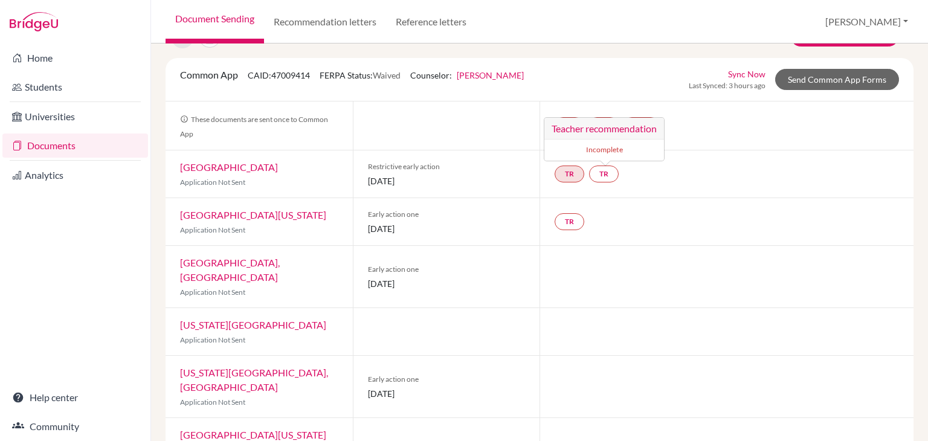
click at [515, 122] on div at bounding box center [446, 125] width 187 height 48
click at [567, 125] on link "SR" at bounding box center [569, 125] width 29 height 17
click at [567, 125] on link "SR School report School report Incomplete" at bounding box center [569, 125] width 29 height 17
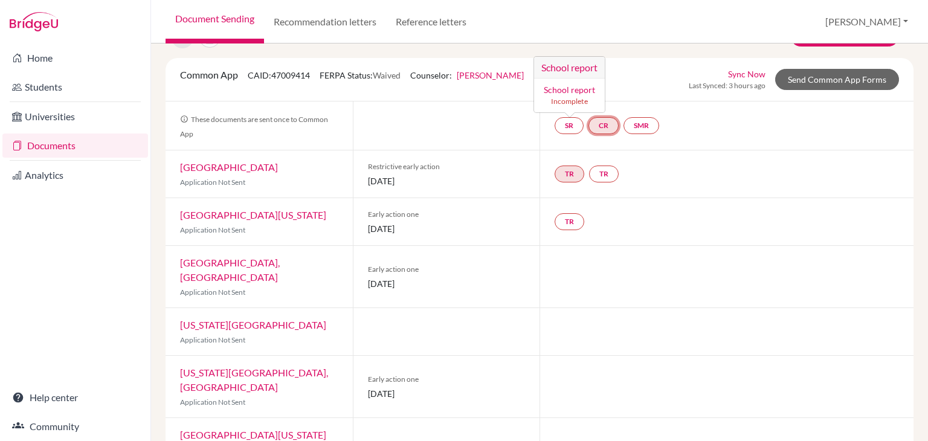
click at [588, 129] on link "CR" at bounding box center [603, 125] width 30 height 17
click at [629, 128] on link "SMR" at bounding box center [641, 125] width 36 height 17
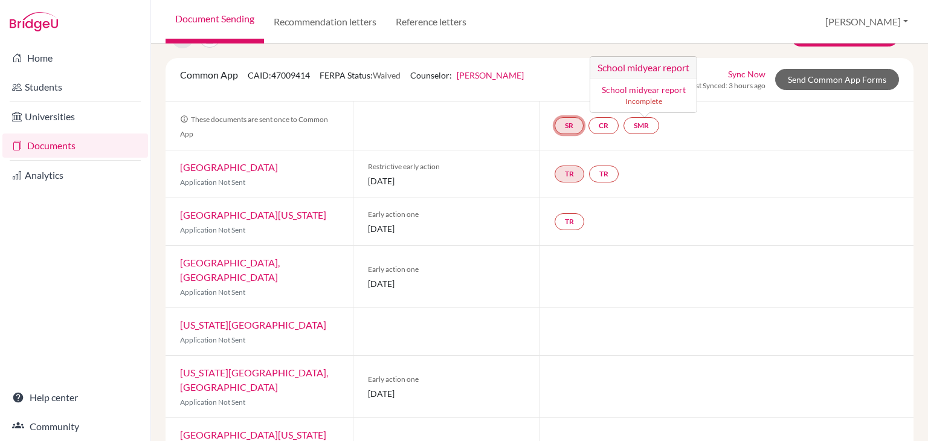
click at [568, 129] on link "SR" at bounding box center [569, 125] width 29 height 17
click at [597, 129] on link "CR" at bounding box center [603, 125] width 30 height 17
click at [597, 129] on link "CR Counselor recommendation Counselor recommendation Incomplete" at bounding box center [603, 125] width 30 height 17
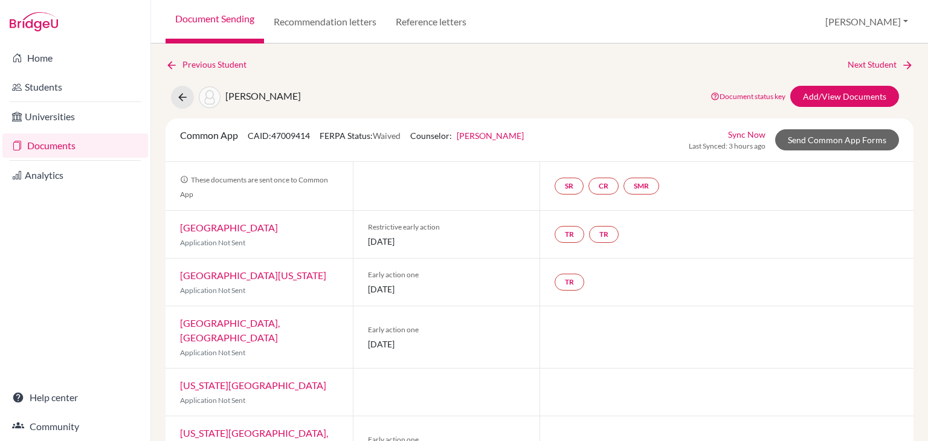
click at [570, 175] on div "SR CR SMR" at bounding box center [609, 186] width 109 height 22
click at [564, 182] on link "SR" at bounding box center [569, 186] width 29 height 17
click at [564, 182] on link "SR School report School report Incomplete" at bounding box center [569, 186] width 29 height 17
click at [563, 155] on div "Common App CAID: 47009414 FERPA Status: Waived Counselor: [PERSON_NAME] First N…" at bounding box center [540, 139] width 748 height 43
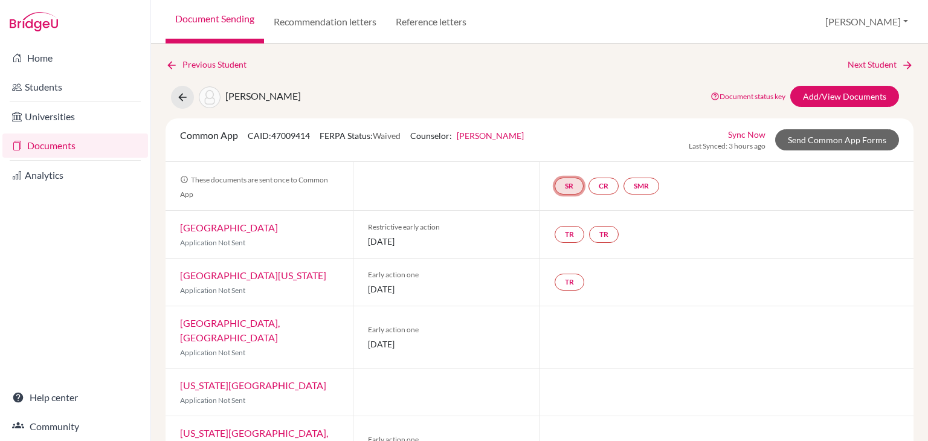
click at [567, 182] on link "SR" at bounding box center [569, 186] width 29 height 17
click at [567, 182] on link "SR School report School report Incomplete" at bounding box center [569, 186] width 29 height 17
click at [567, 182] on link "SR" at bounding box center [569, 186] width 29 height 17
click at [567, 156] on small "Incomplete" at bounding box center [569, 161] width 56 height 11
click at [604, 185] on link "CR" at bounding box center [603, 186] width 30 height 17
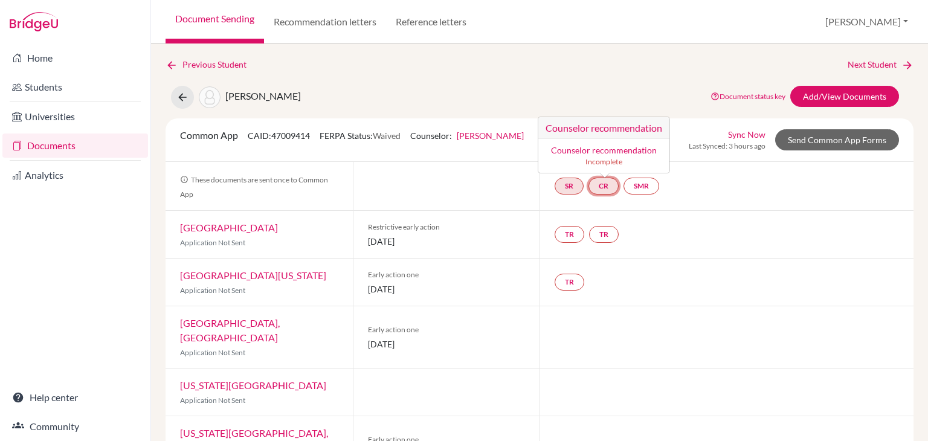
click at [606, 155] on div "Counselor recommendation Incomplete" at bounding box center [604, 156] width 117 height 24
click at [566, 191] on link "SR" at bounding box center [569, 186] width 29 height 17
click at [576, 148] on link "School report" at bounding box center [569, 150] width 51 height 10
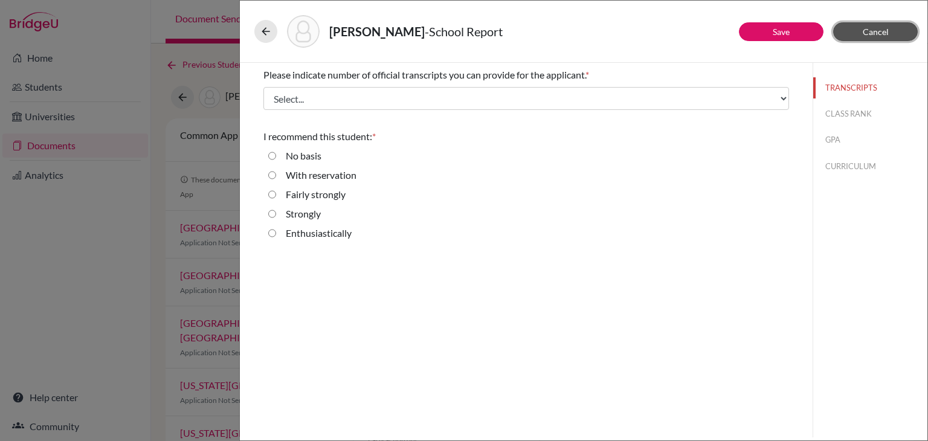
click at [898, 23] on button "Cancel" at bounding box center [875, 31] width 85 height 19
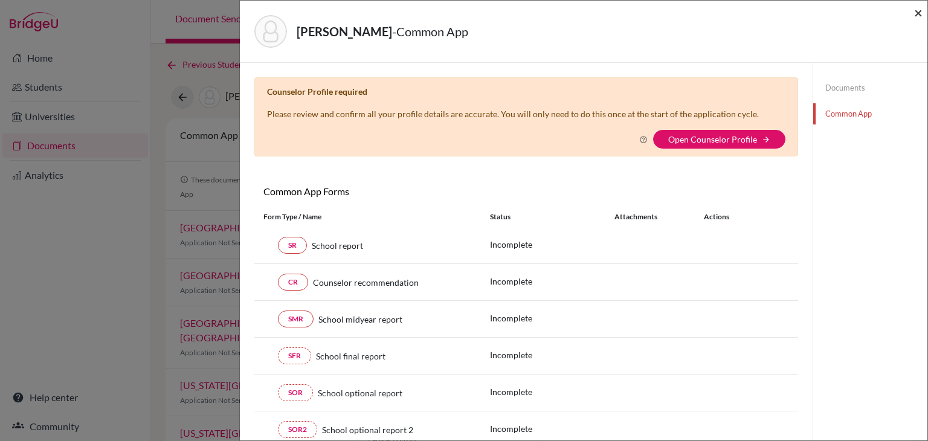
click at [918, 14] on span "×" at bounding box center [918, 13] width 8 height 18
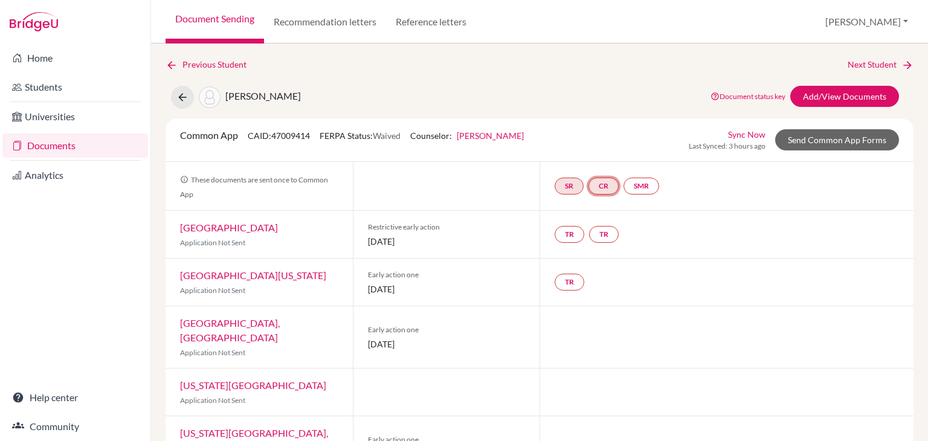
click at [597, 191] on link "CR" at bounding box center [603, 186] width 30 height 17
click at [604, 149] on link "Counselor recommendation" at bounding box center [604, 150] width 106 height 10
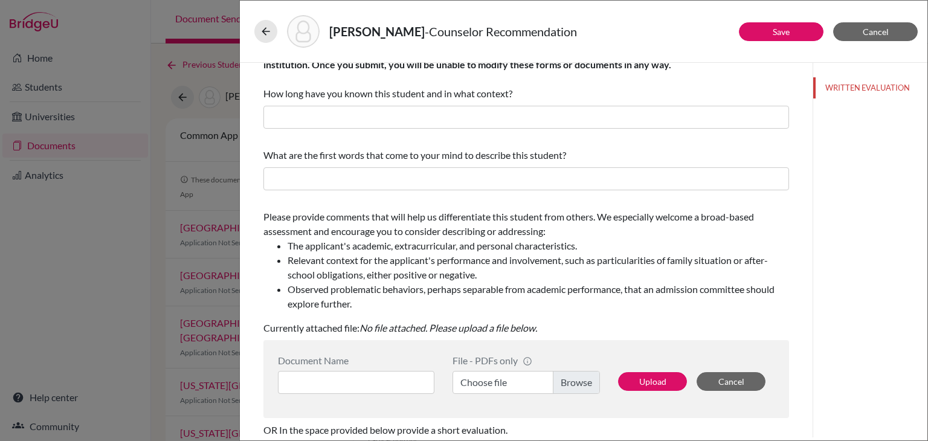
scroll to position [60, 0]
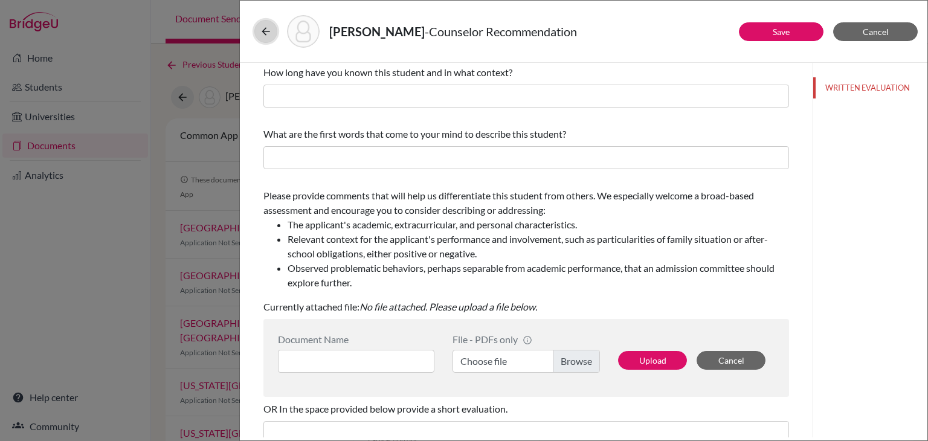
click at [266, 28] on icon at bounding box center [266, 31] width 12 height 12
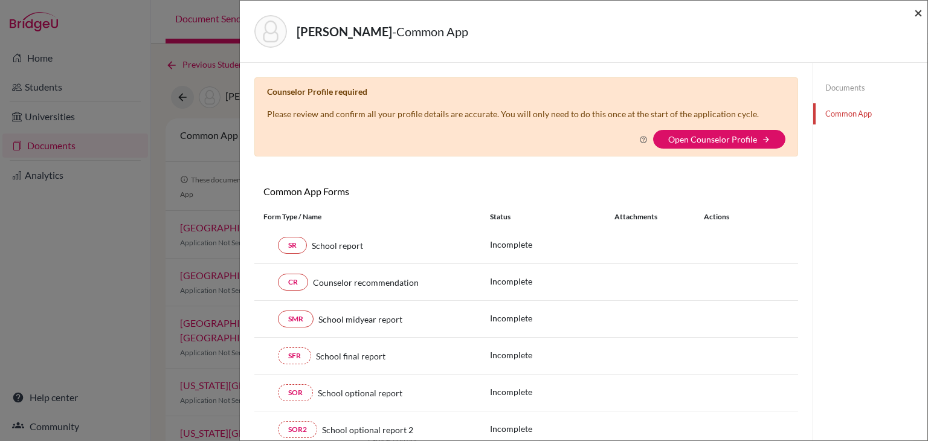
click at [915, 19] on span "×" at bounding box center [918, 13] width 8 height 18
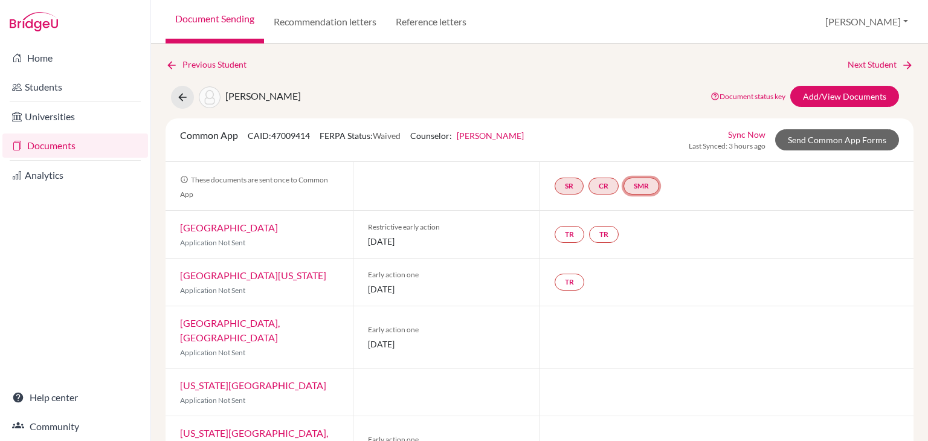
click at [643, 182] on link "SMR" at bounding box center [641, 186] width 36 height 17
click at [645, 134] on h3 "School midyear report" at bounding box center [643, 128] width 106 height 22
click at [637, 155] on div "School midyear report Incomplete" at bounding box center [643, 156] width 92 height 24
click at [615, 189] on div "SR CR SMR" at bounding box center [609, 186] width 109 height 22
click at [640, 187] on link "SMR" at bounding box center [641, 186] width 36 height 17
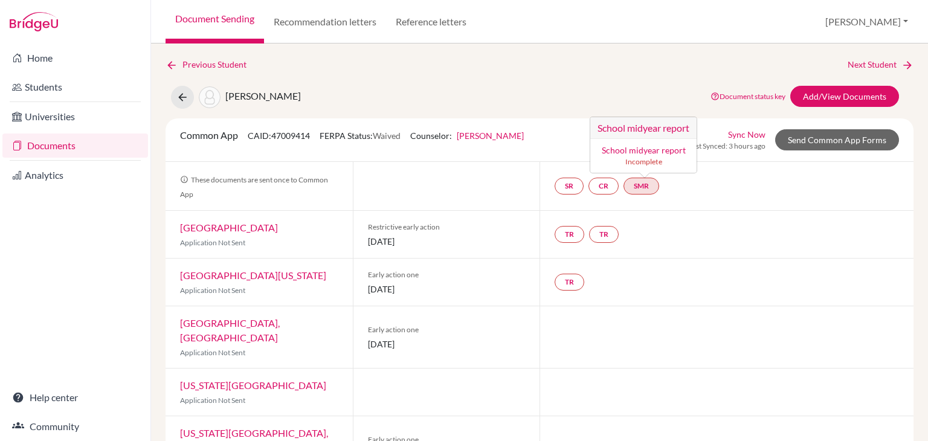
click at [645, 146] on link "School midyear report" at bounding box center [644, 150] width 84 height 10
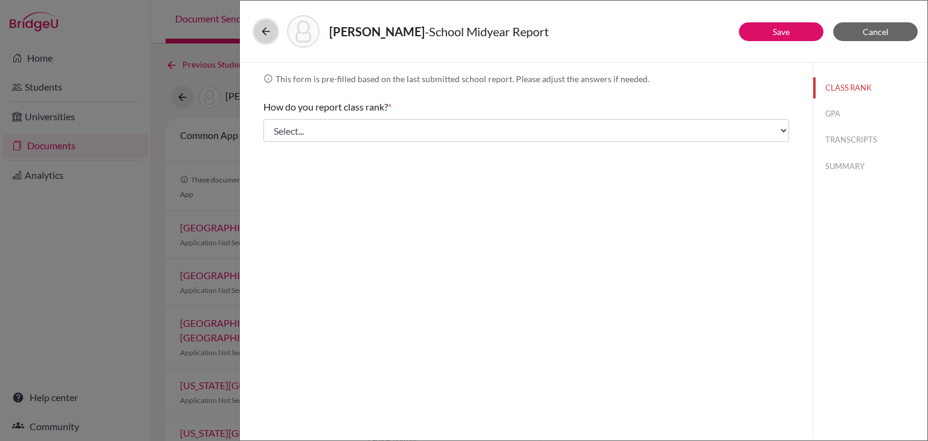
click at [261, 34] on icon at bounding box center [266, 31] width 12 height 12
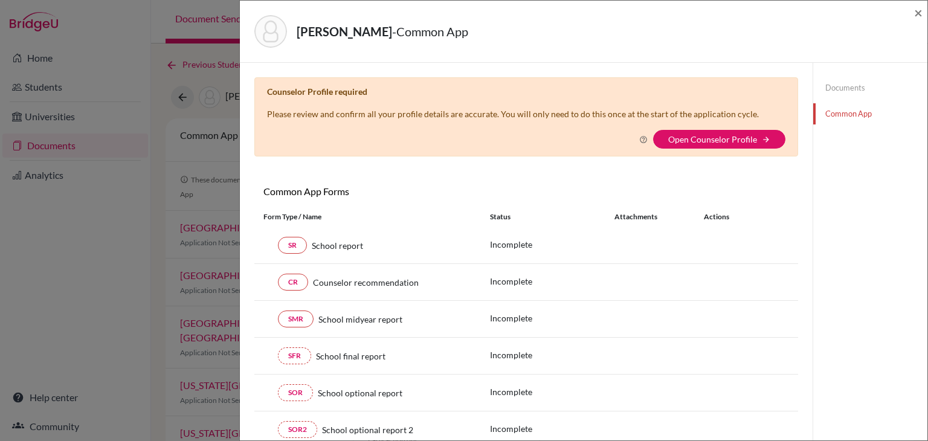
click at [922, 16] on div "[PERSON_NAME] - Common App ×" at bounding box center [583, 32] width 687 height 62
click at [914, 11] on span "×" at bounding box center [918, 13] width 8 height 18
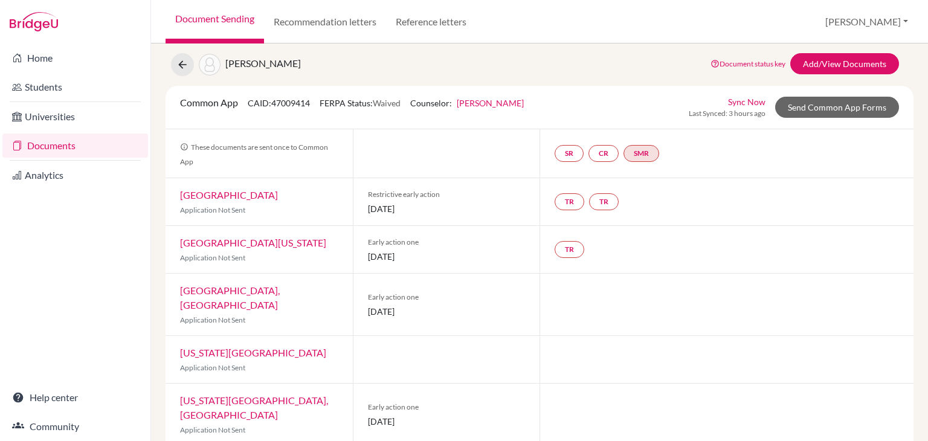
scroll to position [121, 0]
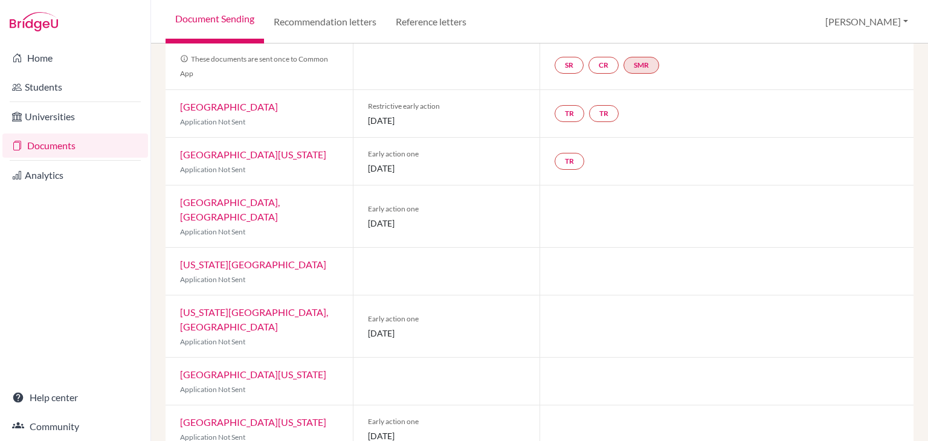
click at [568, 103] on div "TR TR" at bounding box center [589, 114] width 69 height 22
click at [567, 109] on link "TR" at bounding box center [570, 113] width 30 height 17
click at [567, 84] on small "Incomplete" at bounding box center [568, 89] width 105 height 11
click at [566, 71] on h3 "Teacher recommendation" at bounding box center [569, 68] width 120 height 22
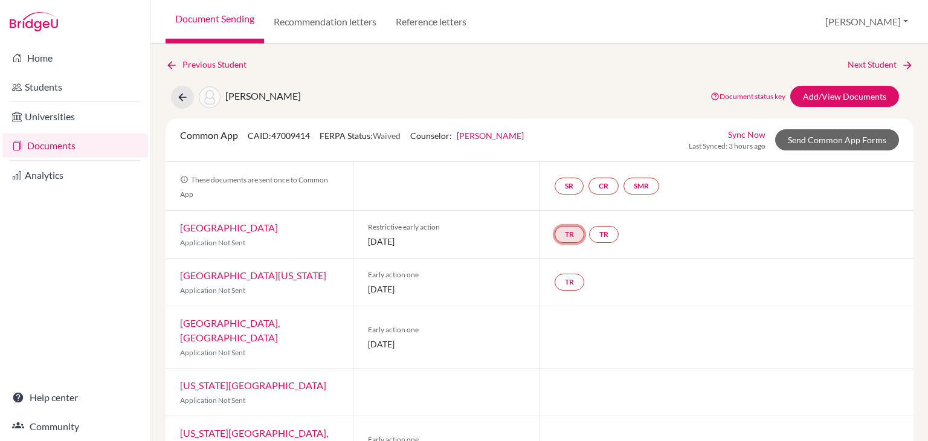
click at [556, 228] on link "TR" at bounding box center [570, 234] width 30 height 17
click at [564, 193] on h3 "Teacher recommendation" at bounding box center [569, 189] width 120 height 22
click at [565, 205] on small "Incomplete" at bounding box center [568, 210] width 105 height 11
click at [607, 233] on link "TR" at bounding box center [604, 234] width 30 height 17
click at [590, 187] on h3 "Teacher recommendation" at bounding box center [604, 189] width 120 height 22
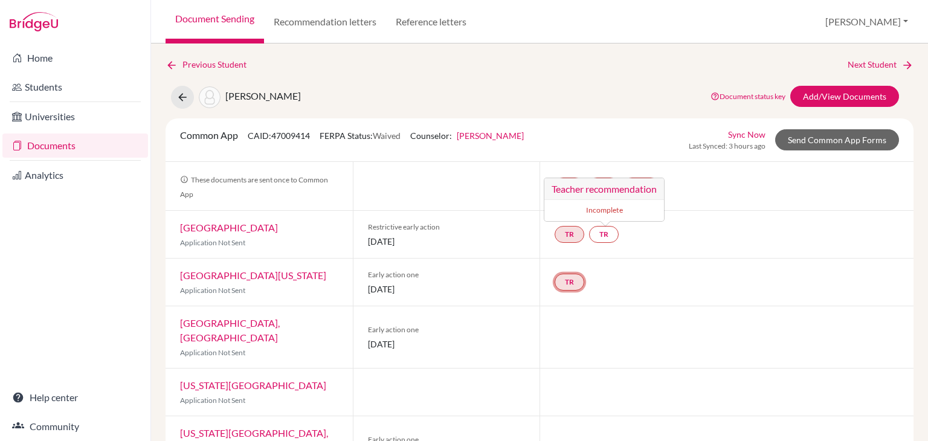
click at [555, 277] on link "TR" at bounding box center [570, 282] width 30 height 17
click at [563, 239] on h3 "Teacher recommendation" at bounding box center [569, 237] width 120 height 22
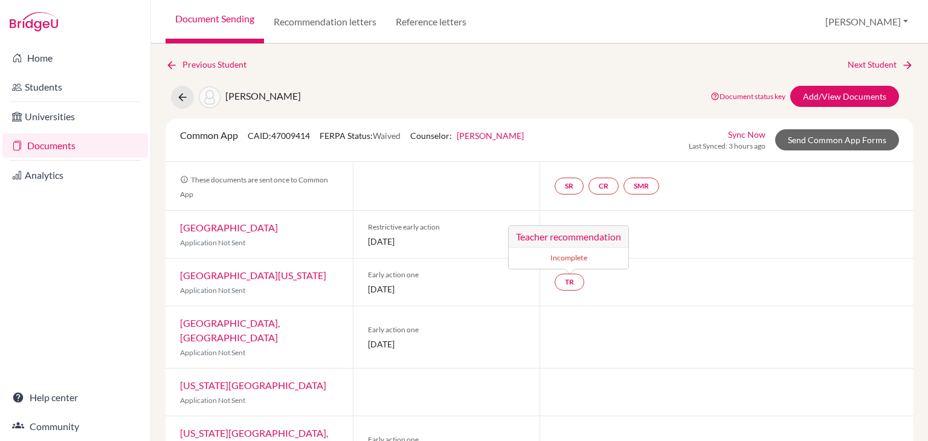
click at [800, 155] on div "Common App CAID: 47009414 FERPA Status: Waived Counselor: Madhusmita Mohanty Fi…" at bounding box center [540, 139] width 748 height 43
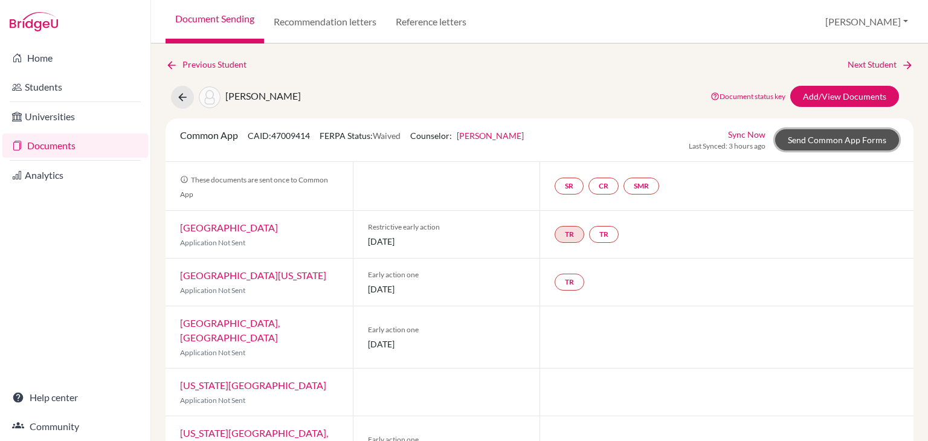
click at [810, 131] on link "Send Common App Forms" at bounding box center [837, 139] width 124 height 21
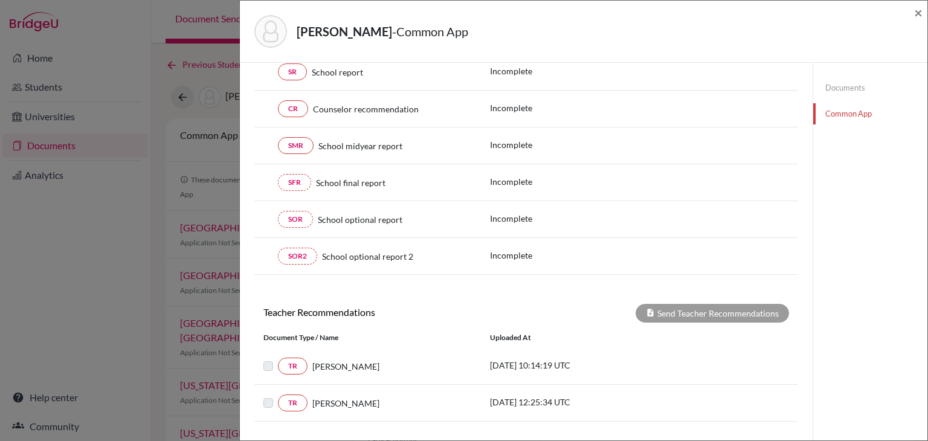
scroll to position [159, 0]
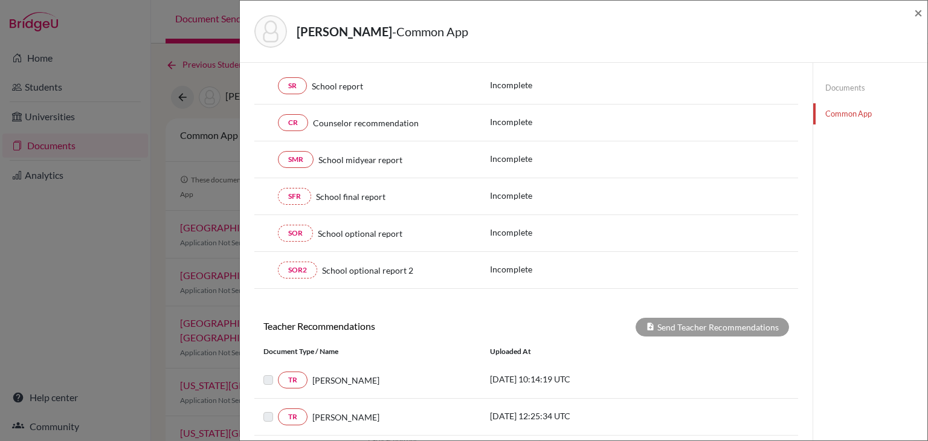
click at [278, 373] on label at bounding box center [278, 373] width 0 height 0
drag, startPoint x: 267, startPoint y: 378, endPoint x: 266, endPoint y: 384, distance: 6.1
click at [278, 373] on label at bounding box center [278, 373] width 0 height 0
click at [278, 410] on label at bounding box center [278, 410] width 0 height 0
click at [278, 373] on label at bounding box center [278, 373] width 0 height 0
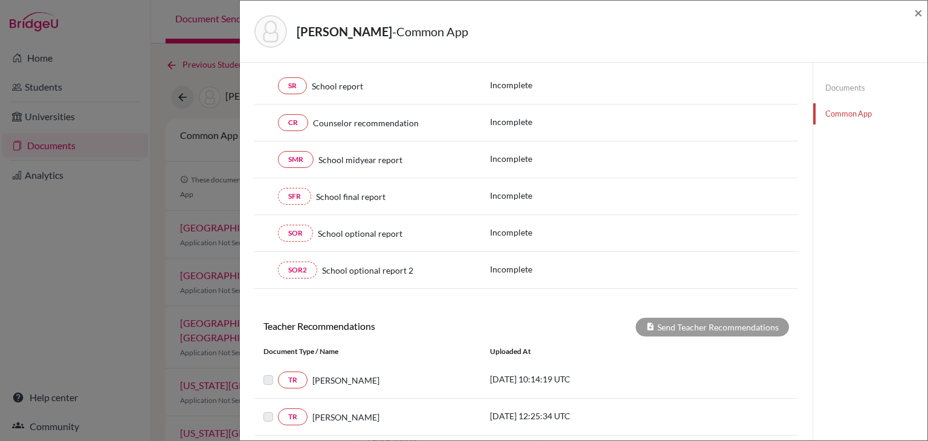
click at [278, 373] on label at bounding box center [278, 373] width 0 height 0
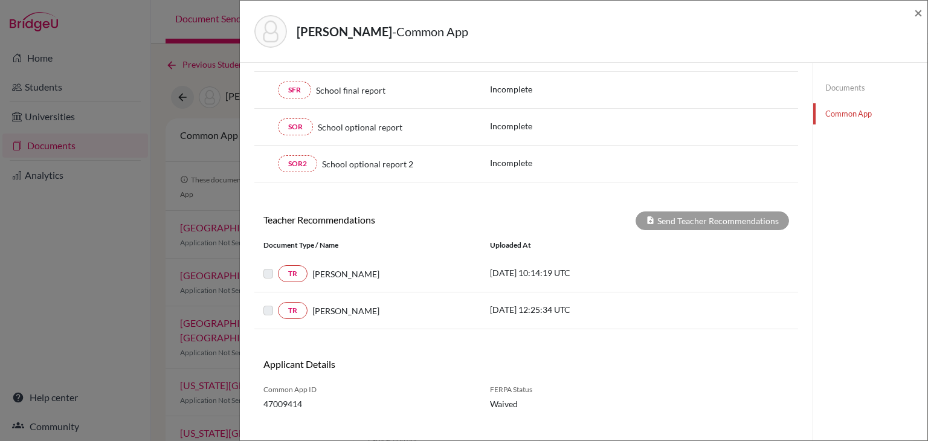
scroll to position [280, 0]
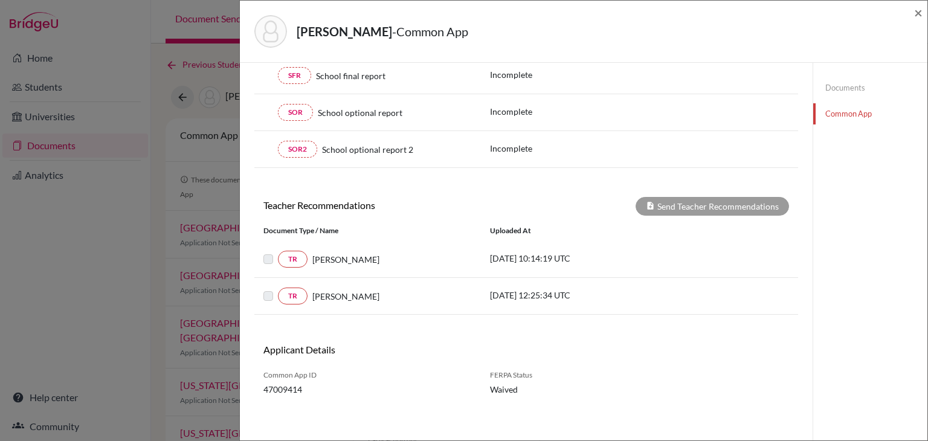
click at [266, 262] on div at bounding box center [270, 259] width 14 height 14
click at [278, 252] on label at bounding box center [278, 252] width 0 height 0
click at [278, 289] on label at bounding box center [278, 289] width 0 height 0
click at [278, 252] on label at bounding box center [278, 252] width 0 height 0
click at [278, 289] on label at bounding box center [278, 289] width 0 height 0
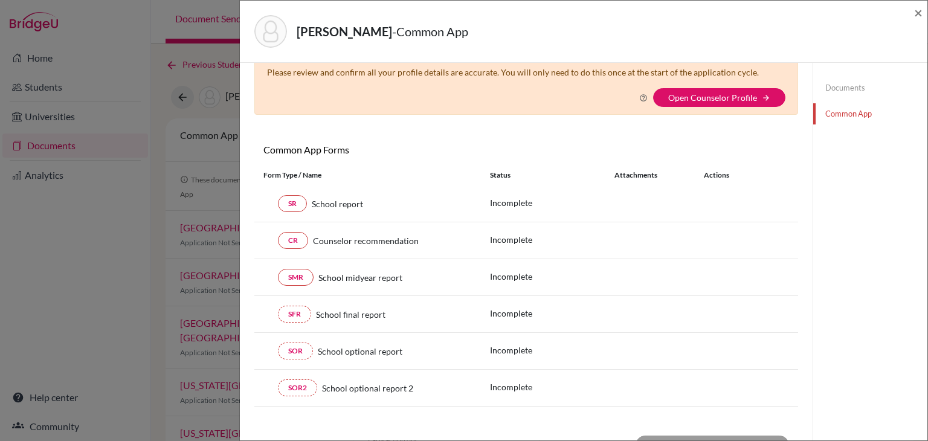
scroll to position [0, 0]
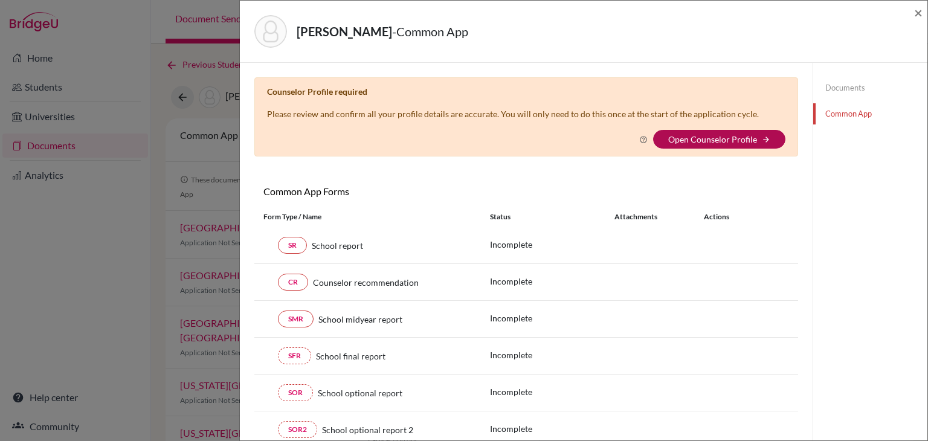
click at [684, 141] on link "Open Counselor Profile" at bounding box center [712, 139] width 89 height 10
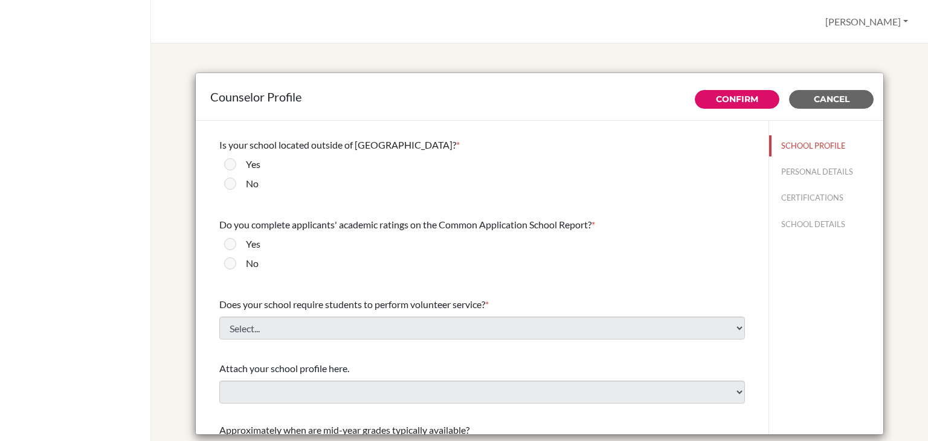
scroll to position [1118, 0]
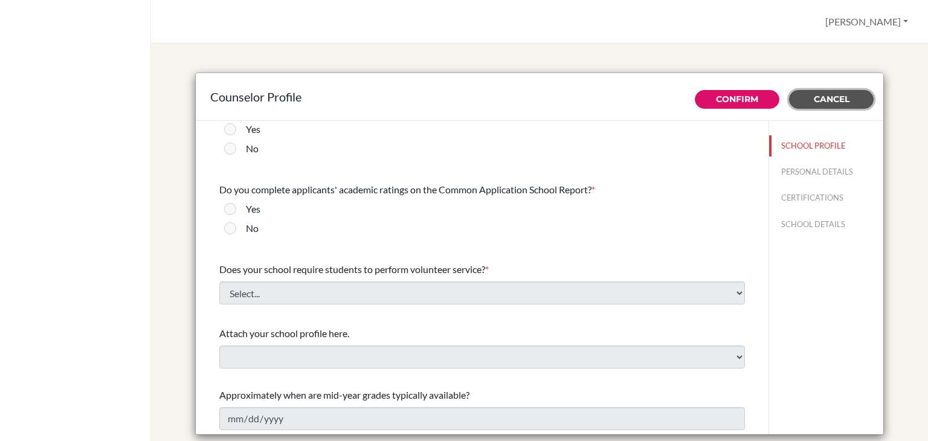
click at [819, 97] on span "Cancel" at bounding box center [832, 99] width 36 height 11
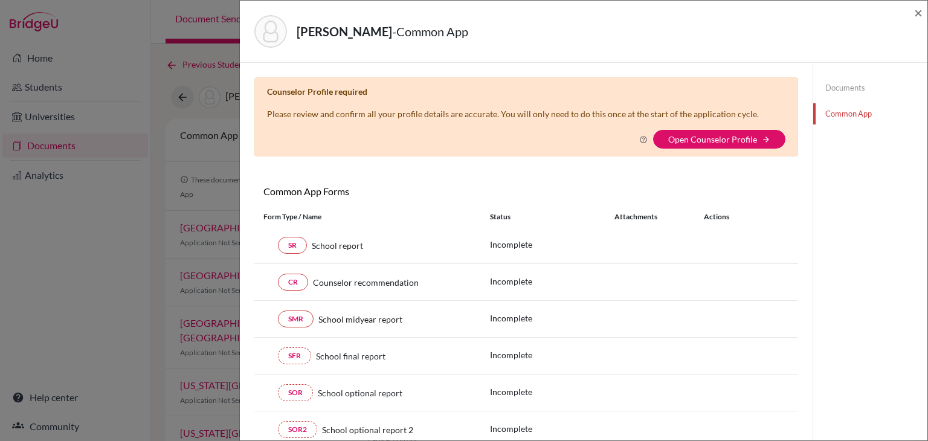
click at [848, 89] on link "Documents" at bounding box center [870, 87] width 114 height 21
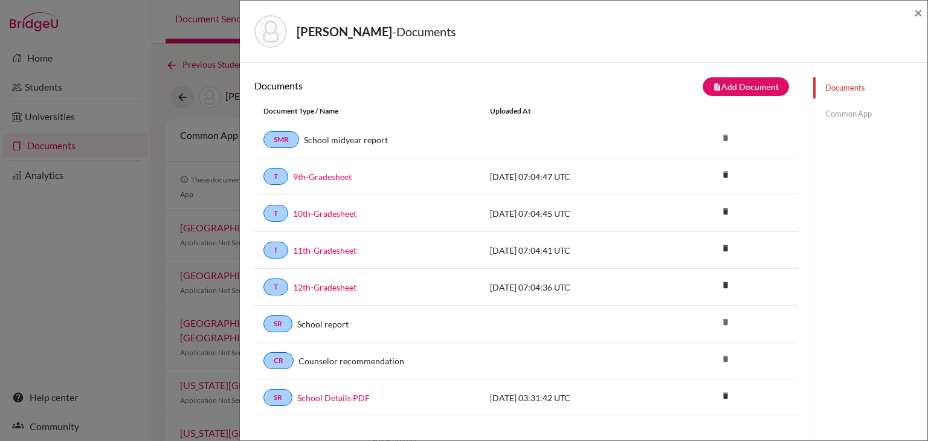
click at [837, 113] on link "Common App" at bounding box center [870, 113] width 114 height 21
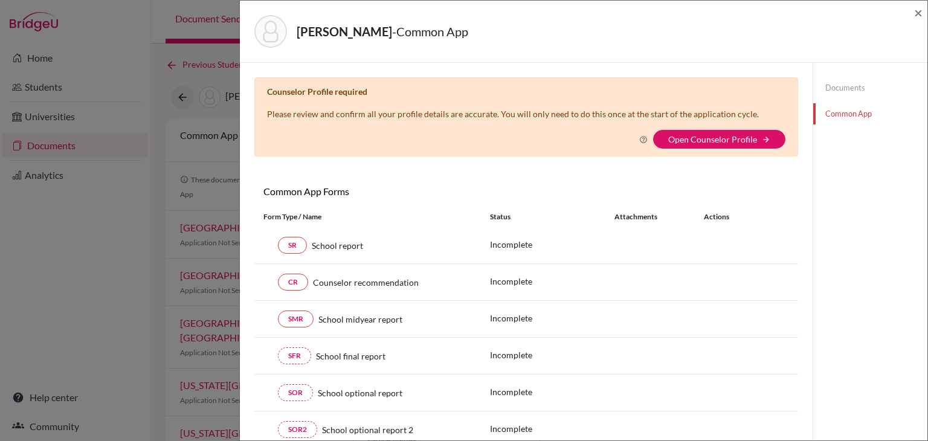
scroll to position [60, 0]
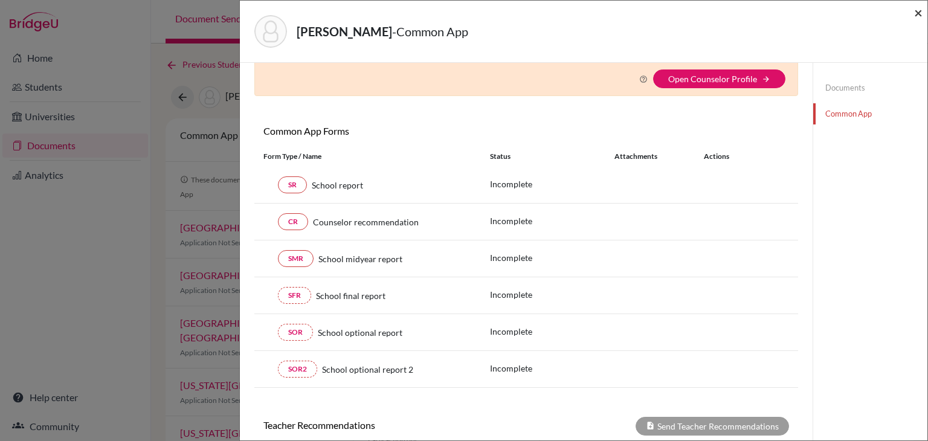
click at [919, 16] on span "×" at bounding box center [918, 13] width 8 height 18
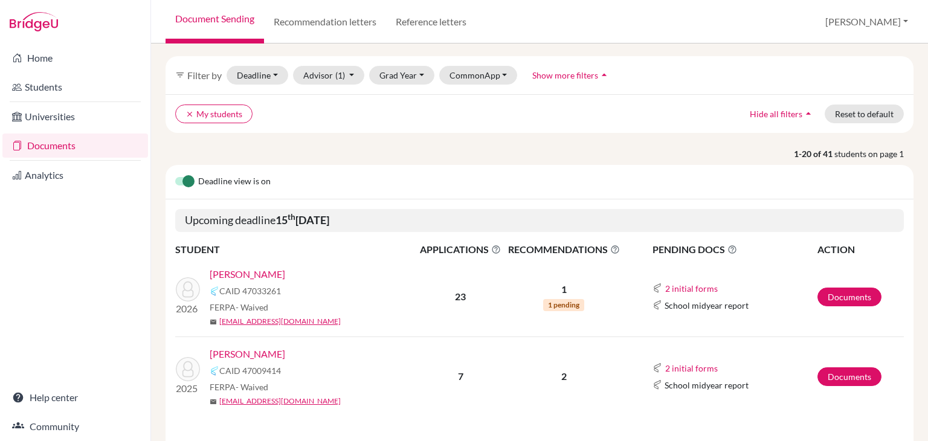
scroll to position [60, 0]
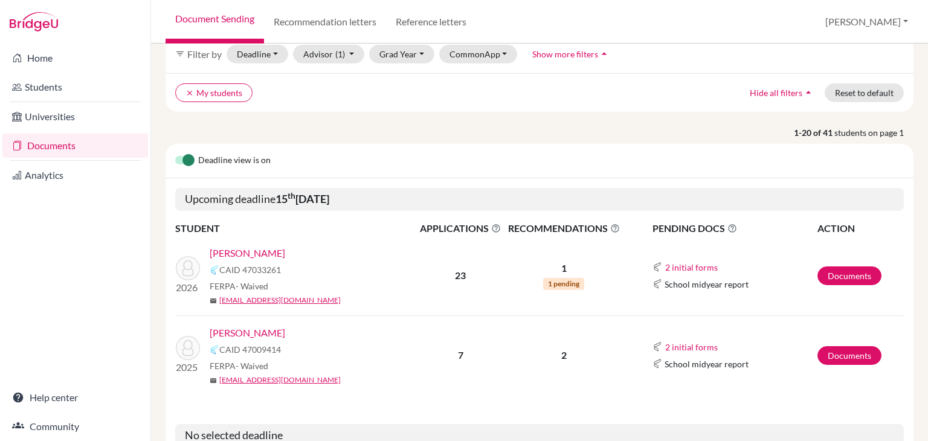
click at [263, 326] on link "[PERSON_NAME]" at bounding box center [248, 333] width 76 height 14
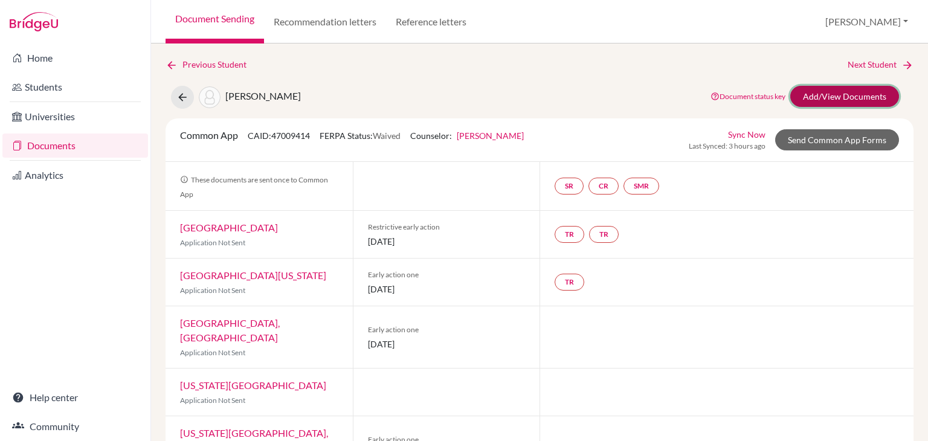
click at [819, 97] on link "Add/View Documents" at bounding box center [844, 96] width 109 height 21
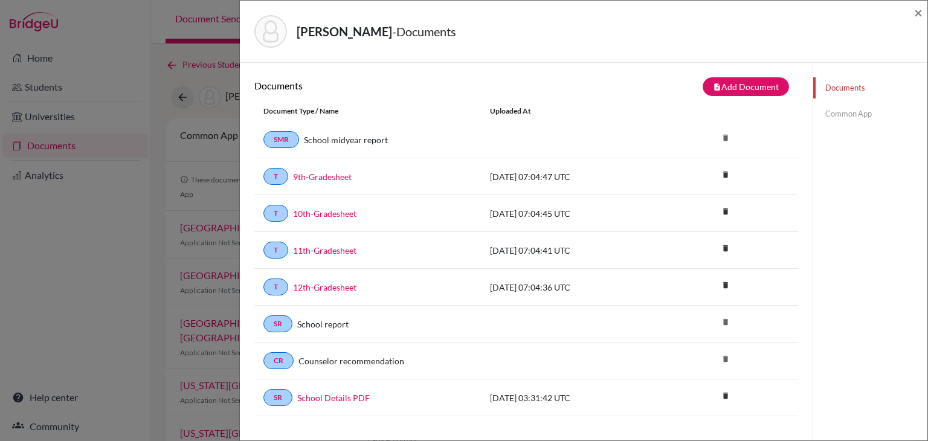
click at [846, 105] on link "Common App" at bounding box center [870, 113] width 114 height 21
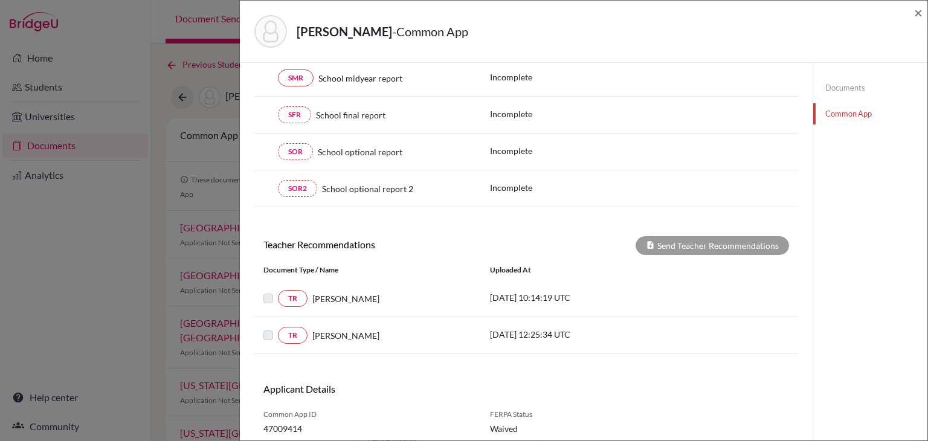
scroll to position [242, 0]
click at [278, 291] on label at bounding box center [278, 291] width 0 height 0
click at [292, 291] on link "TR" at bounding box center [293, 297] width 30 height 17
click at [920, 20] on span "×" at bounding box center [918, 13] width 8 height 18
